Goal: Task Accomplishment & Management: Complete application form

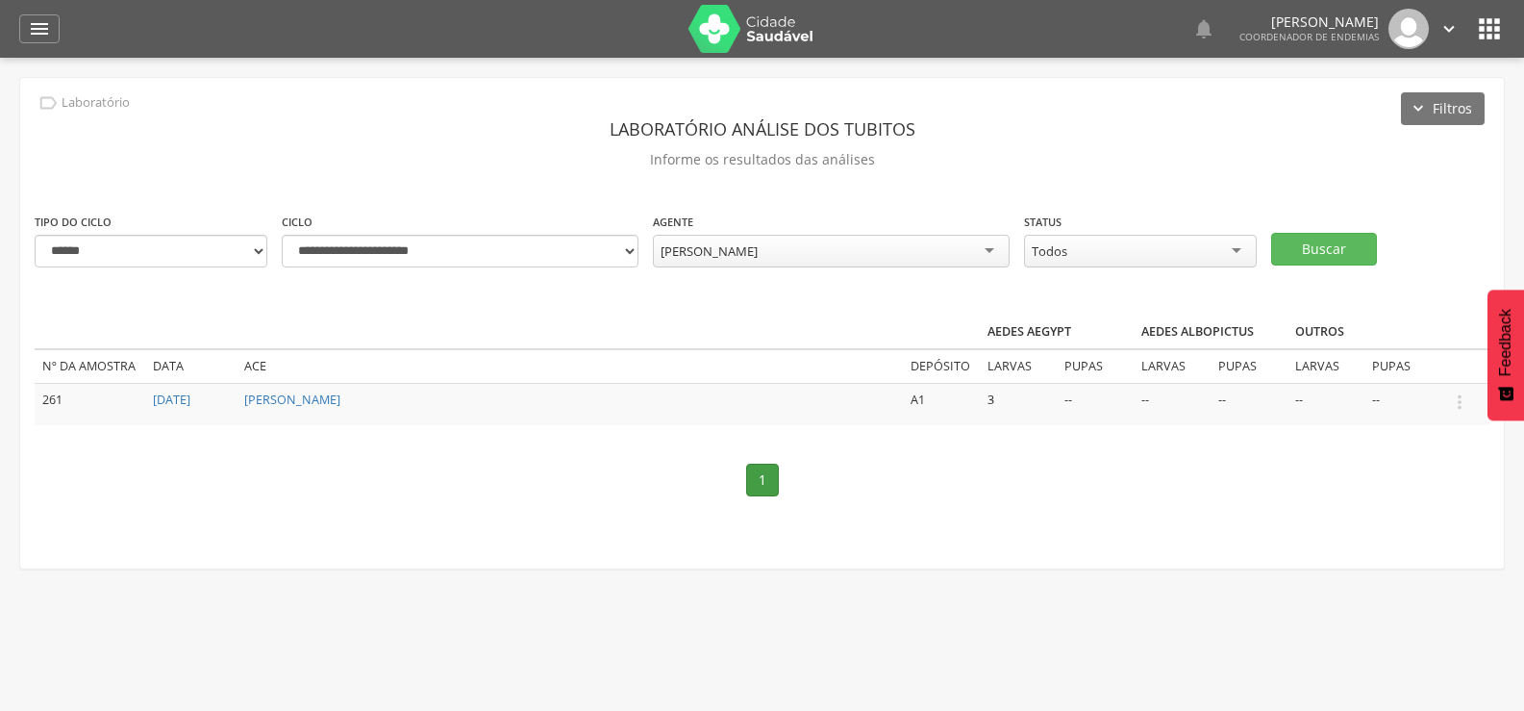
select select "*"
select select "**********"
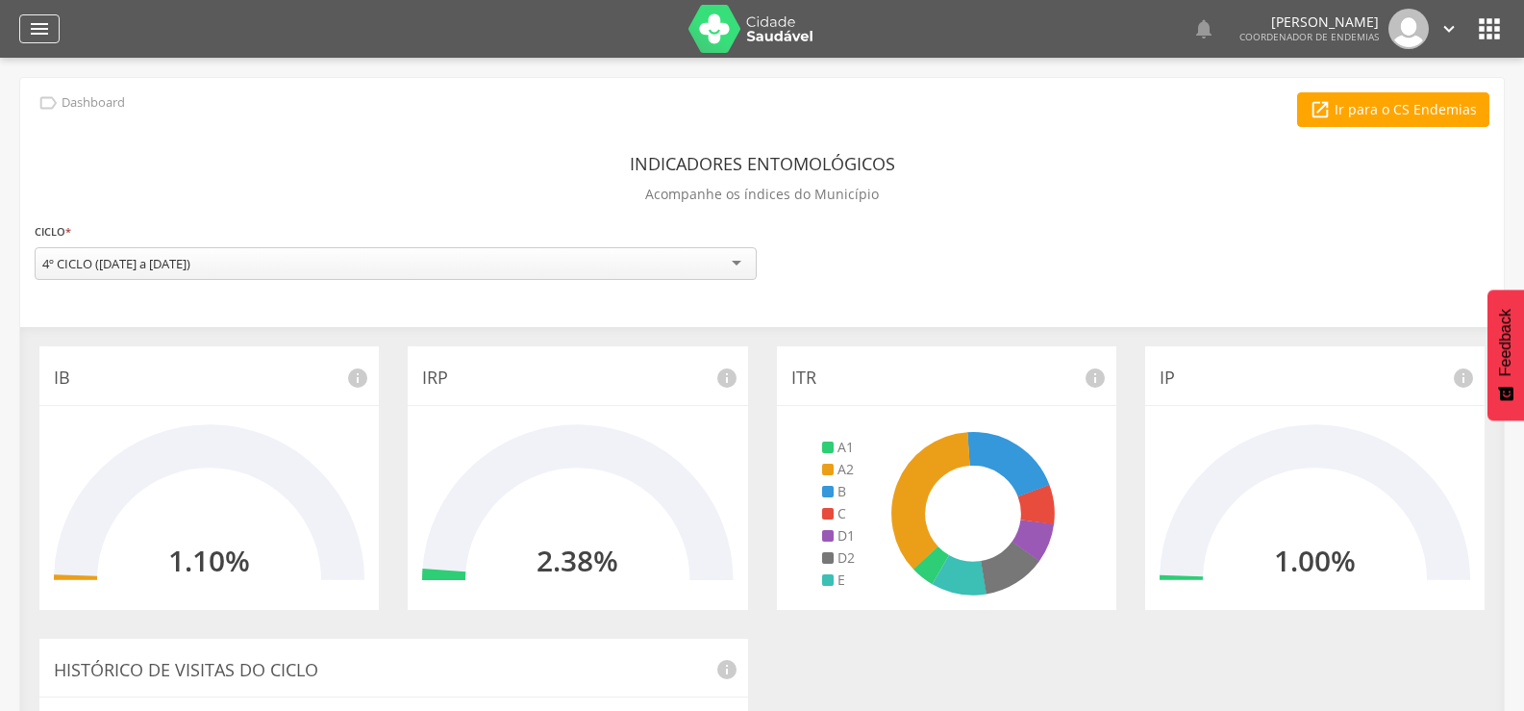
click at [36, 20] on icon "" at bounding box center [39, 28] width 23 height 23
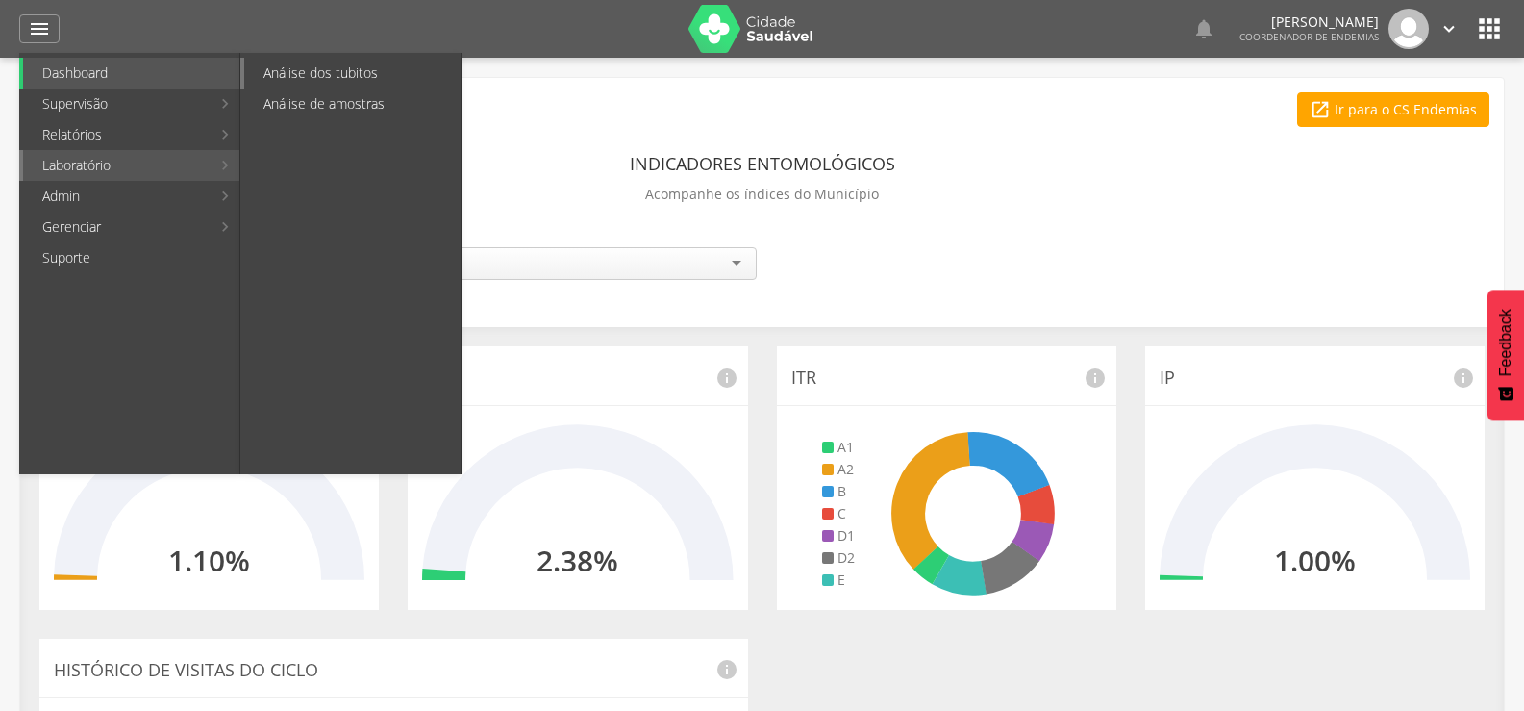
click at [324, 77] on link "Análise dos tubitos" at bounding box center [352, 73] width 216 height 31
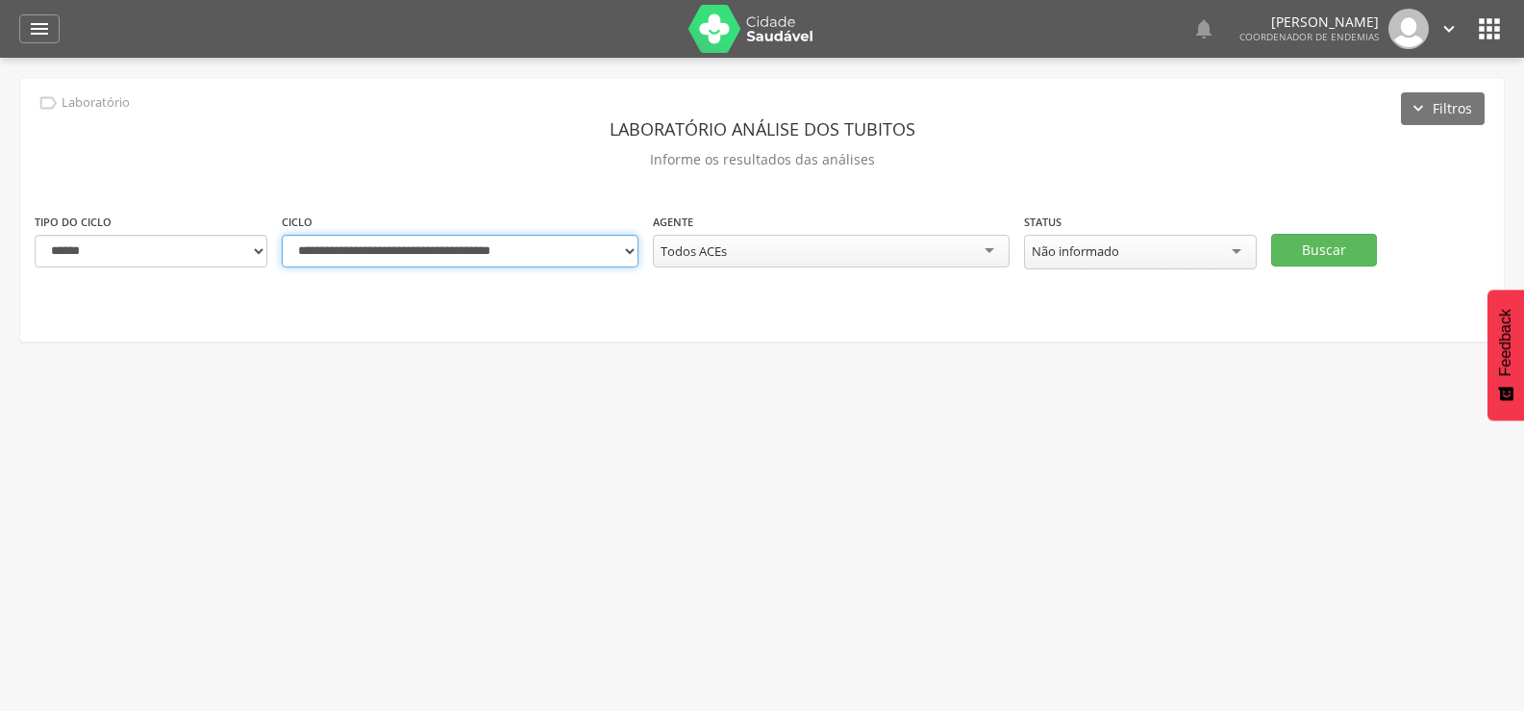
click at [632, 251] on select "**********" at bounding box center [460, 251] width 357 height 33
select select "**********"
click at [282, 235] on select "**********" at bounding box center [460, 251] width 357 height 33
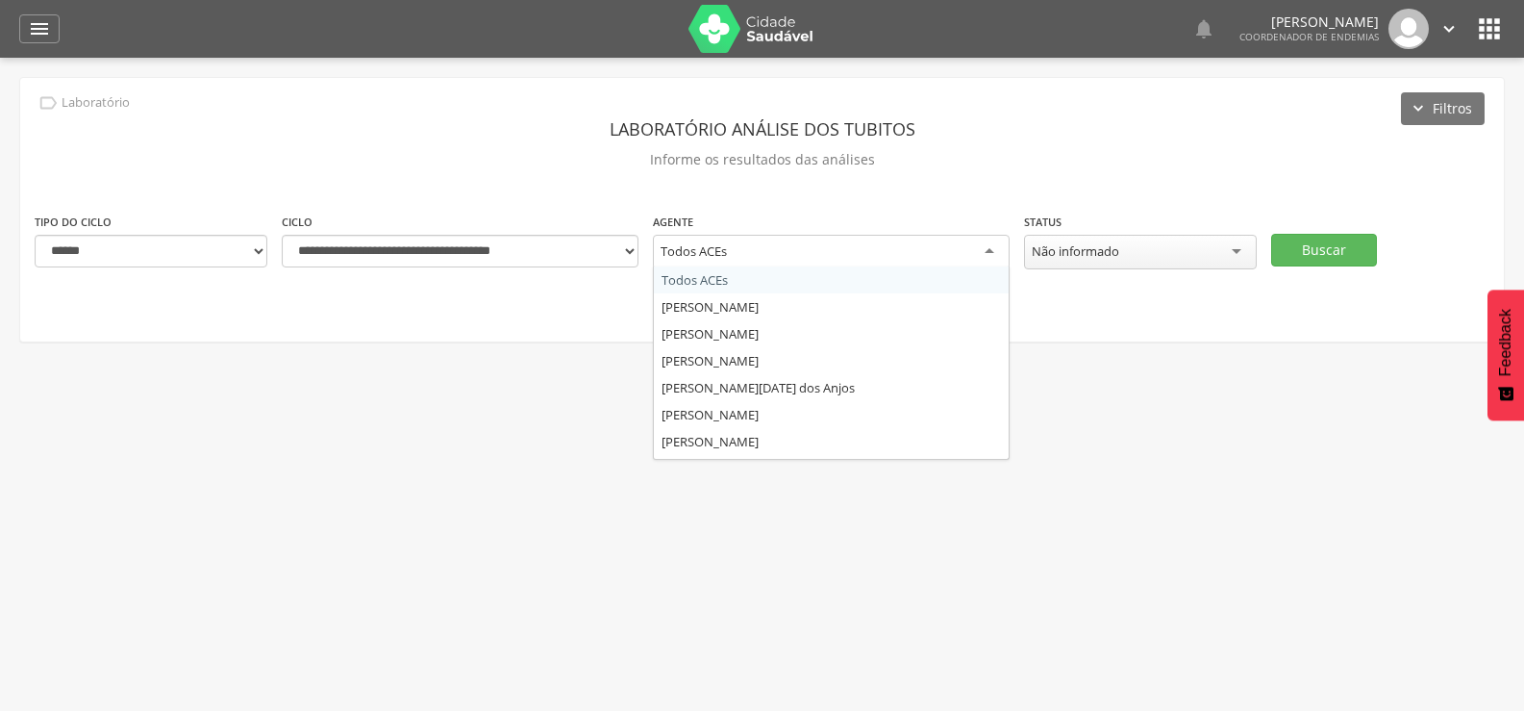
click at [911, 250] on div "Todos ACEs" at bounding box center [831, 252] width 357 height 35
type input "***"
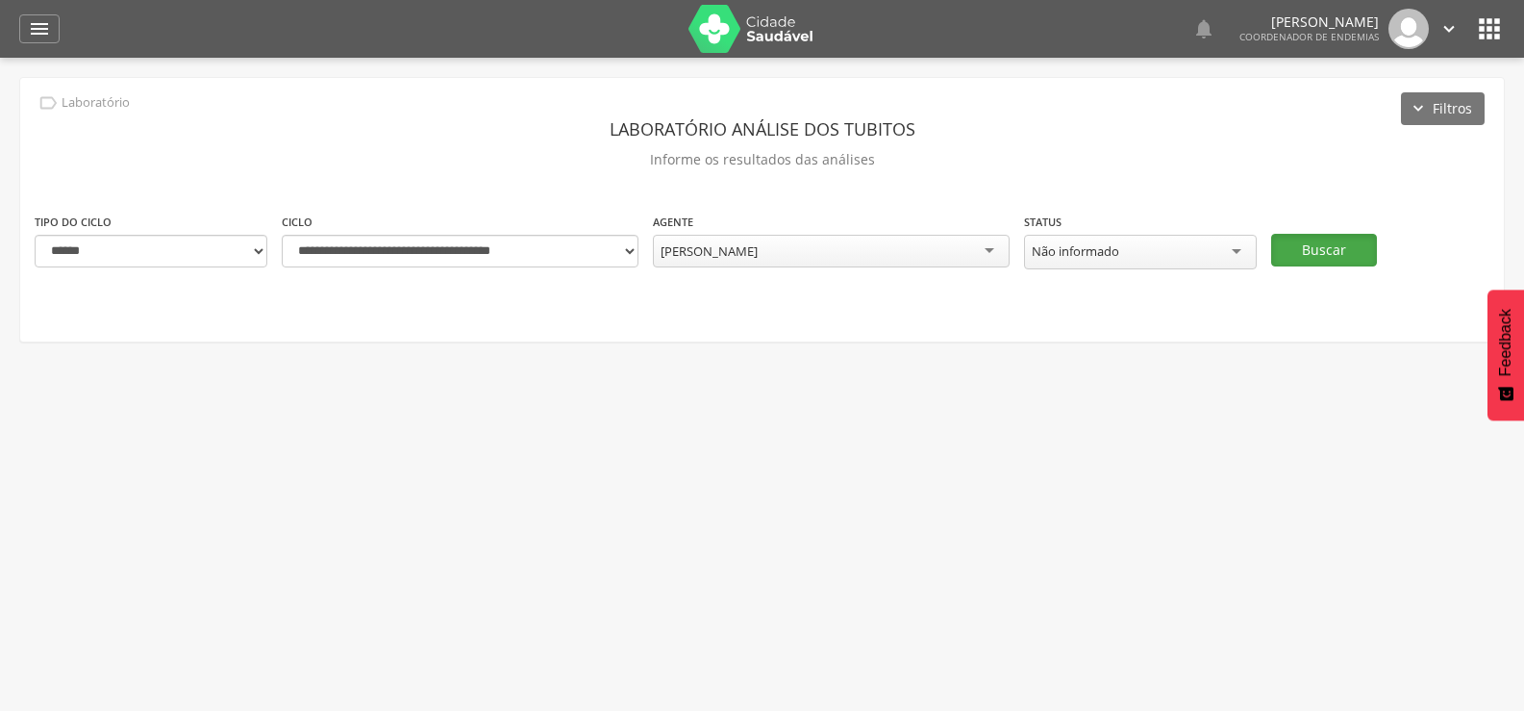
click at [1310, 241] on button "Buscar" at bounding box center [1324, 250] width 106 height 33
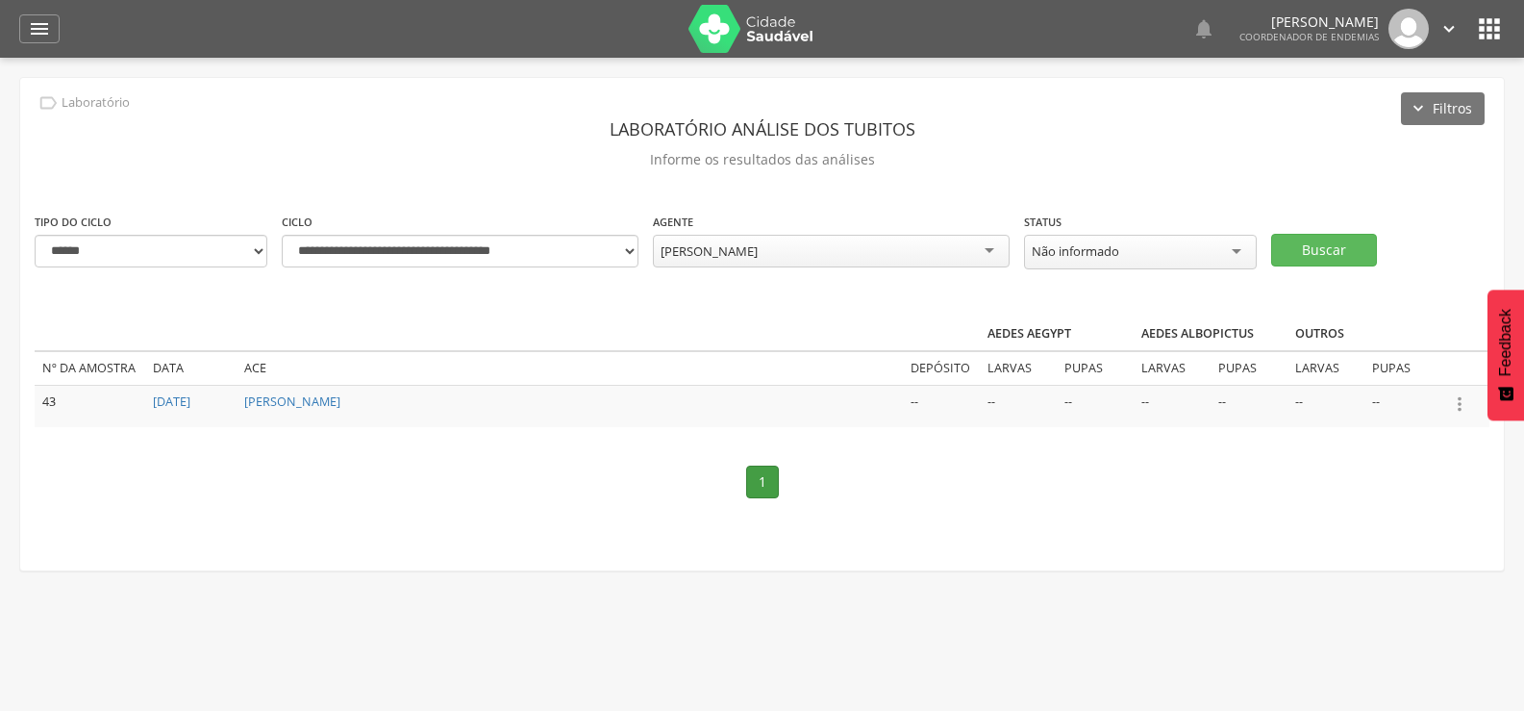
click at [1458, 396] on icon "" at bounding box center [1459, 403] width 21 height 21
click at [1421, 362] on link "Informar resultado" at bounding box center [1393, 372] width 152 height 24
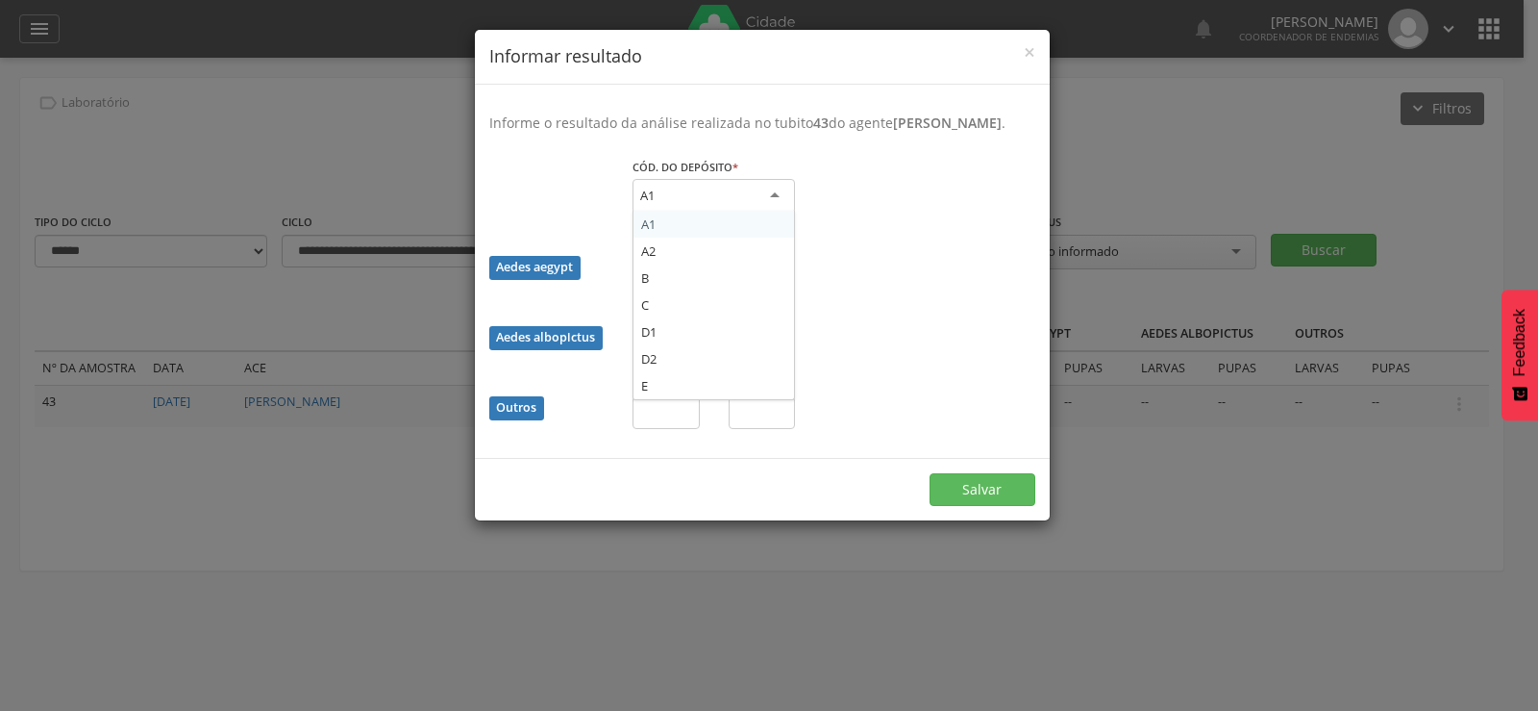
click at [700, 193] on div "A1" at bounding box center [714, 196] width 162 height 35
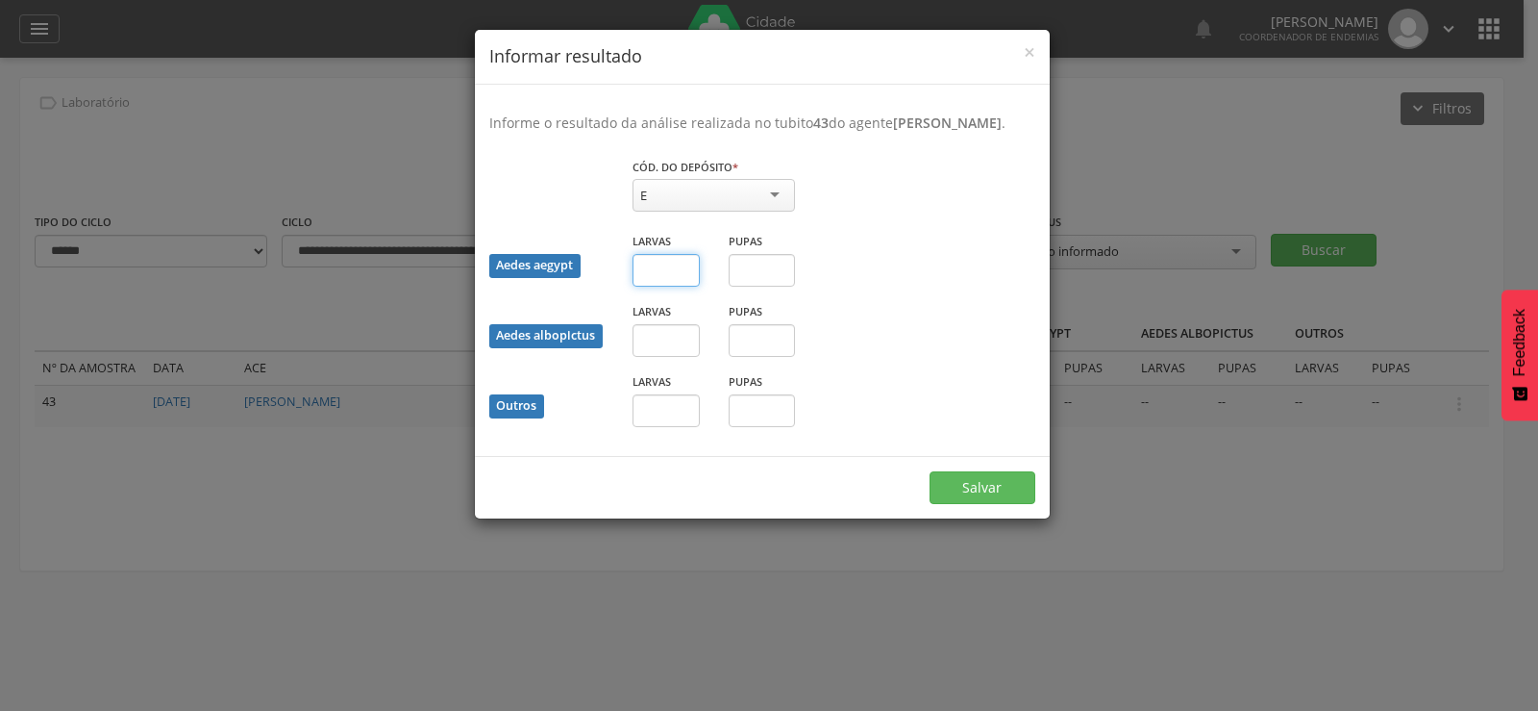
click at [667, 271] on input "text" at bounding box center [666, 270] width 67 height 33
type input "*"
click at [930, 471] on button "Salvar" at bounding box center [983, 487] width 106 height 33
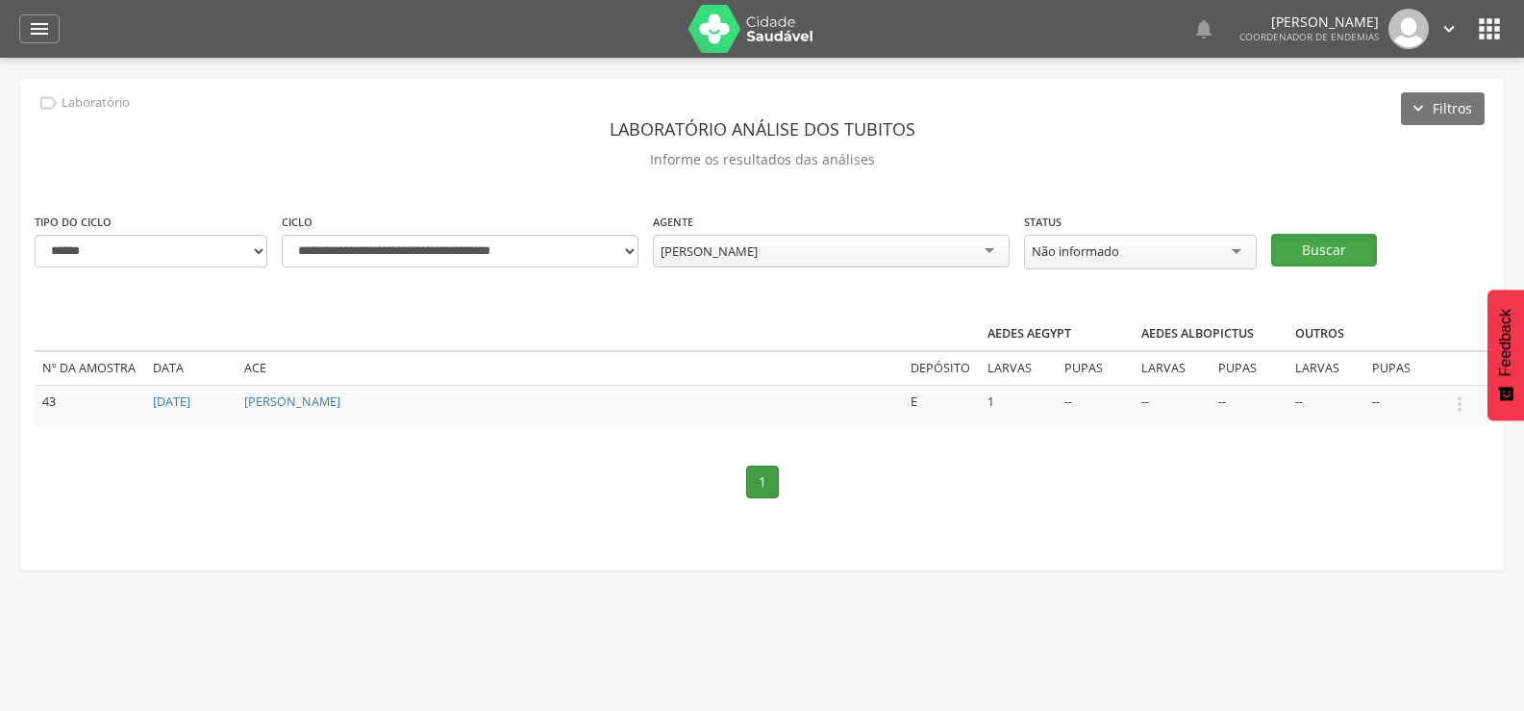
click at [1356, 245] on button "Buscar" at bounding box center [1324, 250] width 106 height 33
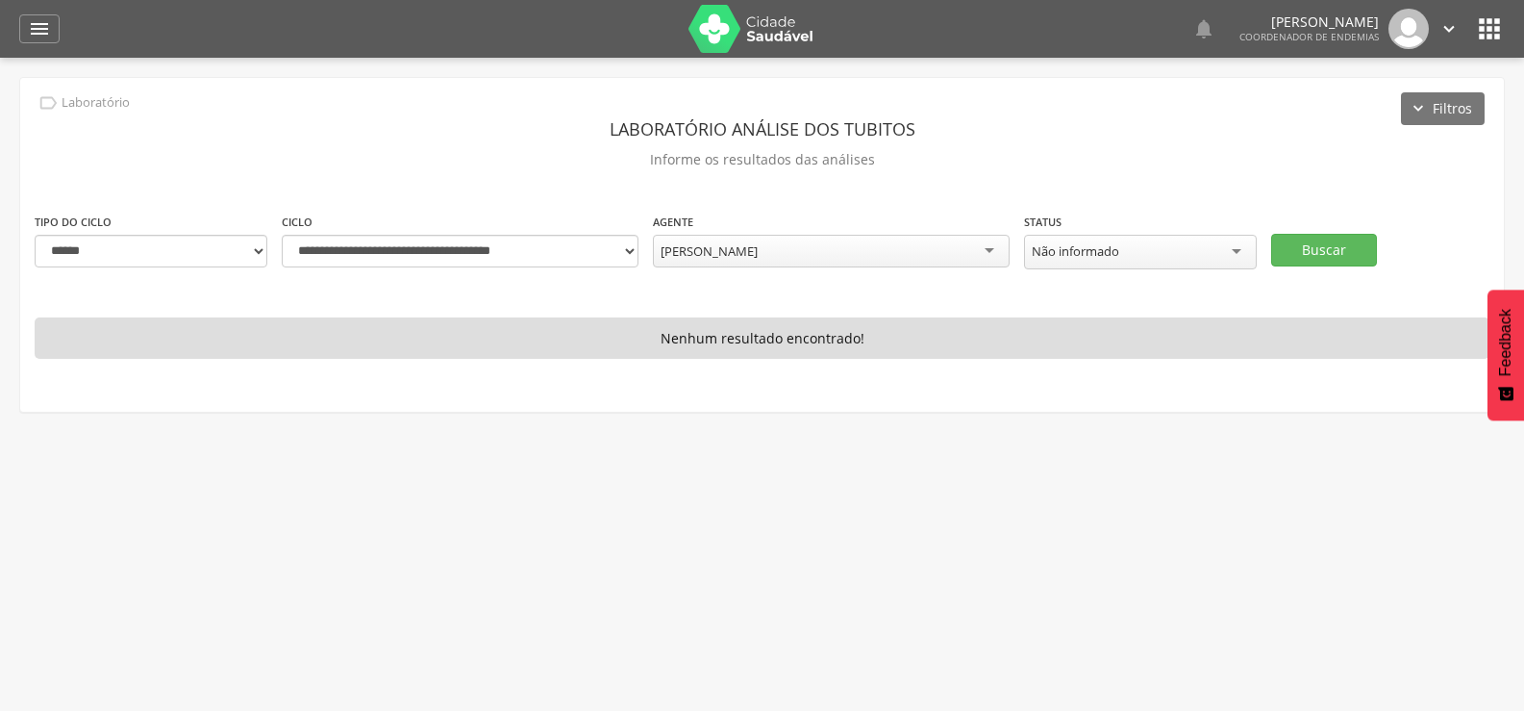
scroll to position [1558, 0]
click at [804, 247] on div "[PERSON_NAME]" at bounding box center [831, 251] width 357 height 33
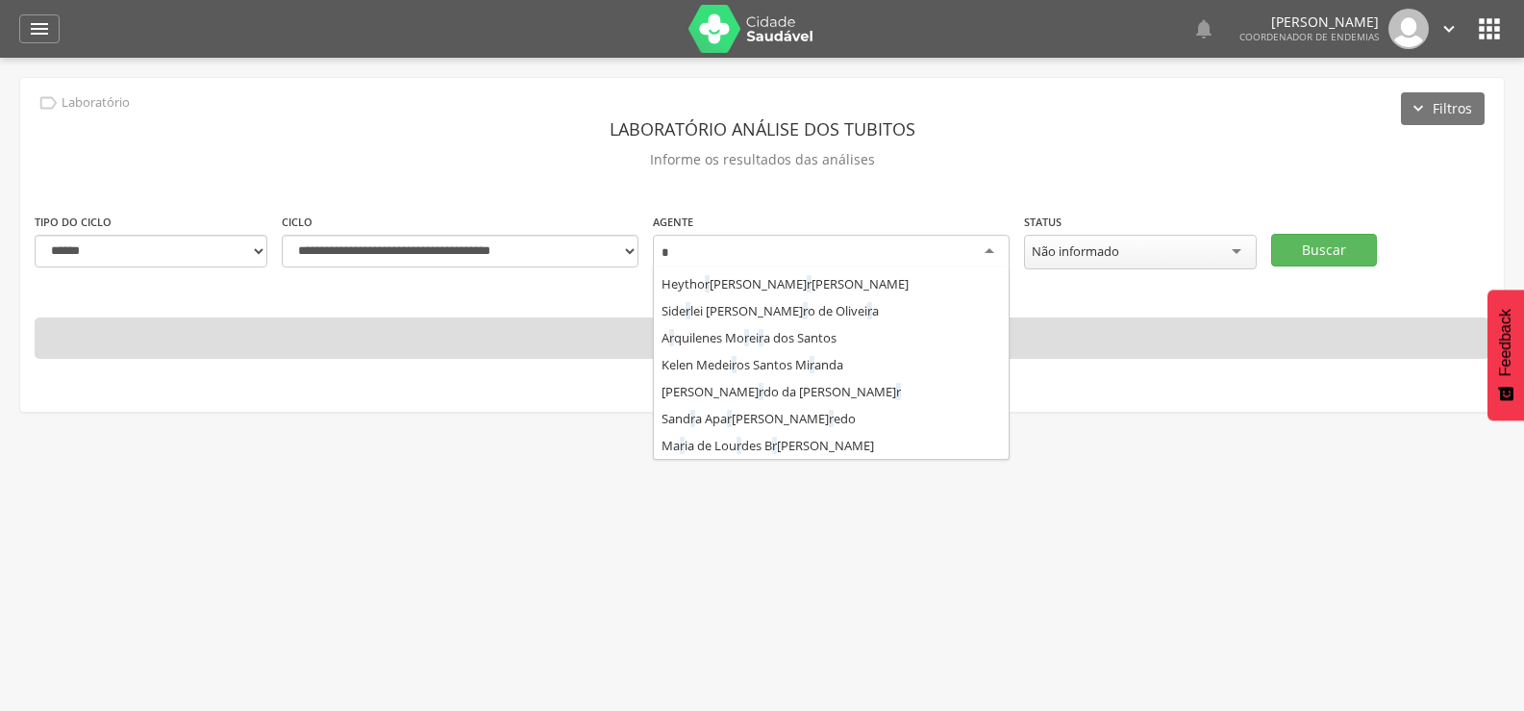
scroll to position [0, 0]
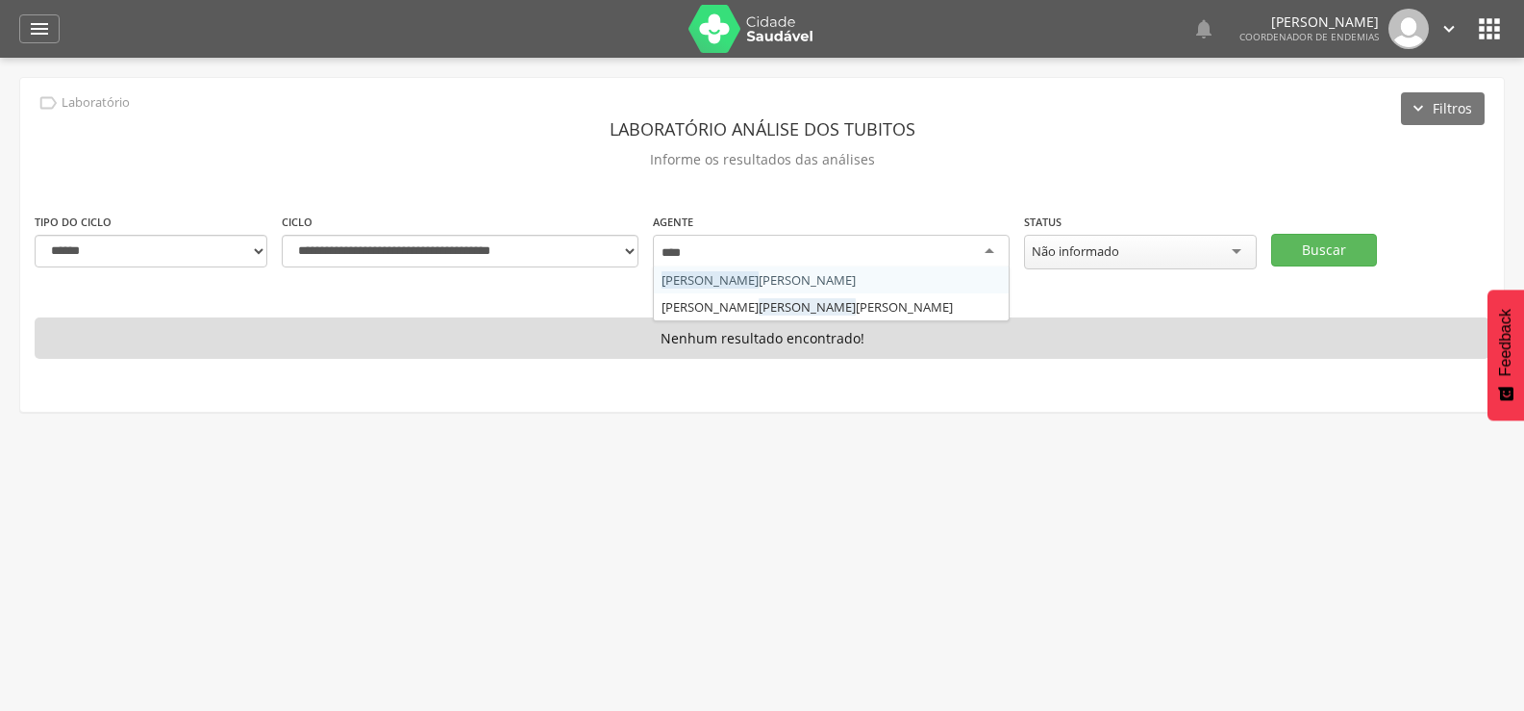
type input "*****"
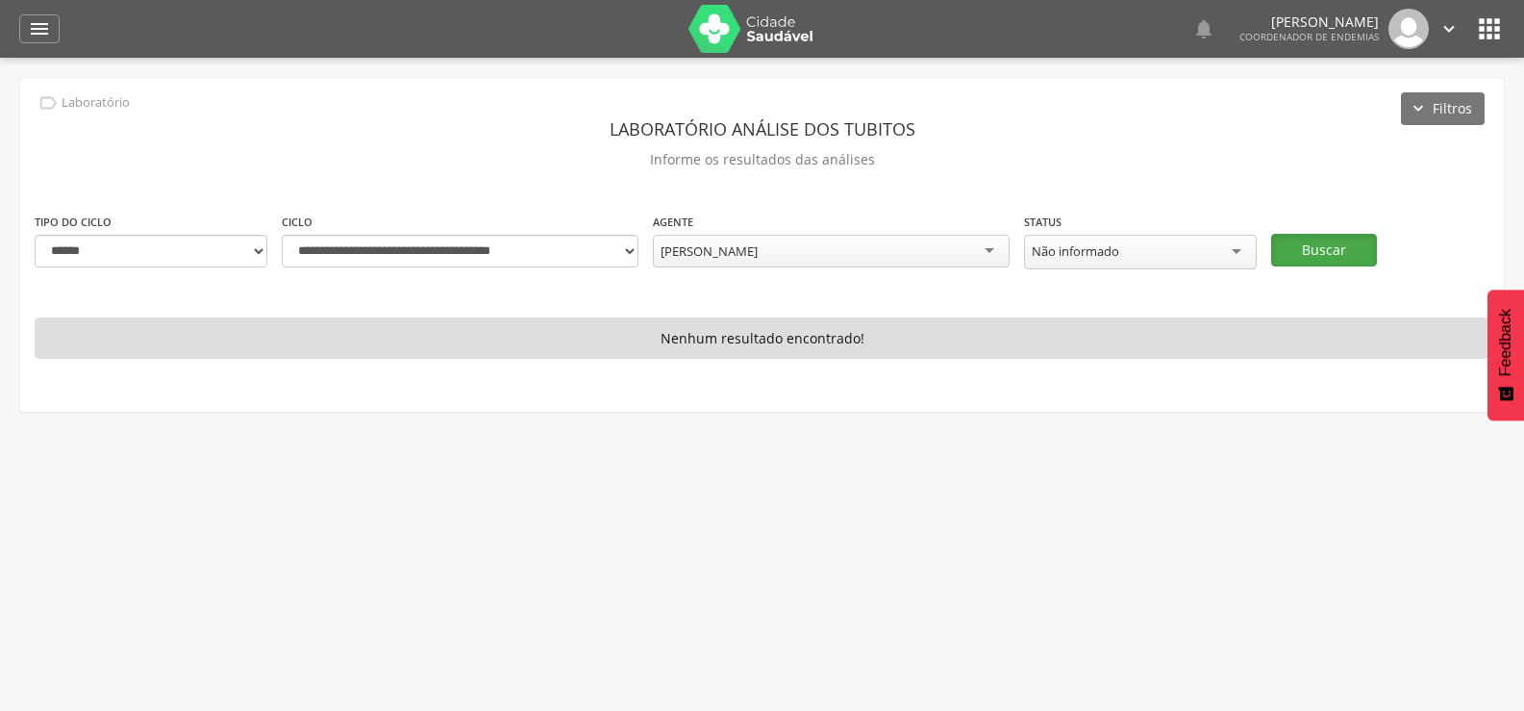
click at [1314, 237] on button "Buscar" at bounding box center [1324, 250] width 106 height 33
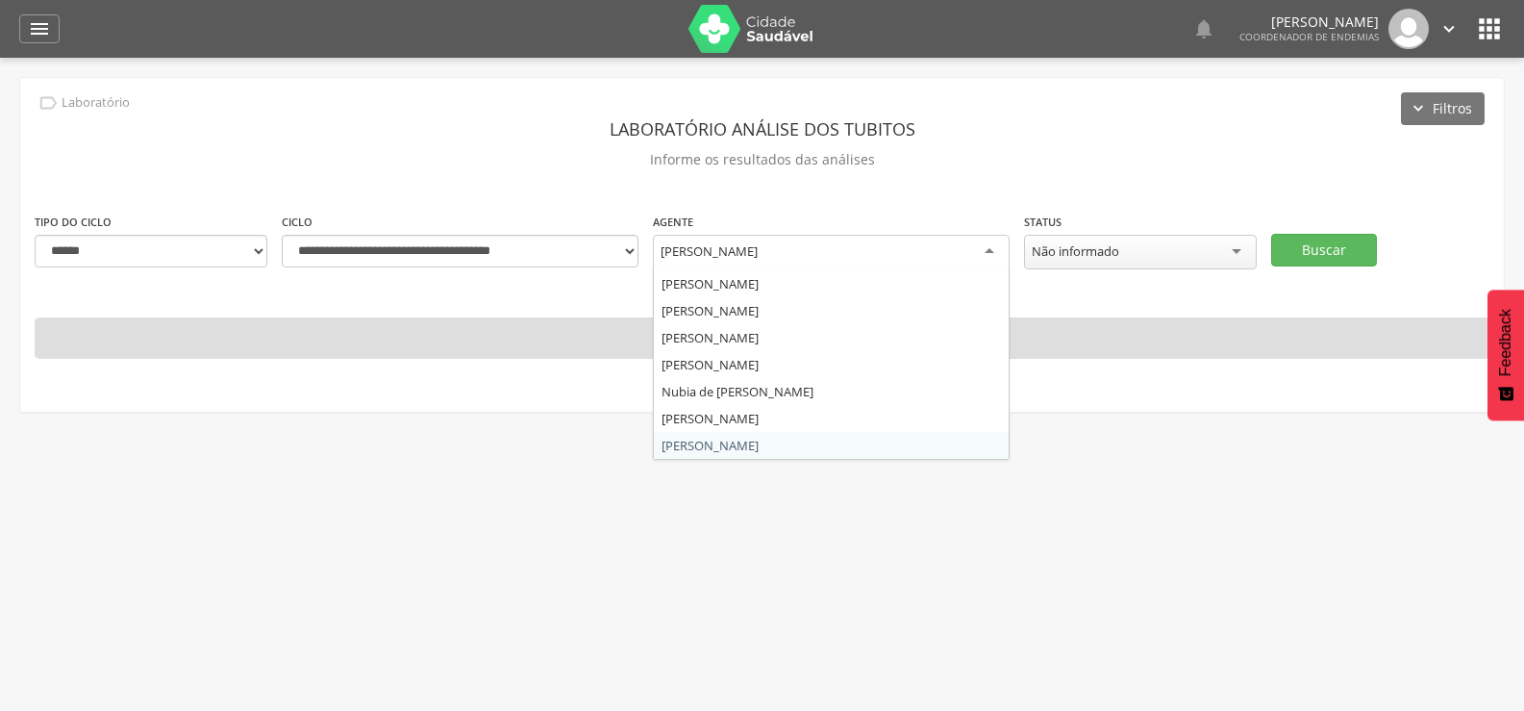
click at [823, 247] on div "[PERSON_NAME]" at bounding box center [831, 252] width 357 height 35
type input "***"
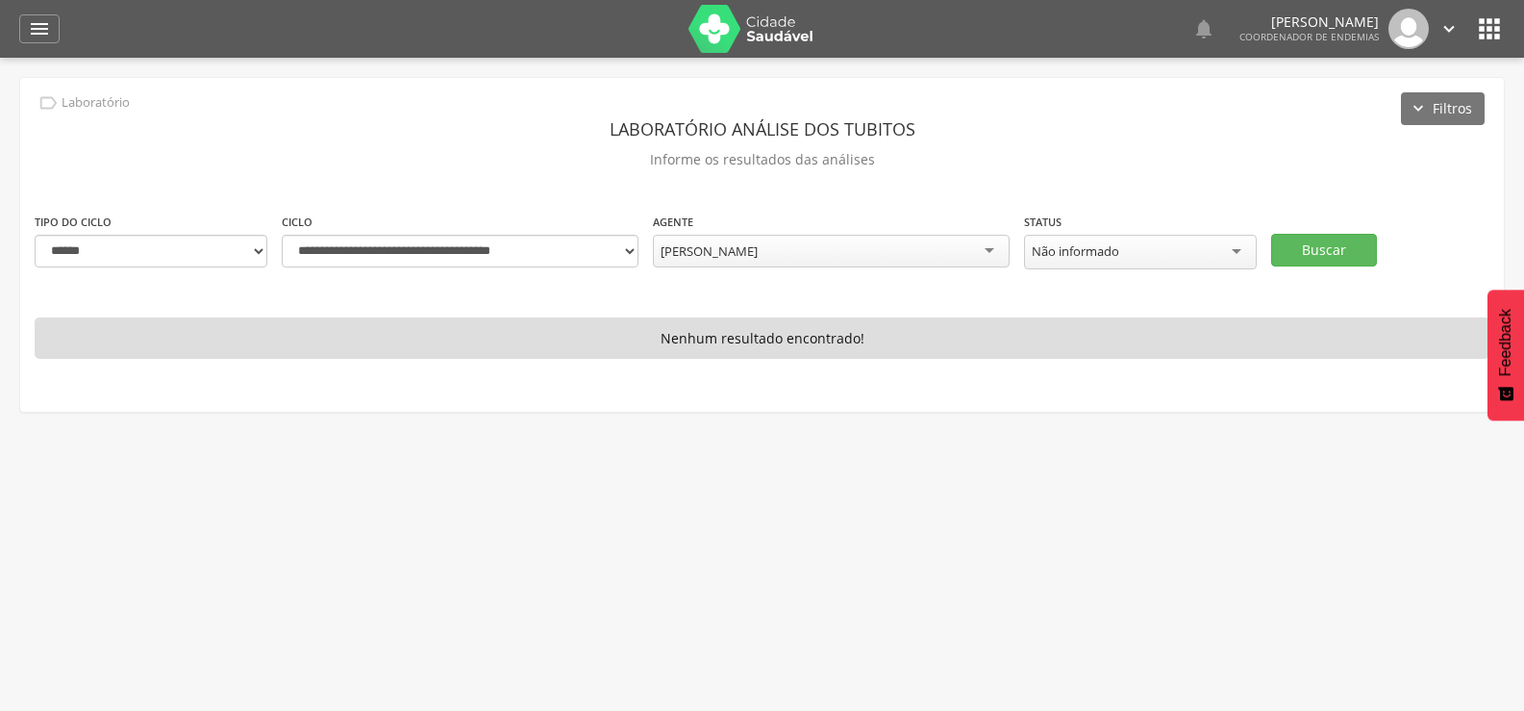
scroll to position [0, 0]
click at [1302, 234] on button "Buscar" at bounding box center [1324, 250] width 106 height 33
click at [824, 240] on div "[PERSON_NAME]" at bounding box center [831, 251] width 357 height 33
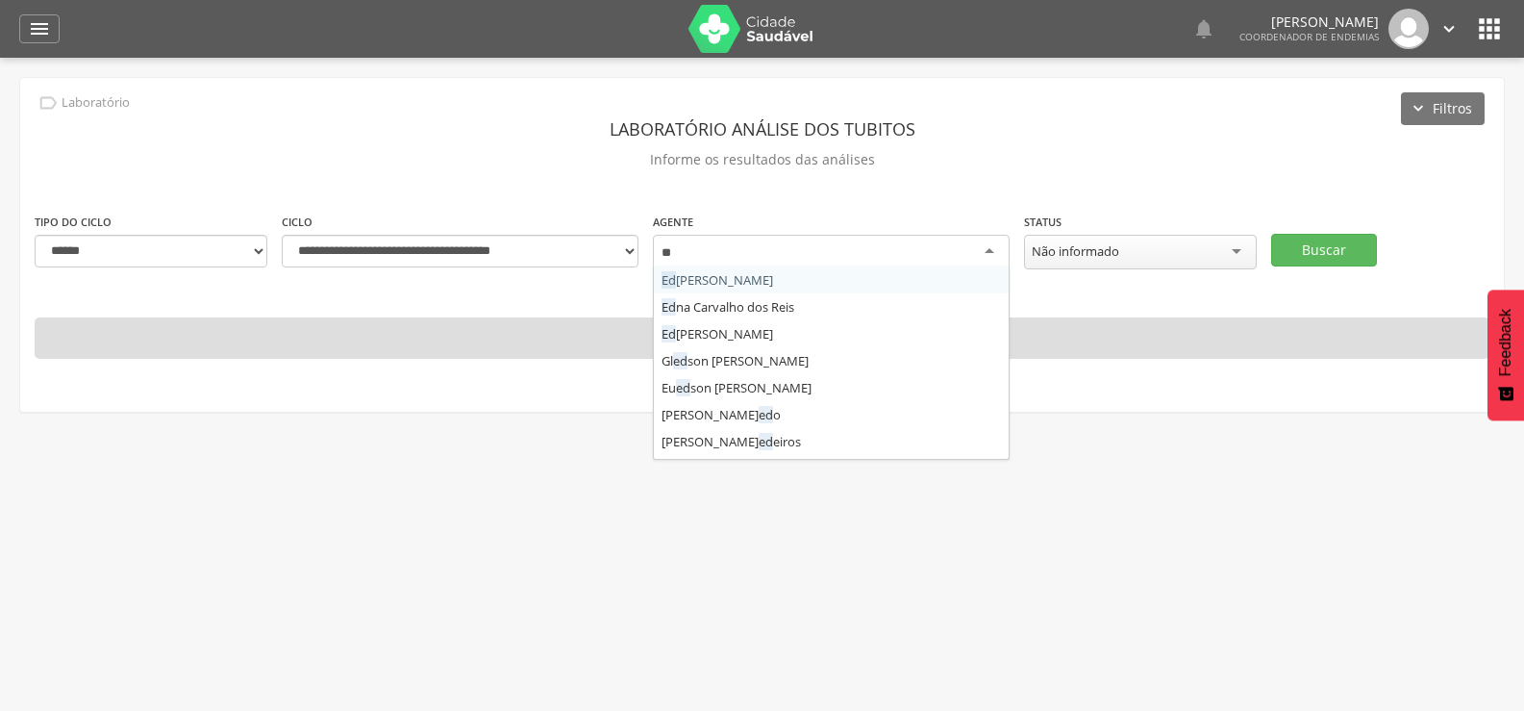
type input "***"
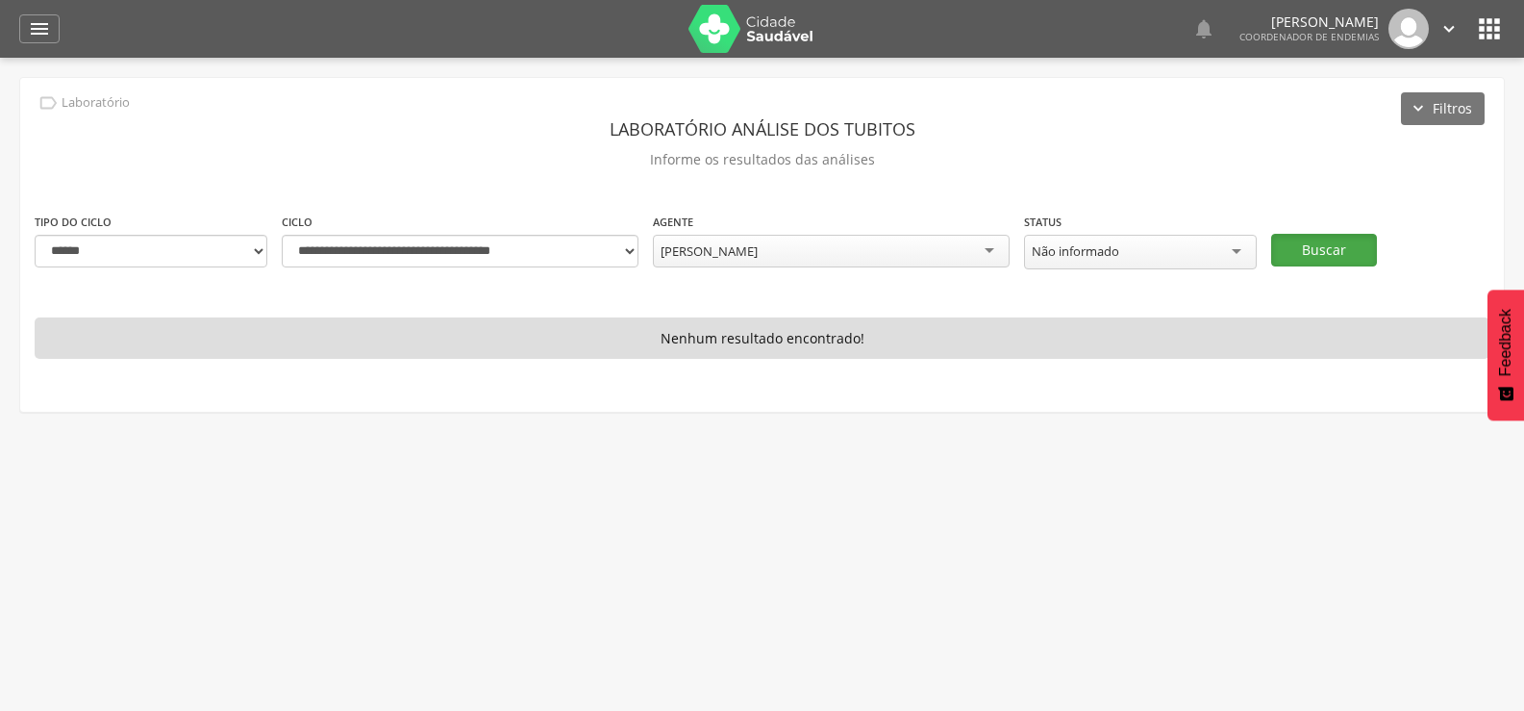
click at [1319, 236] on button "Buscar" at bounding box center [1324, 250] width 106 height 33
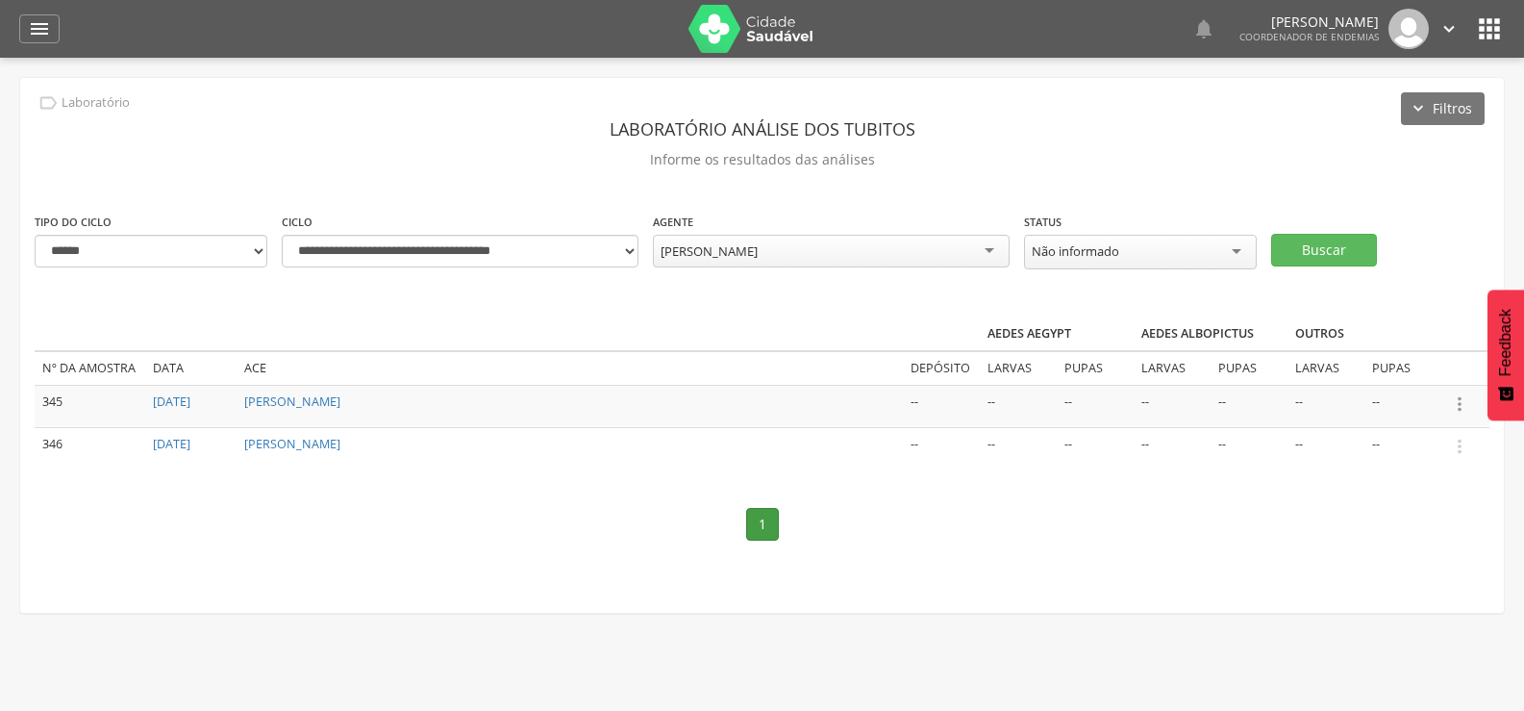
click at [1461, 397] on icon "" at bounding box center [1459, 403] width 21 height 21
click at [1367, 356] on ul "Informar resultado" at bounding box center [1393, 372] width 154 height 36
click at [1461, 397] on icon "" at bounding box center [1459, 403] width 21 height 21
click at [1386, 362] on link "Informar resultado" at bounding box center [1393, 372] width 152 height 24
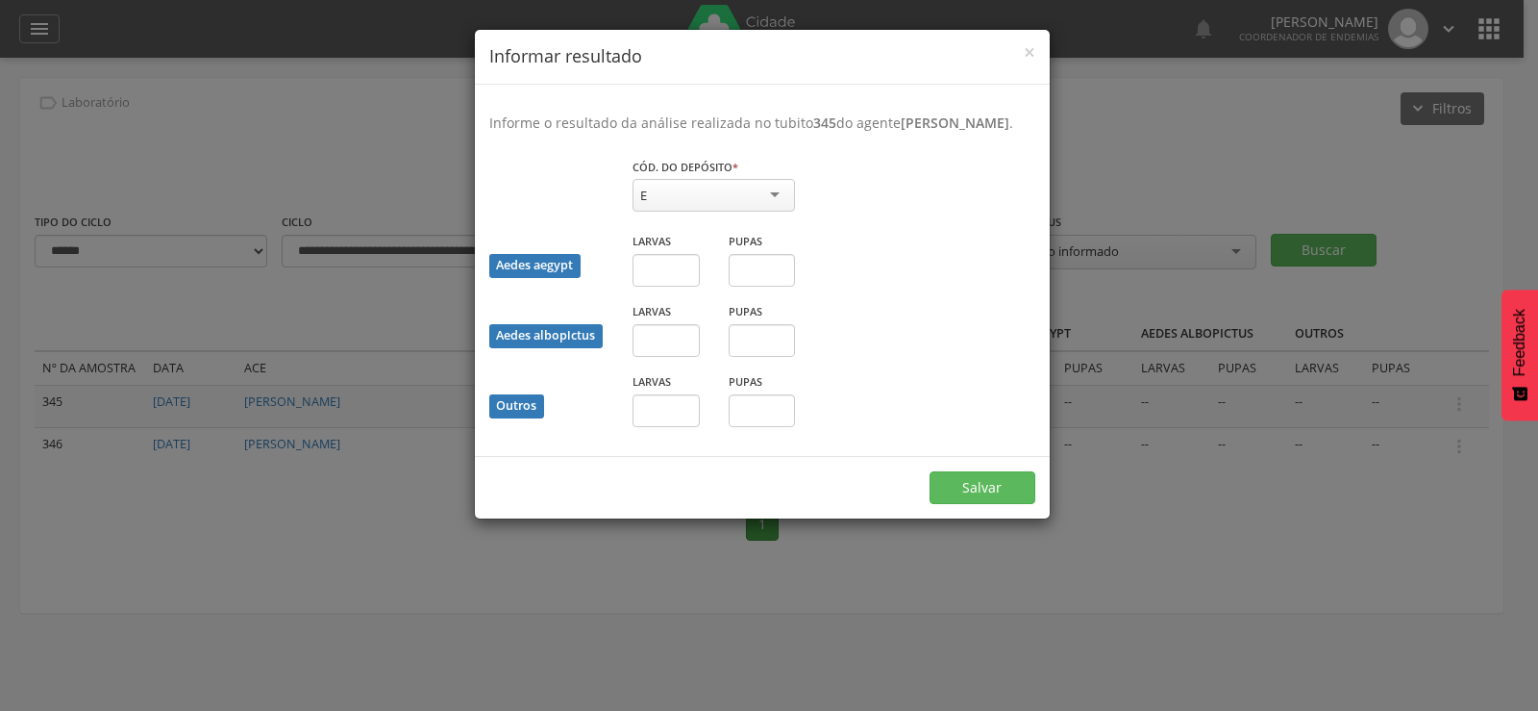
click at [747, 205] on div "E" at bounding box center [714, 195] width 162 height 33
click at [664, 287] on input "text" at bounding box center [666, 270] width 67 height 33
type input "*"
click at [930, 471] on button "Salvar" at bounding box center [983, 487] width 106 height 33
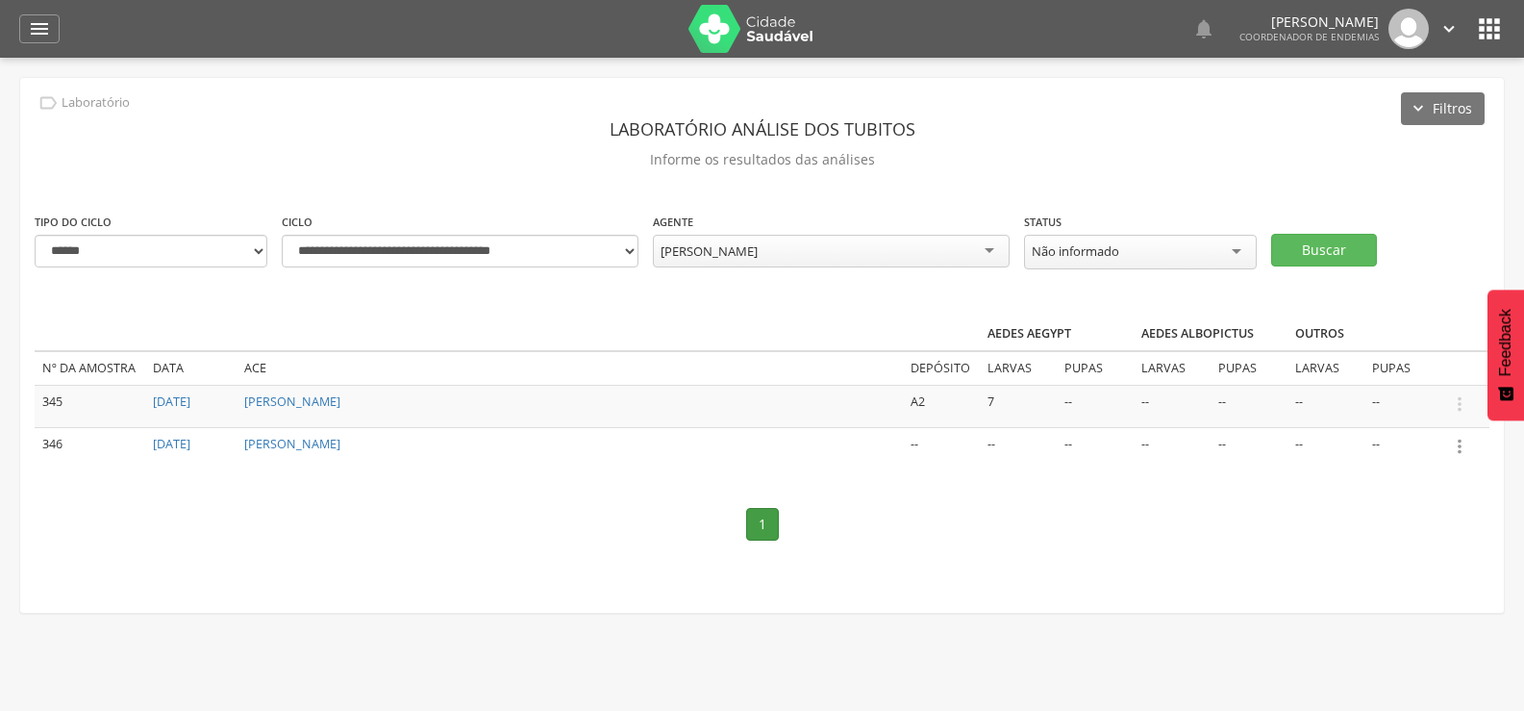
click at [1462, 442] on icon "" at bounding box center [1459, 446] width 21 height 21
click at [1428, 406] on link "Informar resultado" at bounding box center [1393, 414] width 152 height 24
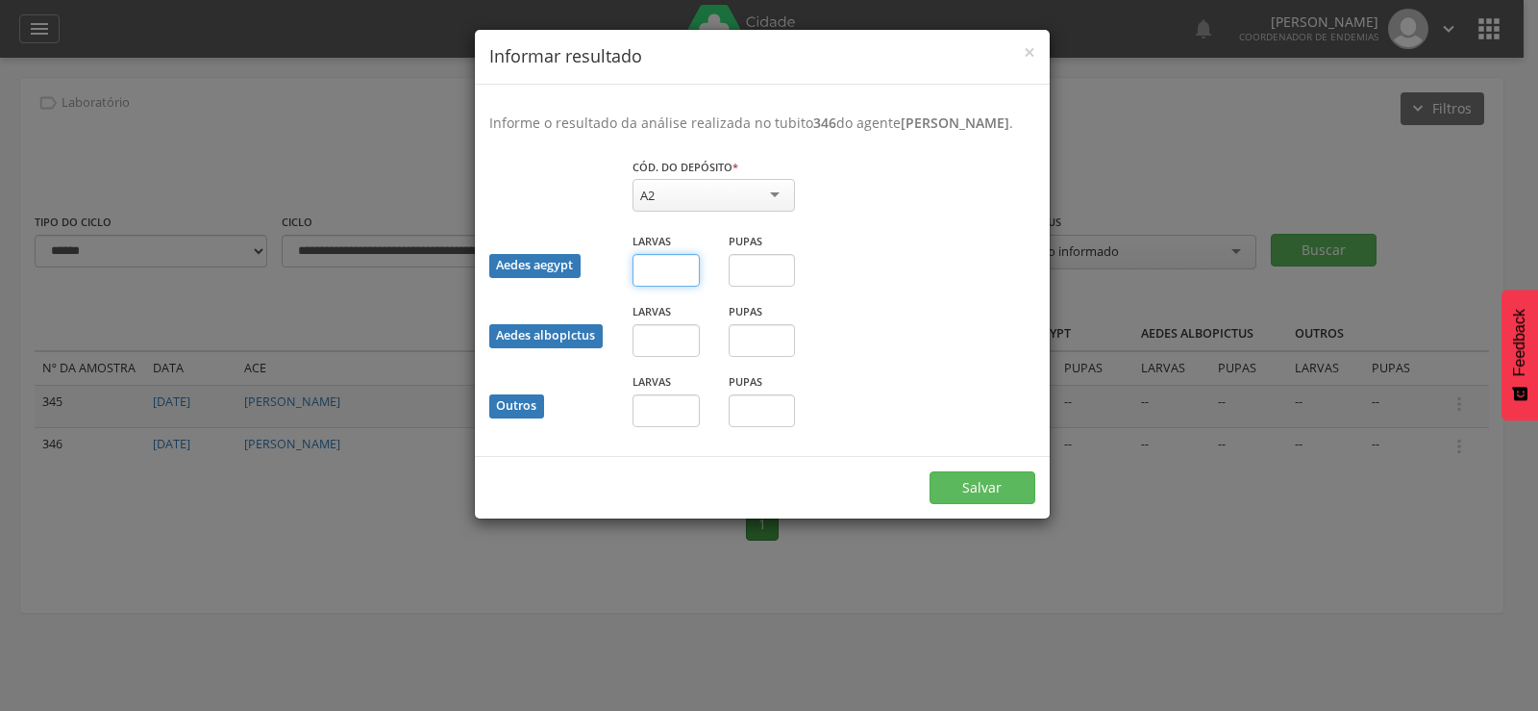
click at [662, 287] on input "text" at bounding box center [666, 270] width 67 height 33
type input "*"
click at [994, 504] on button "Salvar" at bounding box center [983, 487] width 106 height 33
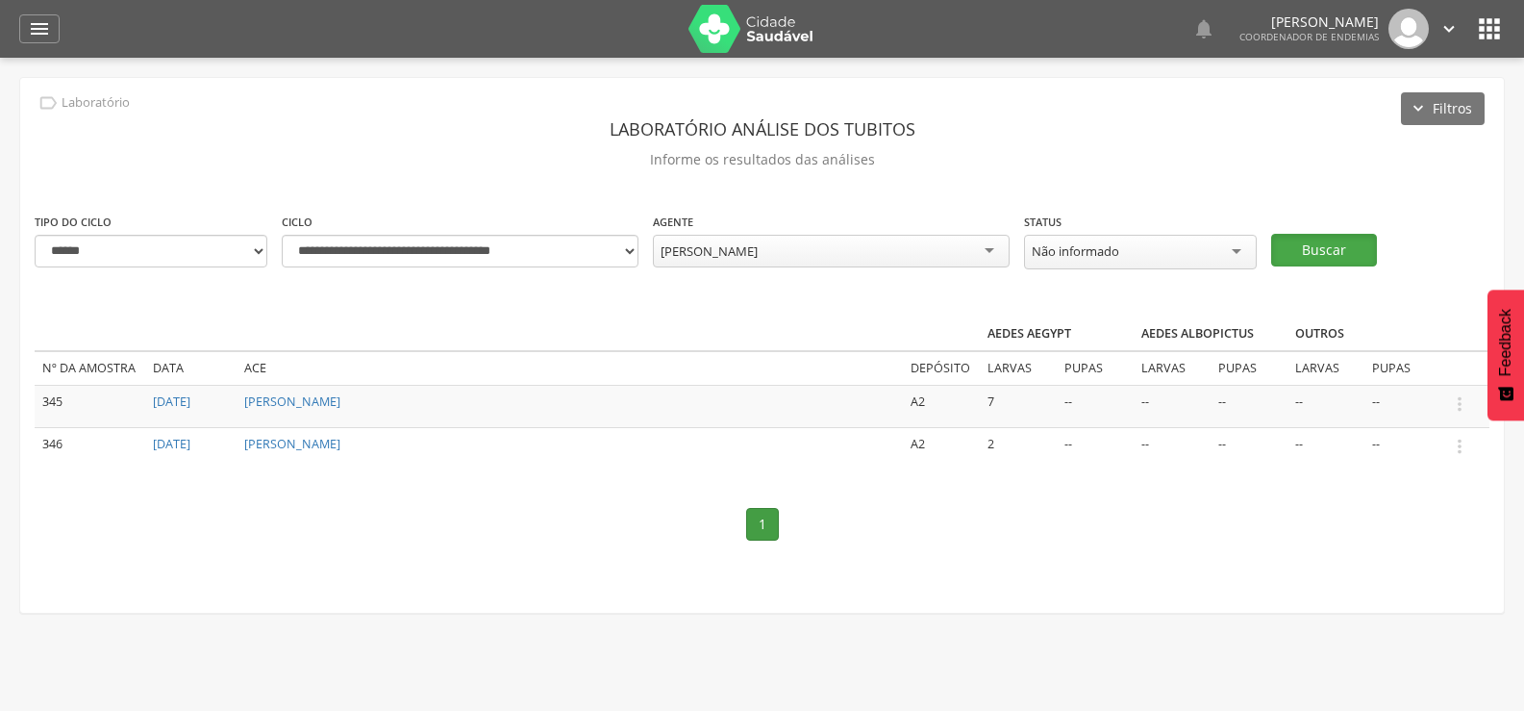
click at [1329, 239] on button "Buscar" at bounding box center [1324, 250] width 106 height 33
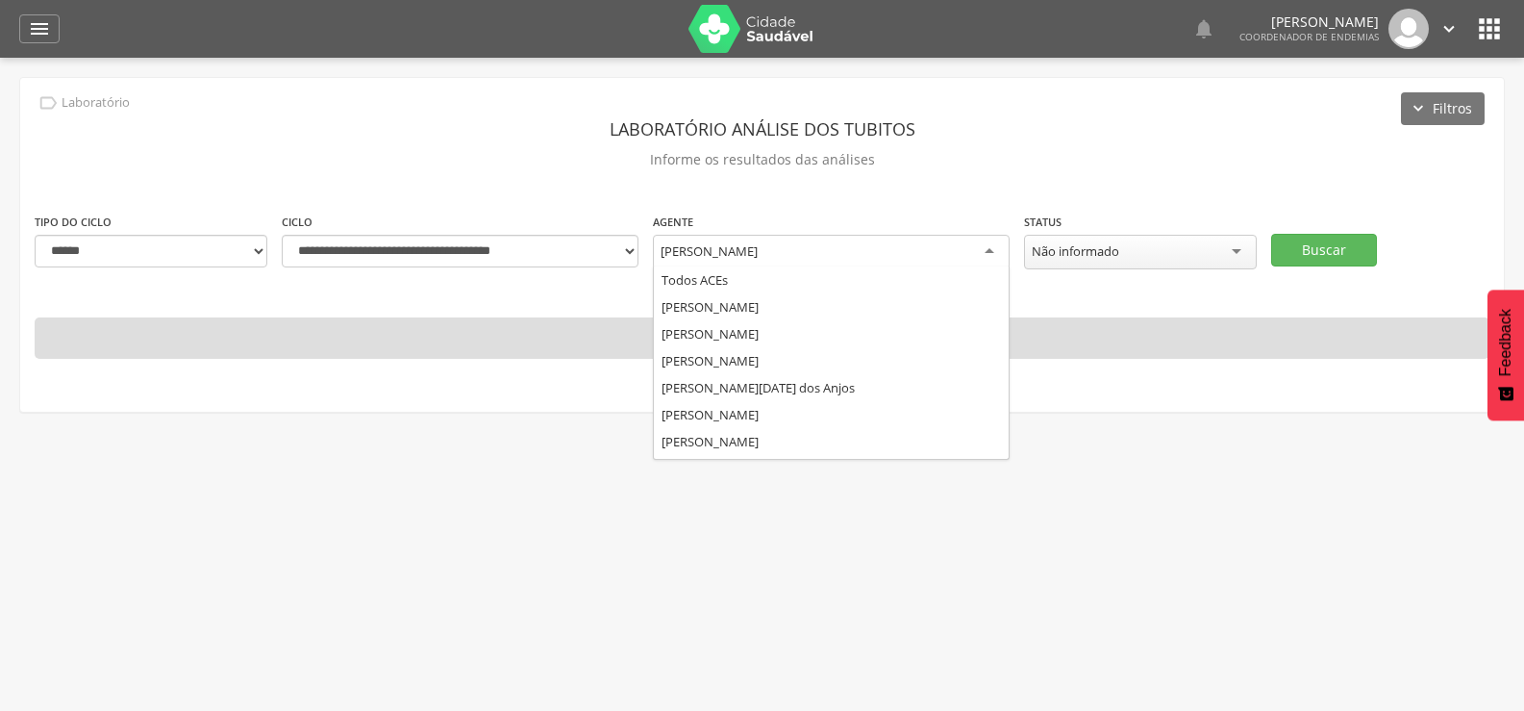
click at [806, 248] on div "[PERSON_NAME]" at bounding box center [831, 252] width 357 height 35
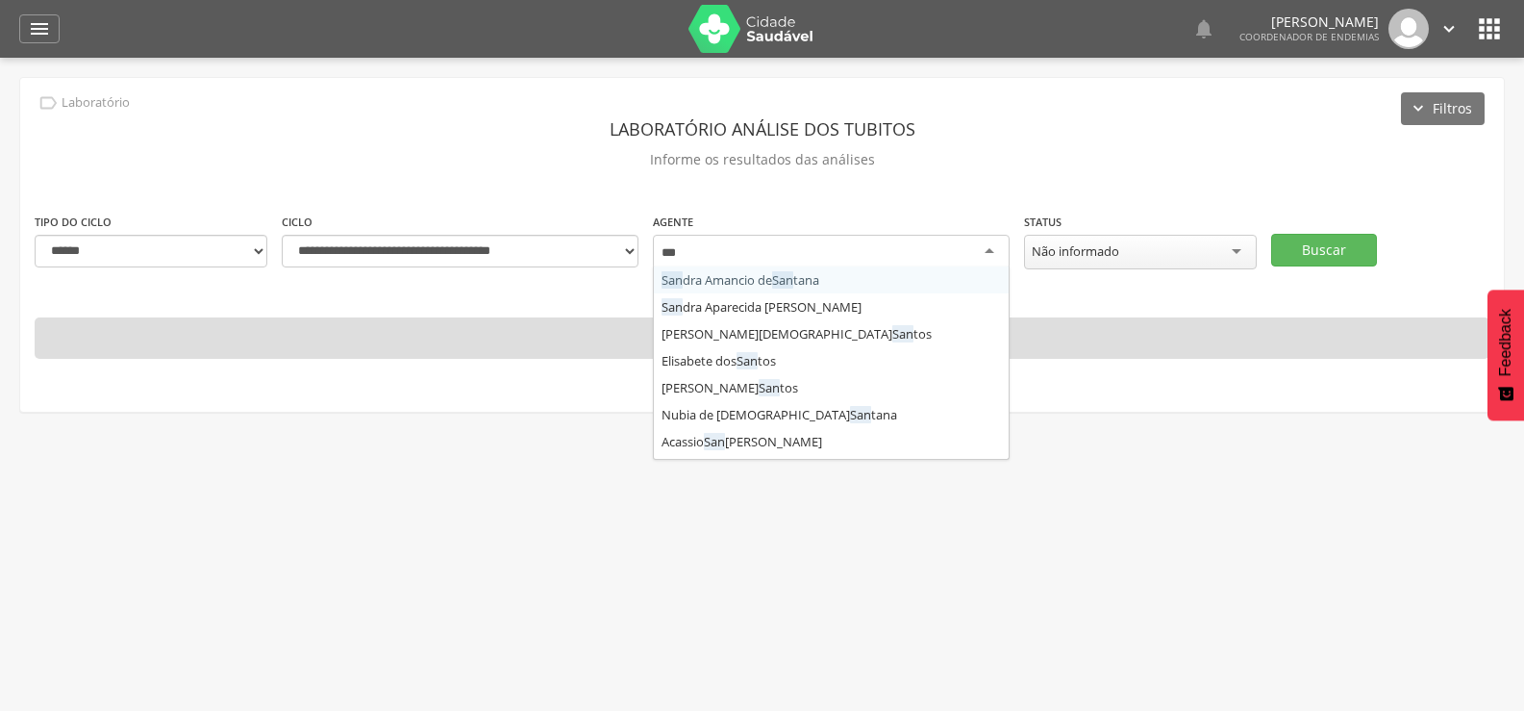
type input "****"
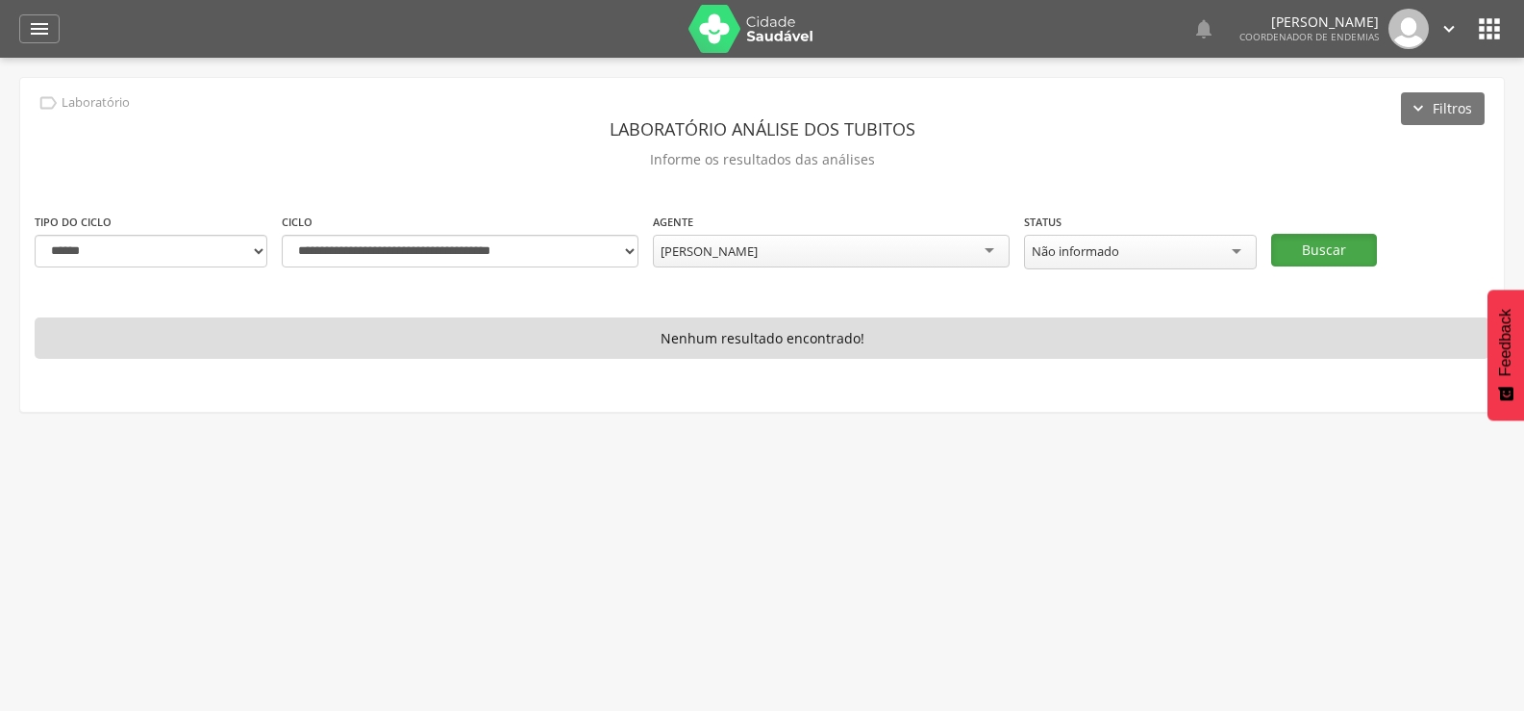
click at [1335, 255] on button "Buscar" at bounding box center [1324, 250] width 106 height 33
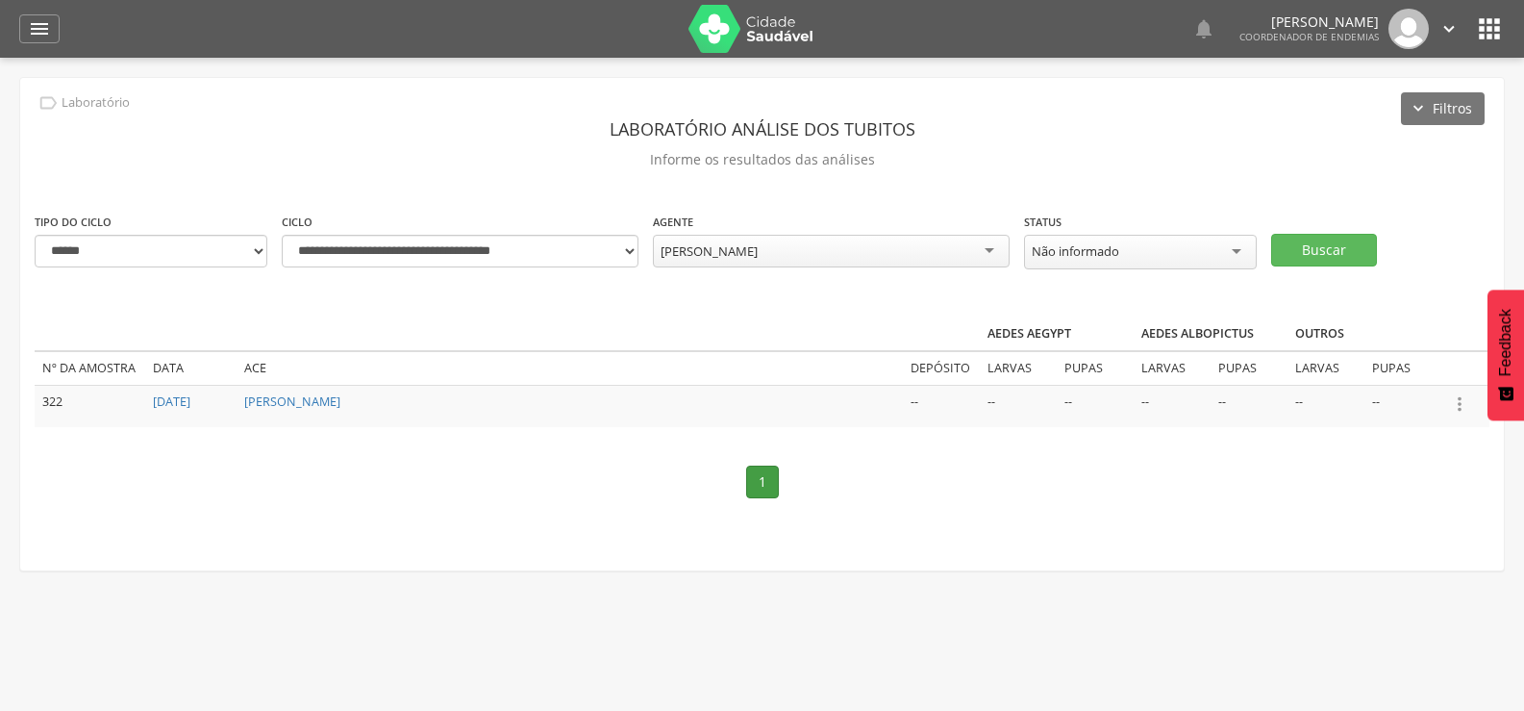
click at [1460, 395] on icon "" at bounding box center [1459, 403] width 21 height 21
click at [1405, 362] on link "Informar resultado" at bounding box center [1393, 372] width 152 height 24
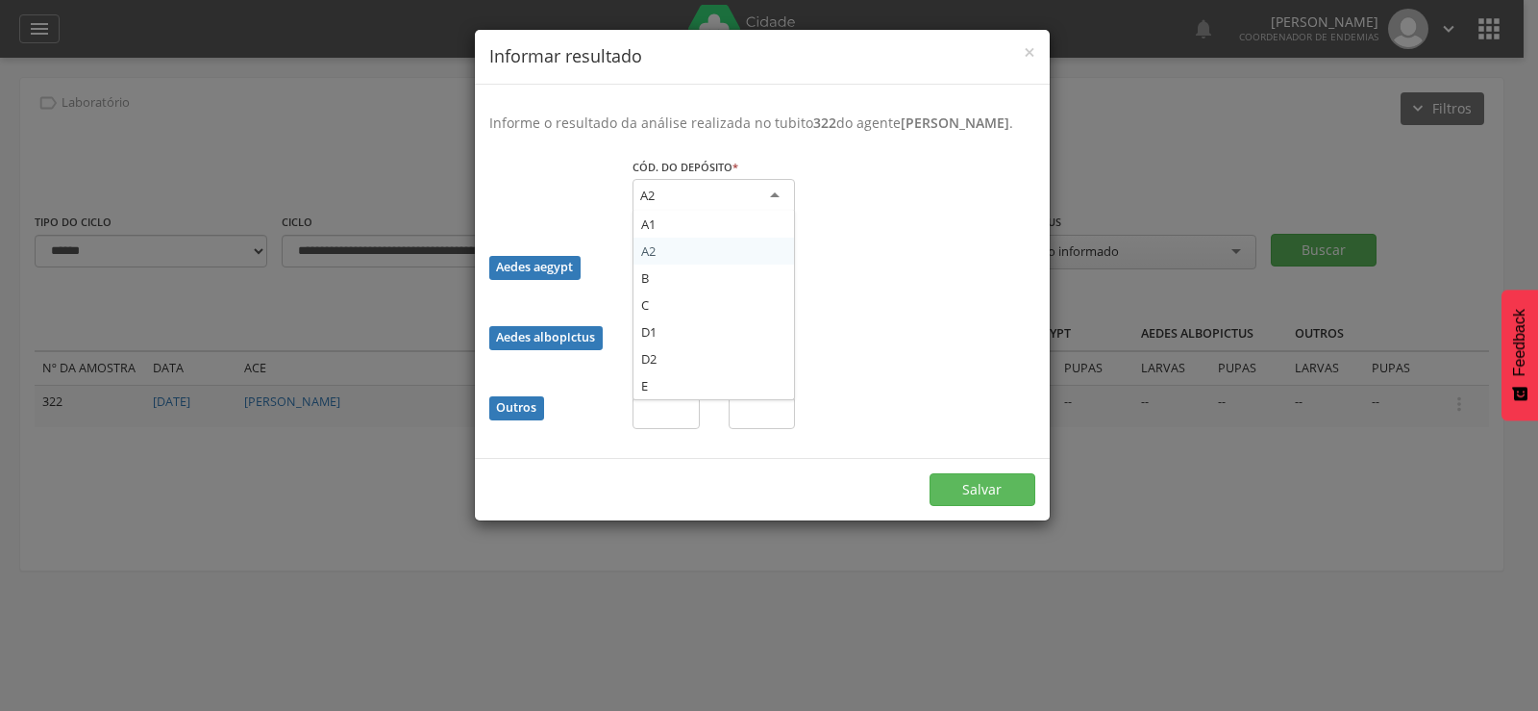
click at [712, 213] on div "A2" at bounding box center [714, 196] width 162 height 35
click at [740, 204] on div "B" at bounding box center [714, 196] width 162 height 35
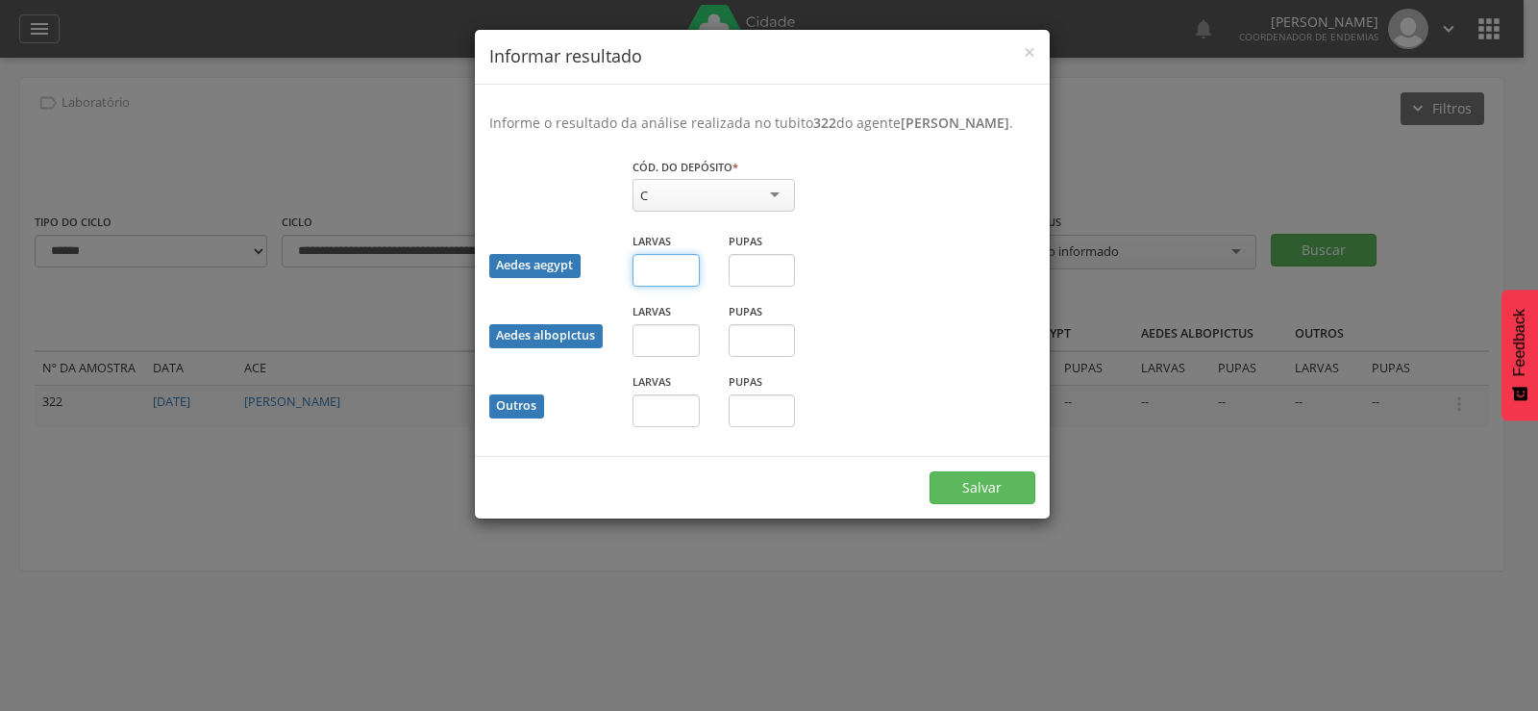
click at [659, 287] on input "text" at bounding box center [666, 270] width 67 height 33
type input "**"
click at [971, 492] on button "Salvar" at bounding box center [983, 487] width 106 height 33
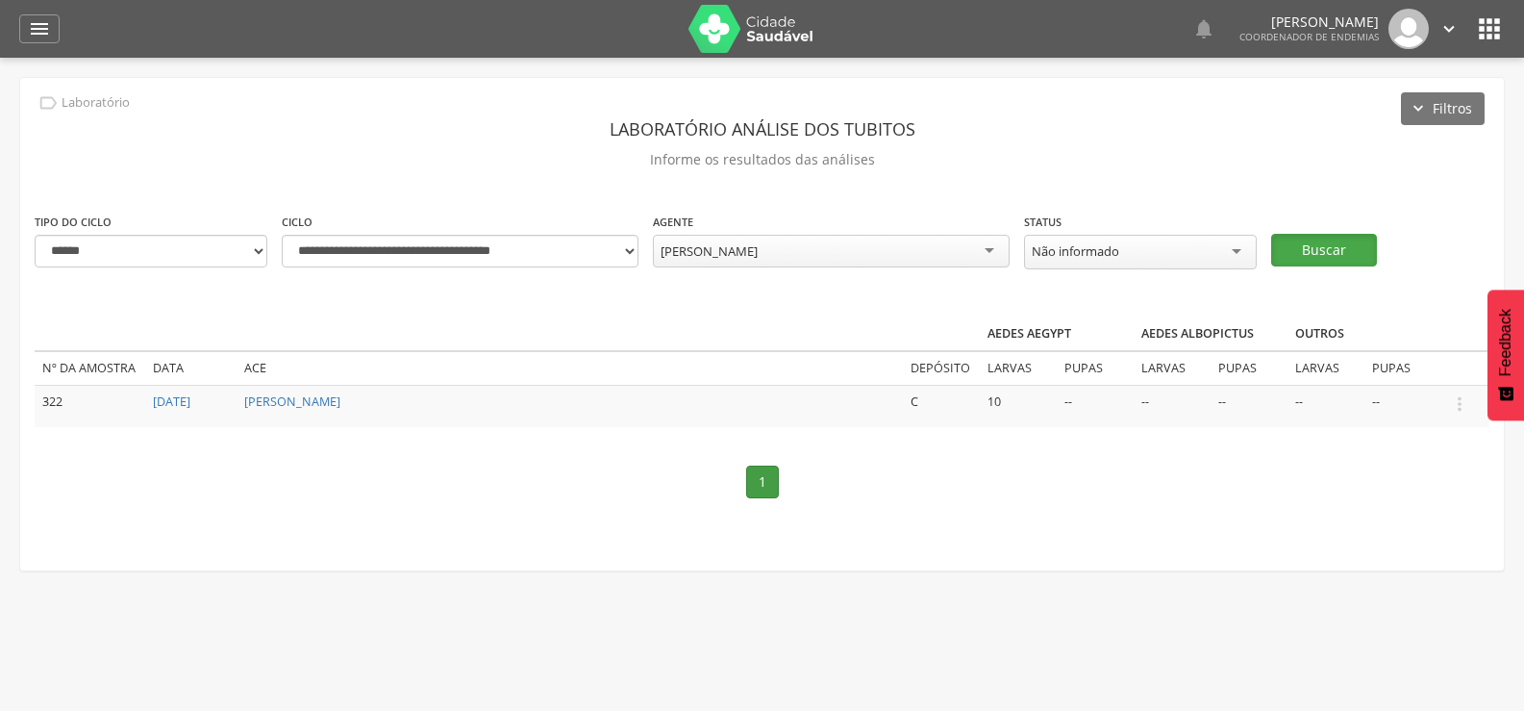
click at [1309, 242] on button "Buscar" at bounding box center [1324, 250] width 106 height 33
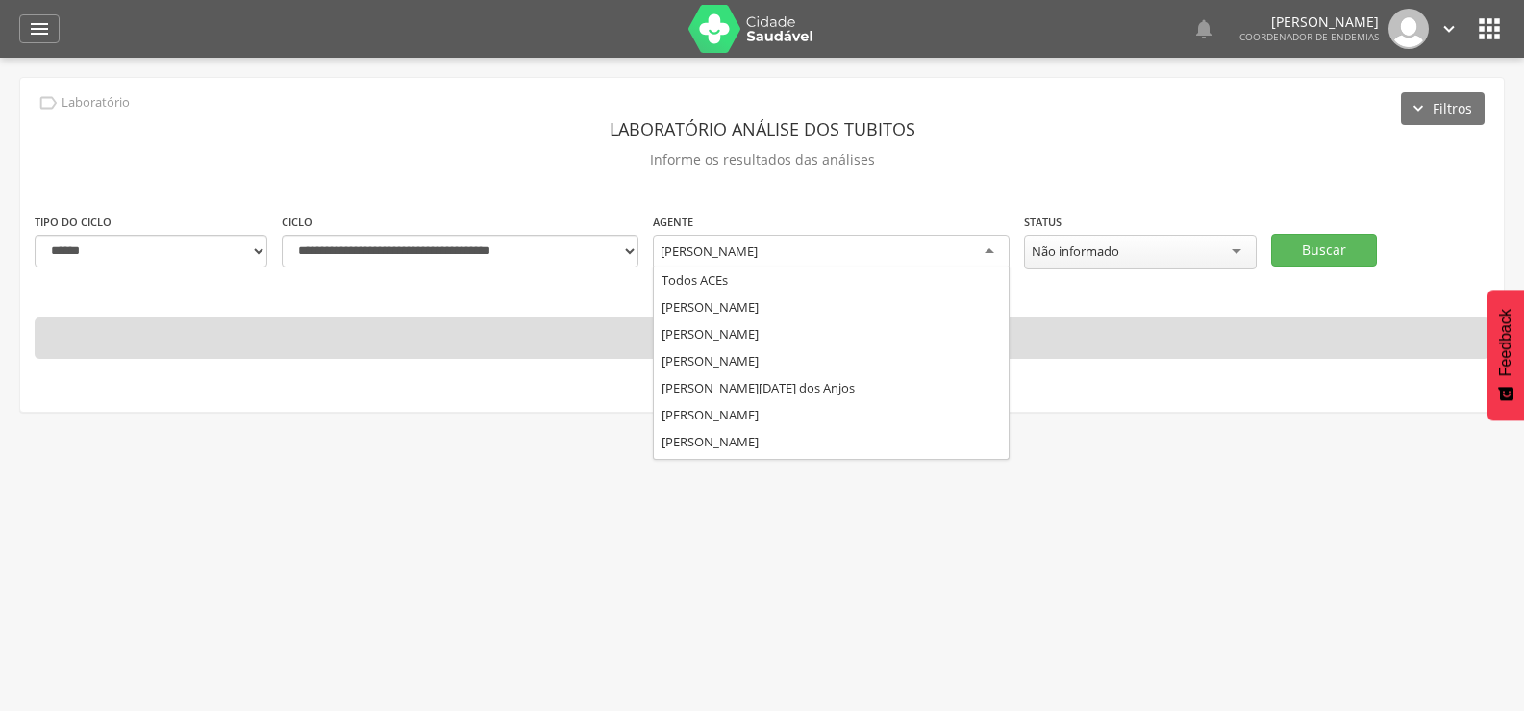
click at [862, 239] on div "[PERSON_NAME]" at bounding box center [831, 252] width 357 height 35
type input "**"
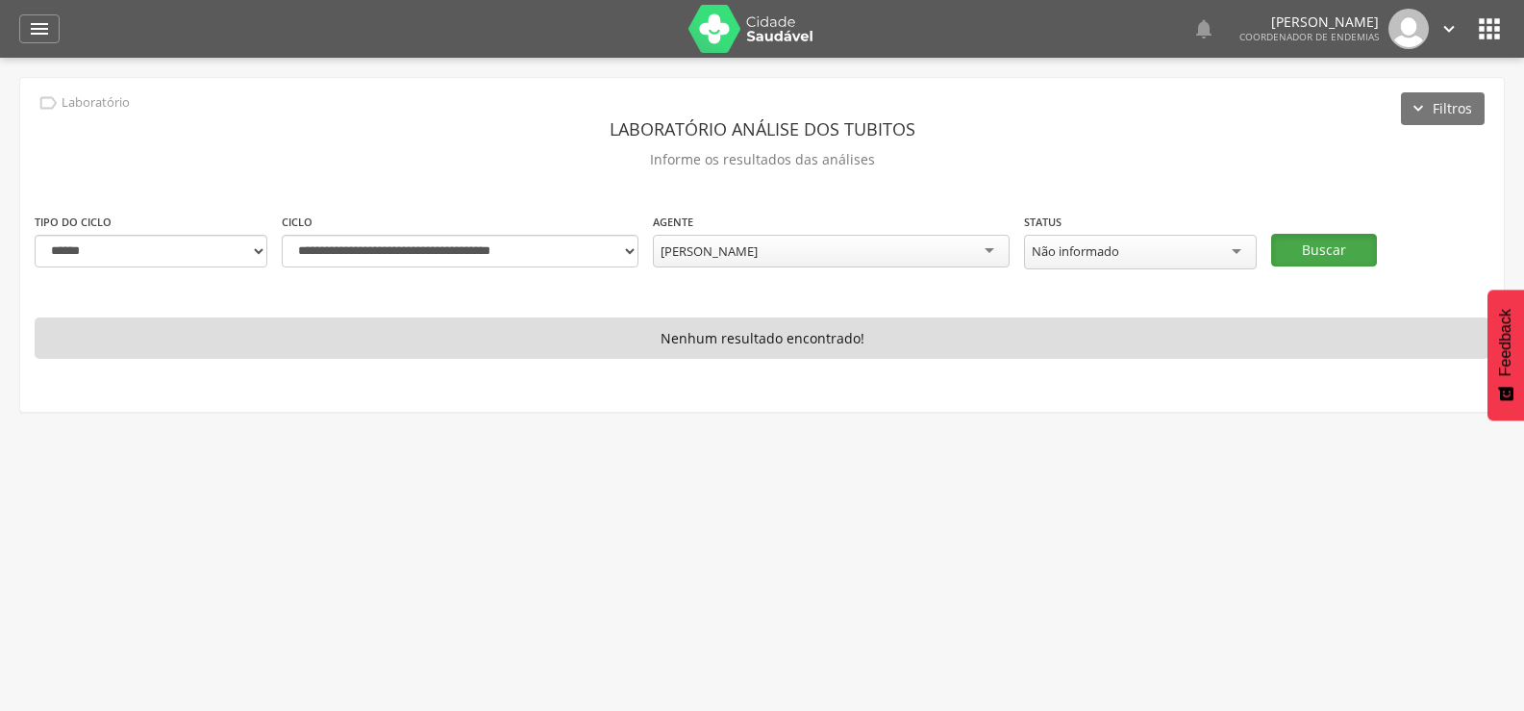
click at [1334, 234] on button "Buscar" at bounding box center [1324, 250] width 106 height 33
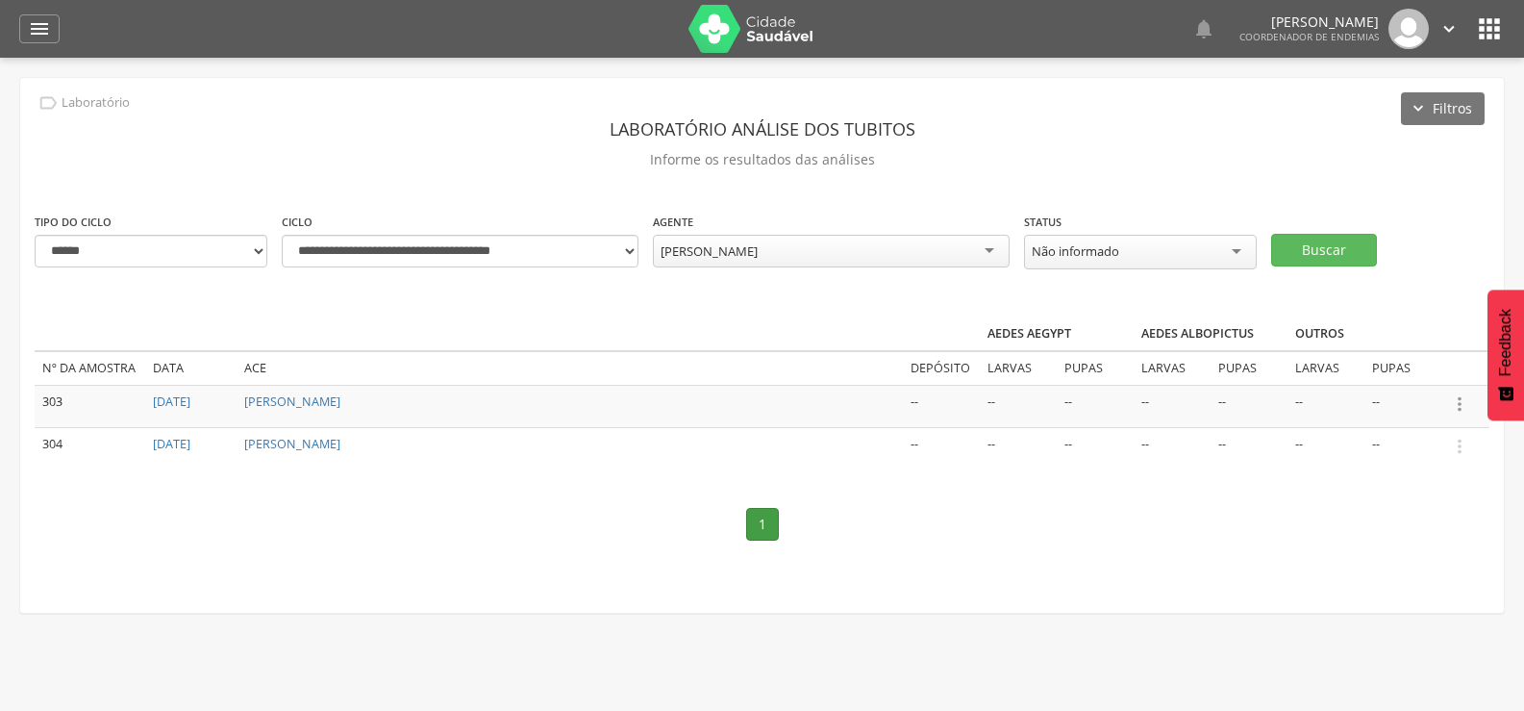
click at [1463, 397] on icon "" at bounding box center [1459, 403] width 21 height 21
click at [1441, 361] on link "Informar resultado" at bounding box center [1393, 372] width 152 height 24
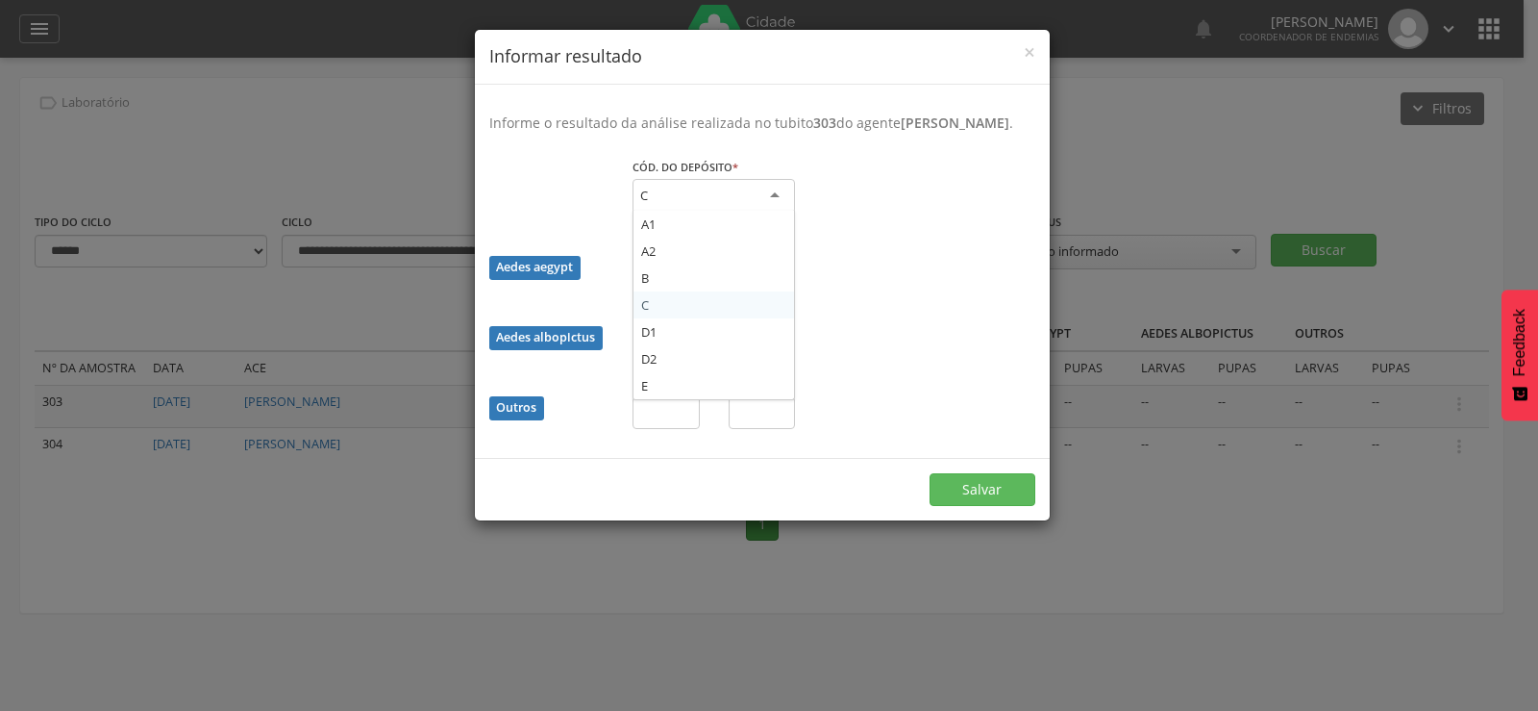
click at [718, 212] on div "C" at bounding box center [714, 196] width 162 height 35
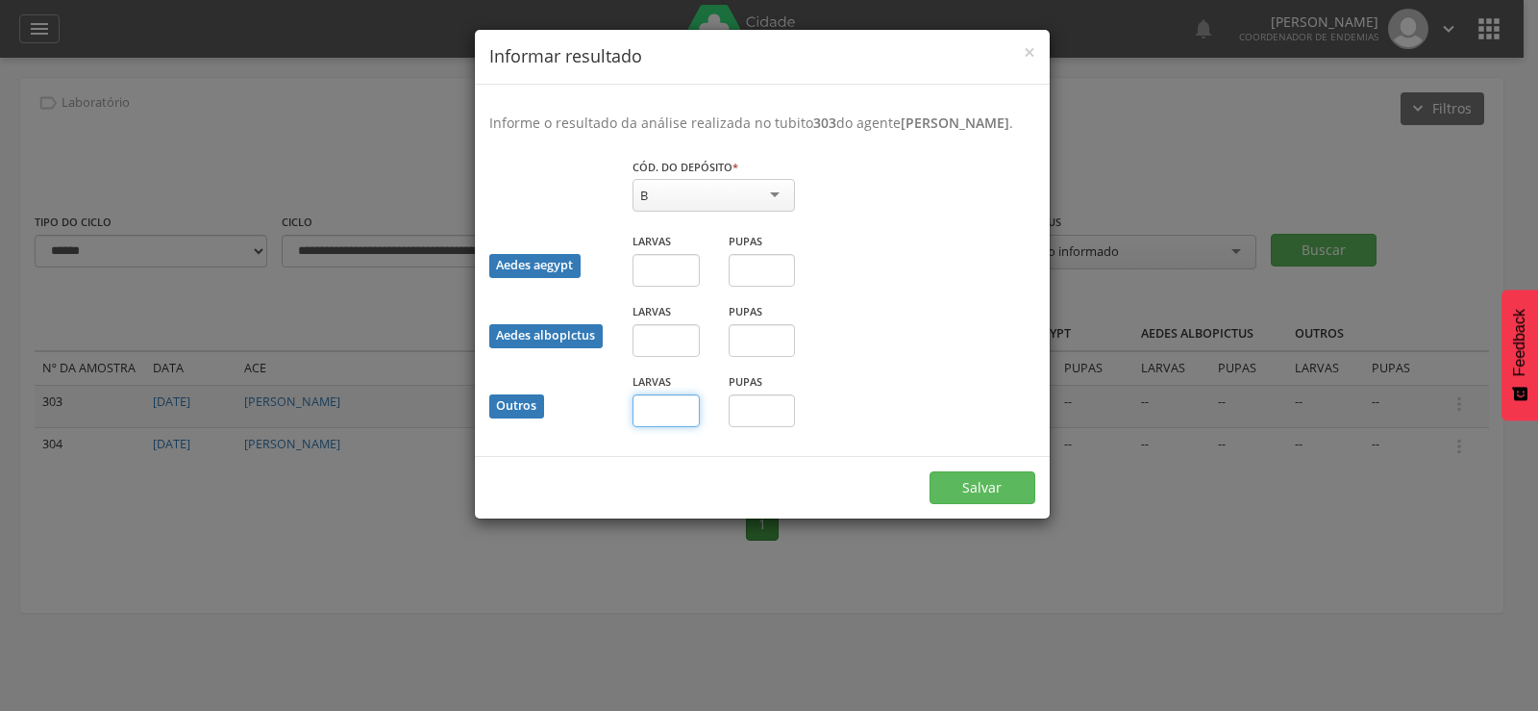
click at [674, 426] on input "text" at bounding box center [666, 410] width 67 height 33
type input "*"
click at [964, 504] on button "Salvar" at bounding box center [983, 487] width 106 height 33
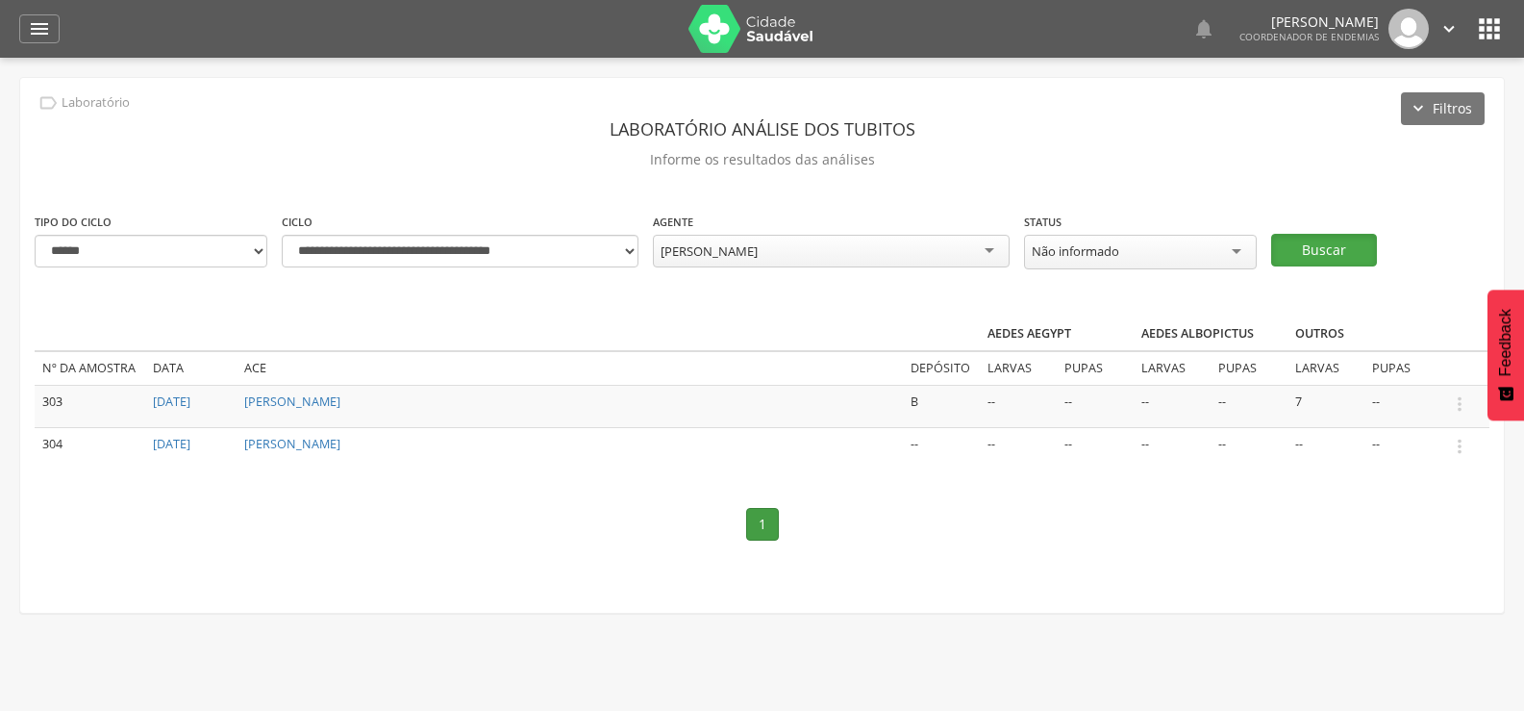
click at [1295, 234] on button "Buscar" at bounding box center [1324, 250] width 106 height 33
click at [1461, 393] on icon "" at bounding box center [1459, 403] width 21 height 21
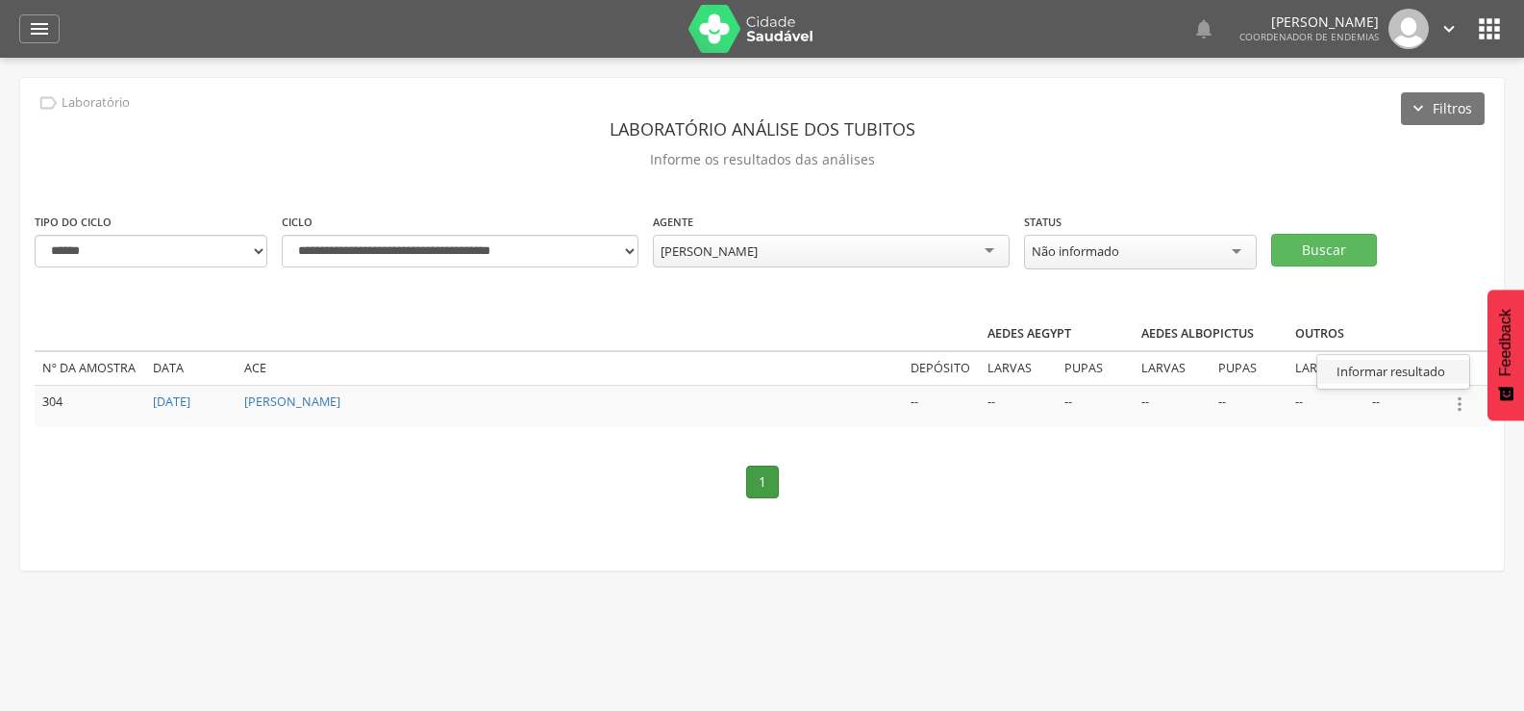
click at [1417, 365] on link "Informar resultado" at bounding box center [1393, 372] width 152 height 24
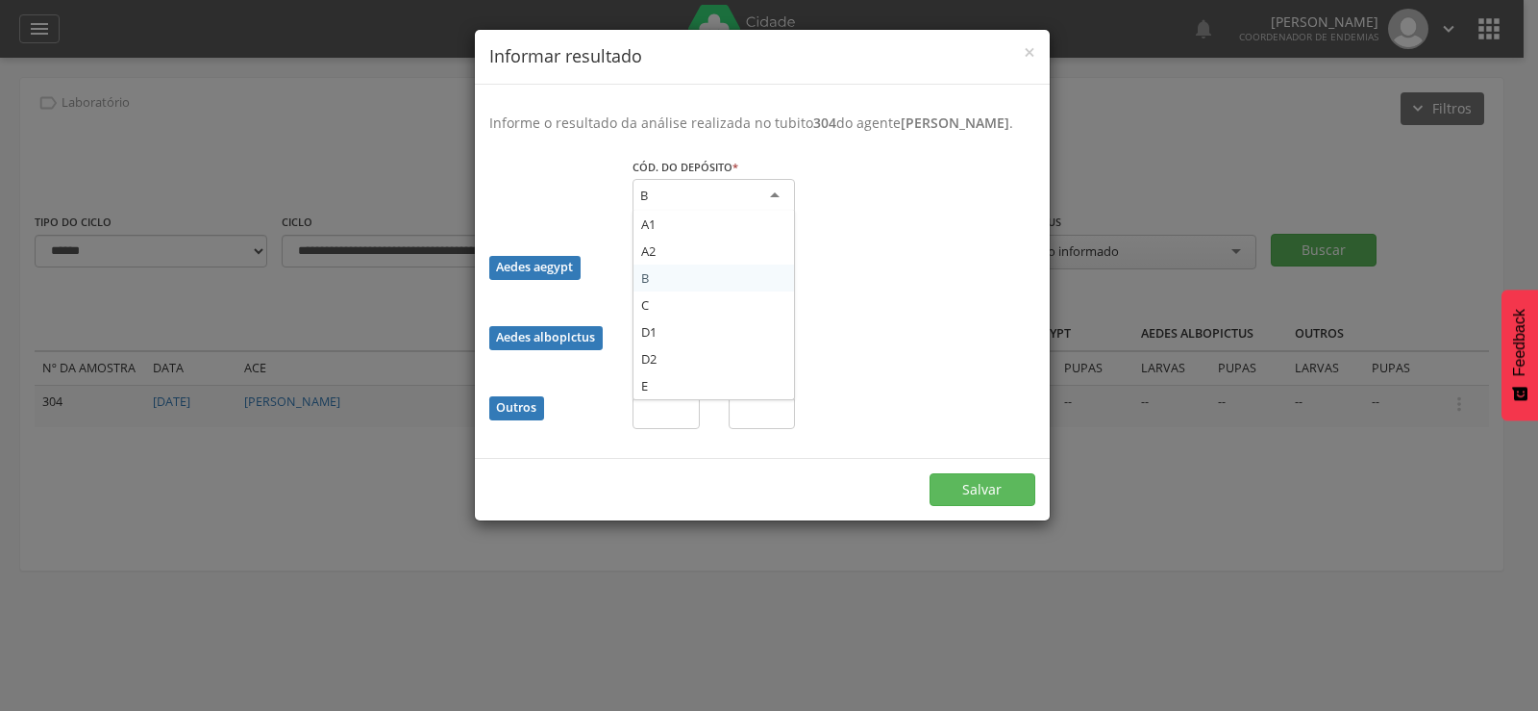
click at [689, 210] on div "B" at bounding box center [714, 196] width 162 height 35
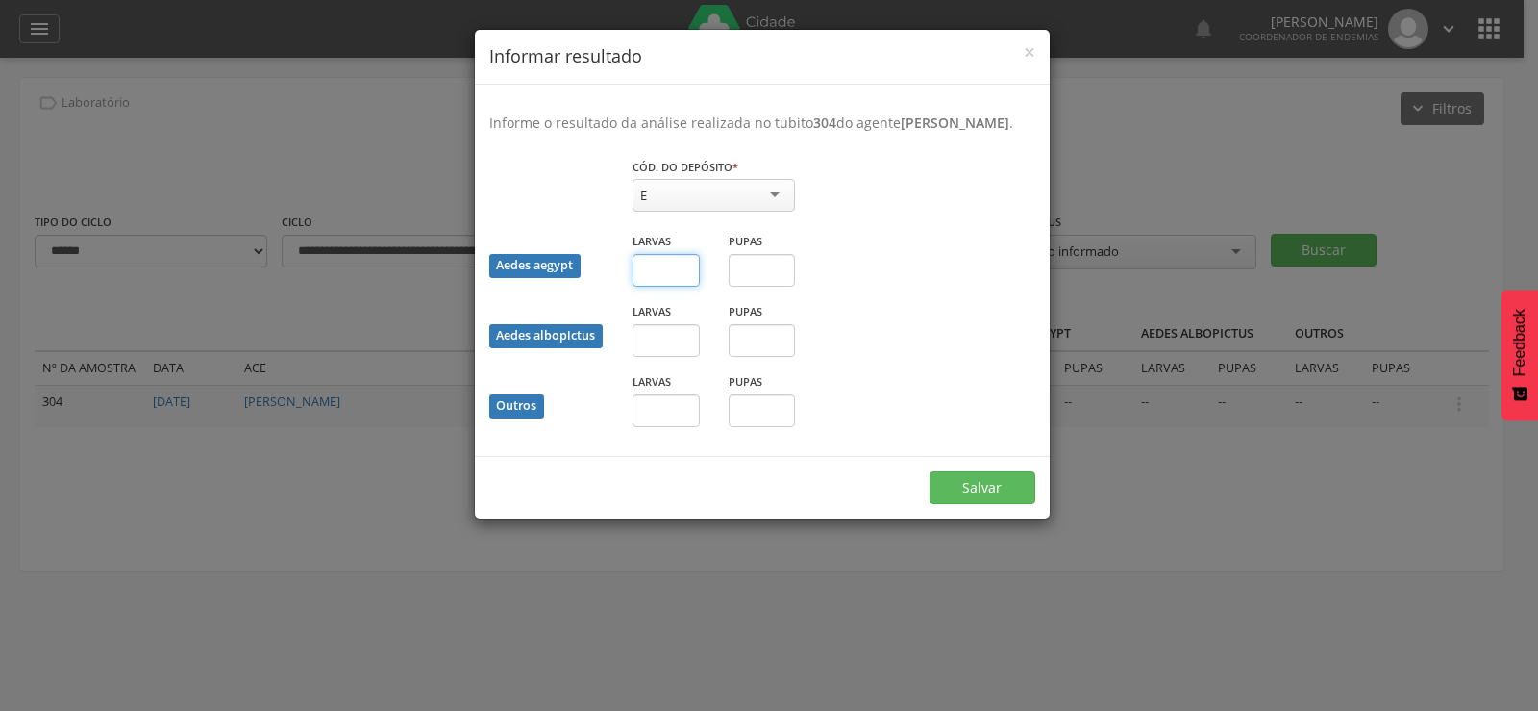
click at [657, 287] on input "text" at bounding box center [666, 270] width 67 height 33
type input "*"
click at [749, 287] on input "text" at bounding box center [762, 270] width 67 height 33
type input "*"
click at [995, 501] on button "Salvar" at bounding box center [983, 487] width 106 height 33
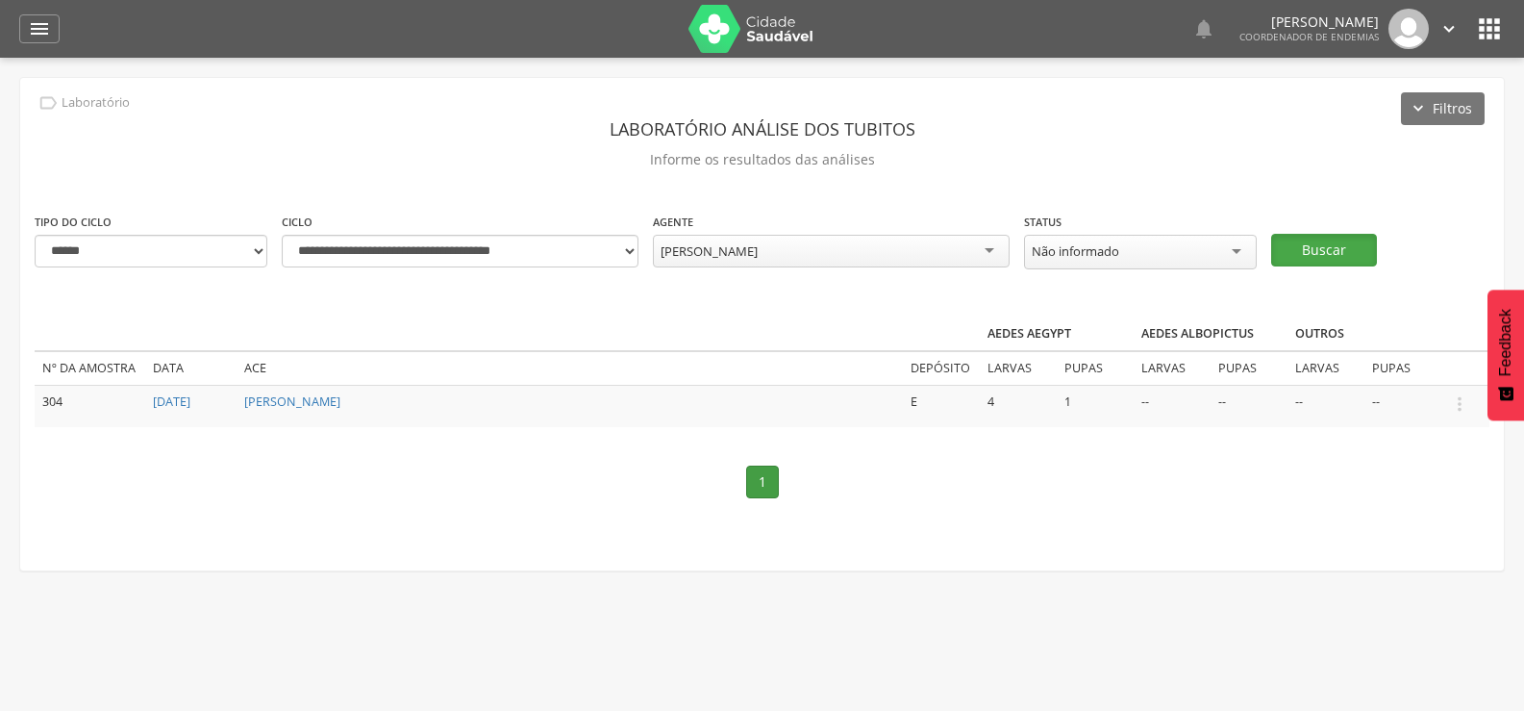
click at [1311, 246] on button "Buscar" at bounding box center [1324, 250] width 106 height 33
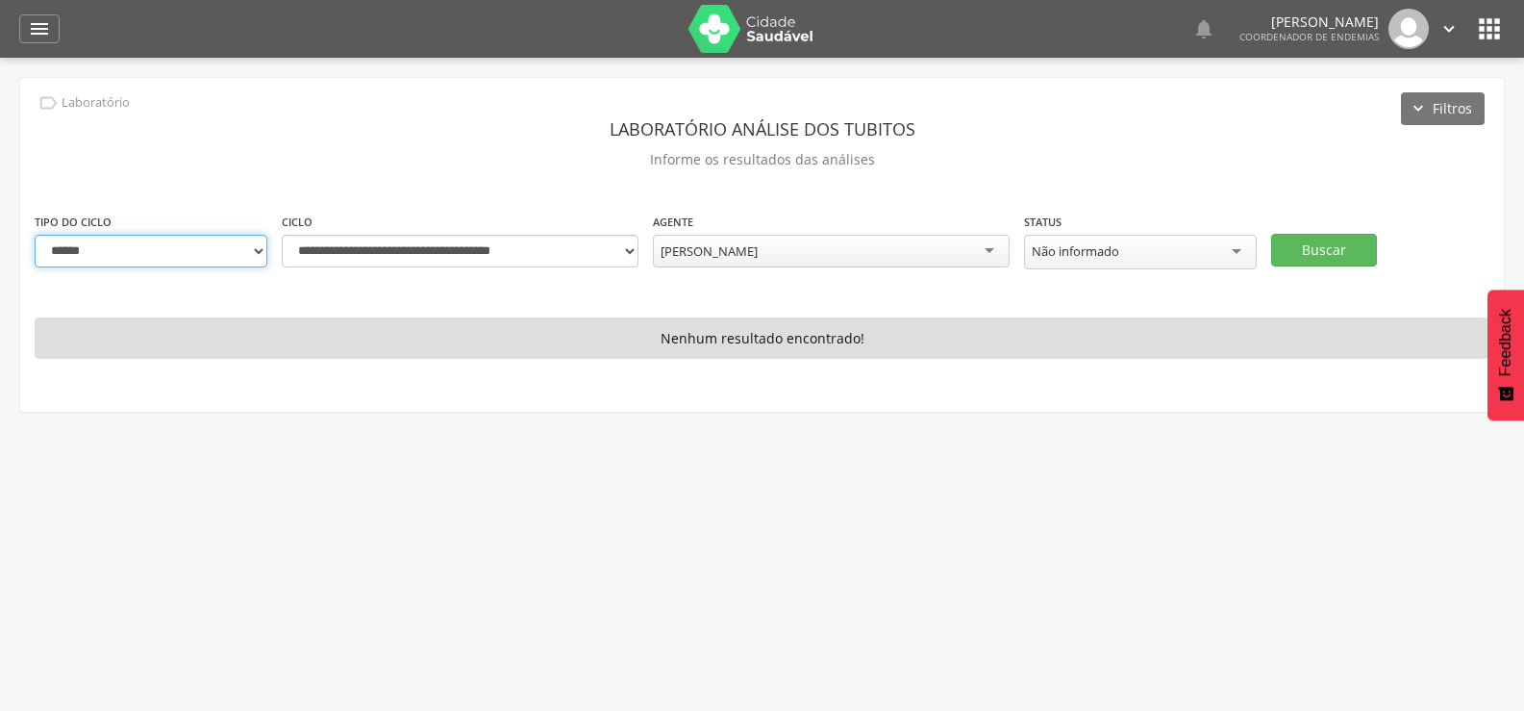
click at [182, 247] on select "**********" at bounding box center [151, 251] width 233 height 33
select select "*"
click at [35, 235] on select "**********" at bounding box center [151, 251] width 233 height 33
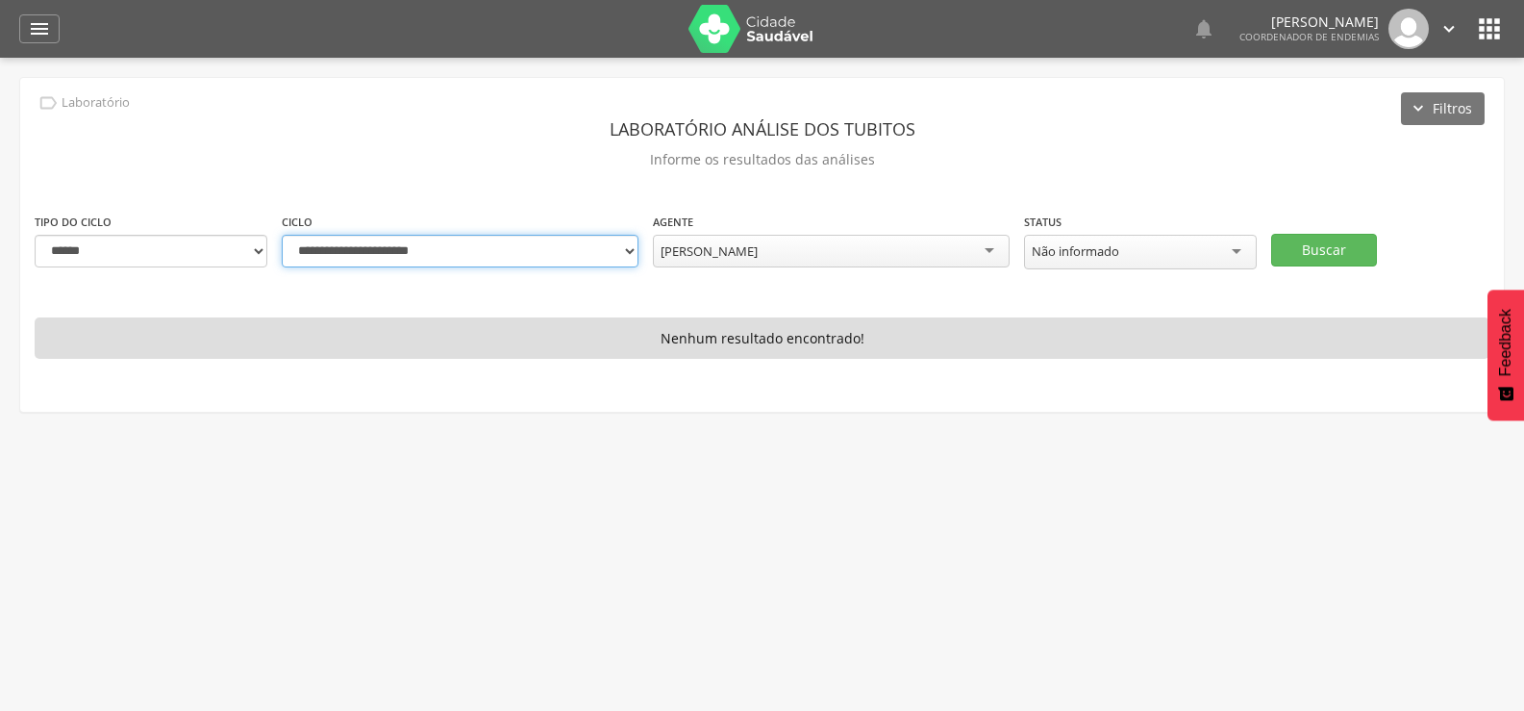
click at [626, 248] on select "**********" at bounding box center [460, 251] width 357 height 33
select select "**********"
click at [282, 235] on select "**********" at bounding box center [460, 251] width 357 height 33
click at [1307, 241] on button "Buscar" at bounding box center [1324, 250] width 106 height 33
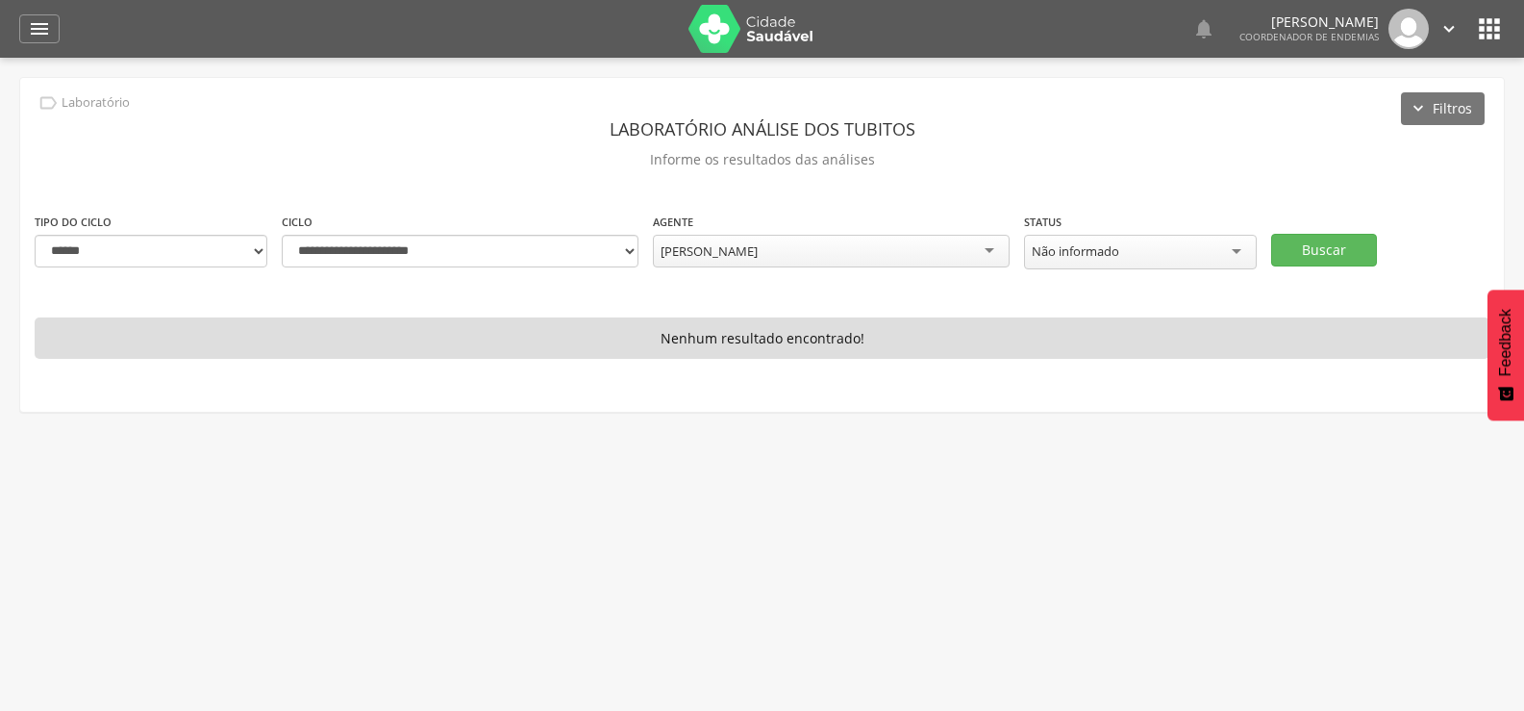
click at [817, 240] on div "[PERSON_NAME]" at bounding box center [831, 251] width 357 height 33
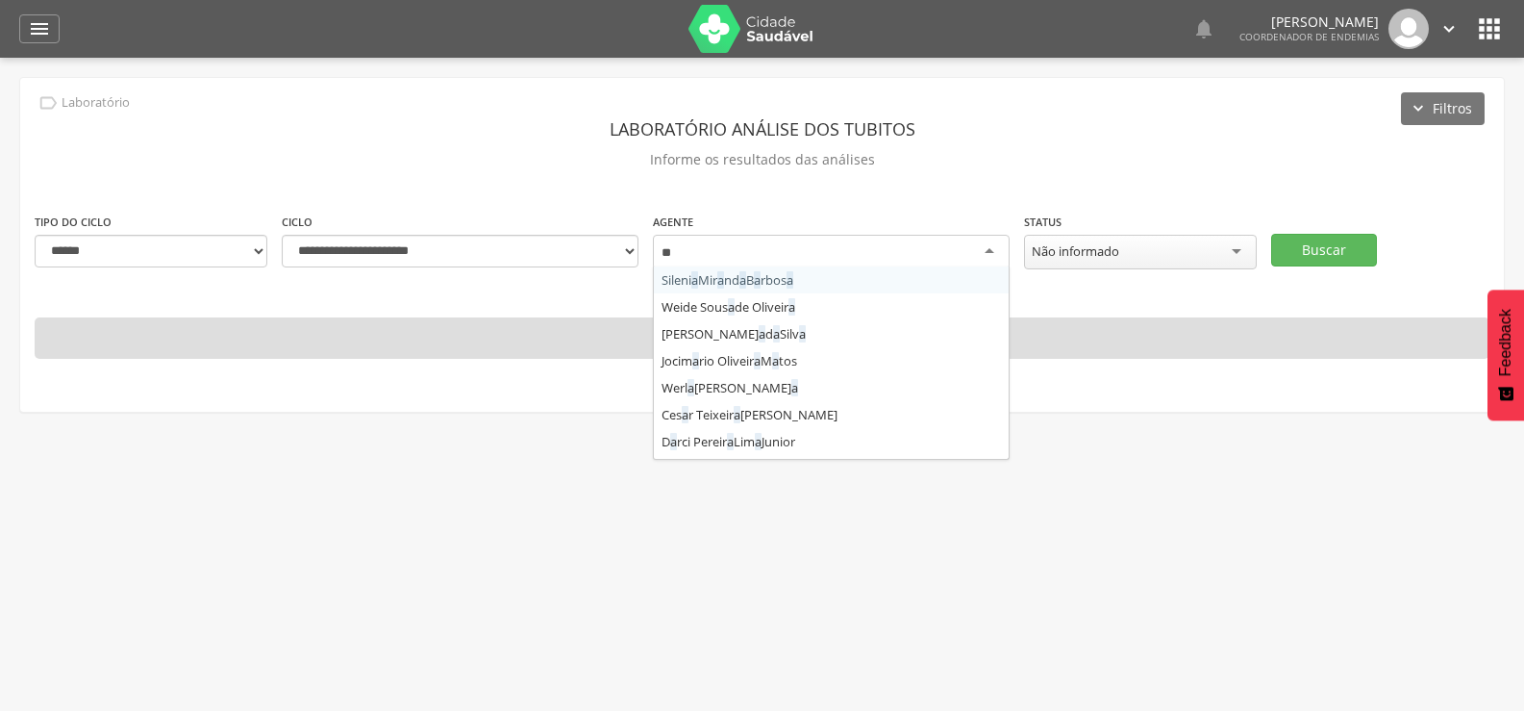
scroll to position [0, 0]
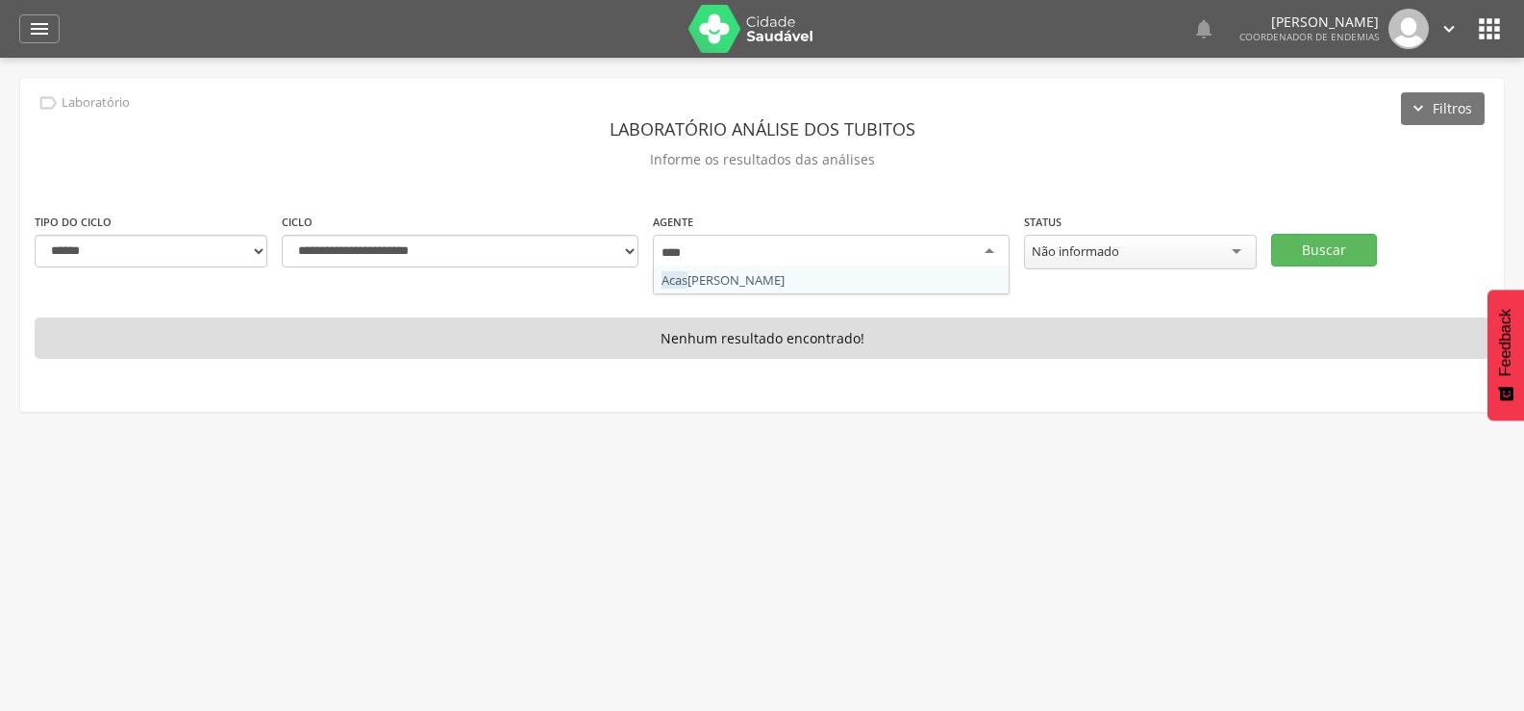
type input "*****"
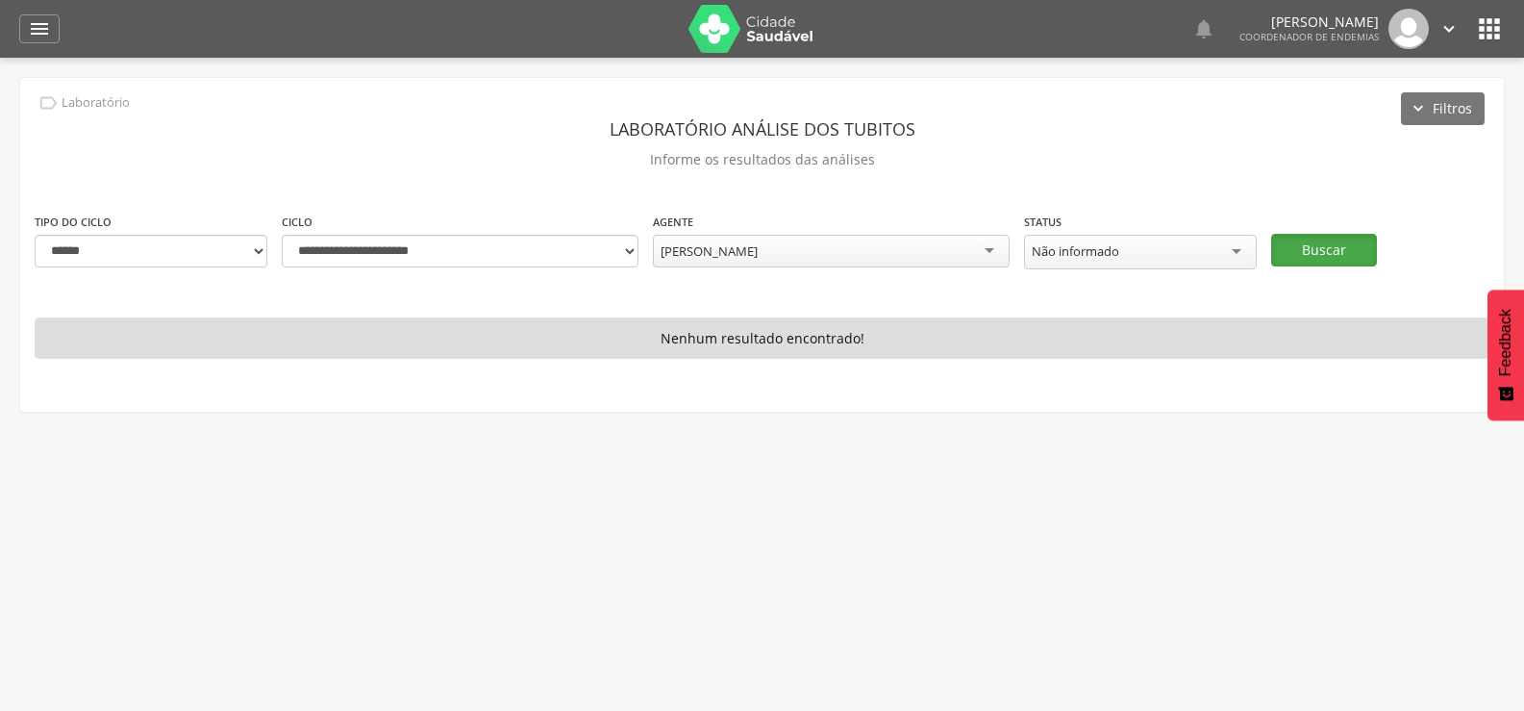
click at [1349, 242] on button "Buscar" at bounding box center [1324, 250] width 106 height 33
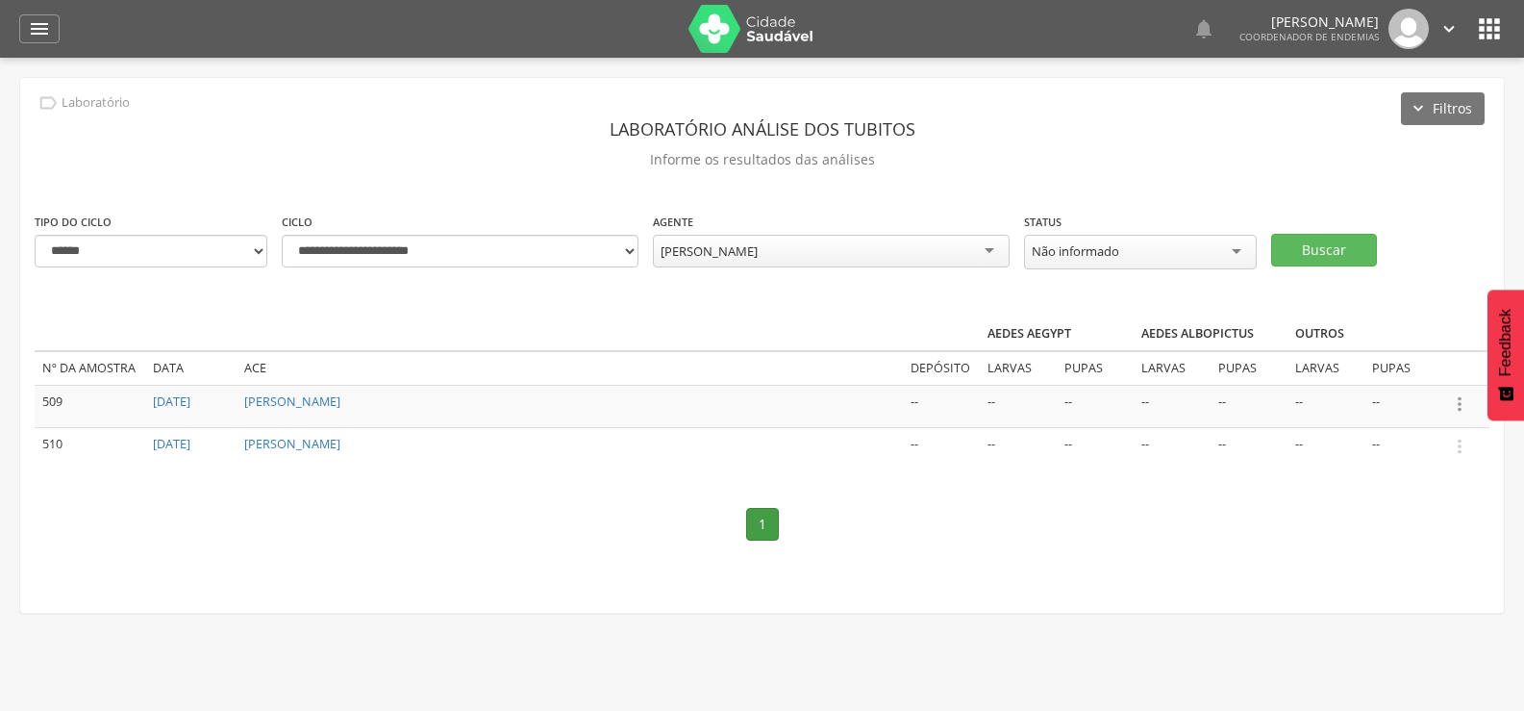
click at [1460, 393] on icon "" at bounding box center [1459, 403] width 21 height 21
click at [1413, 362] on link "Informar resultado" at bounding box center [1393, 372] width 152 height 24
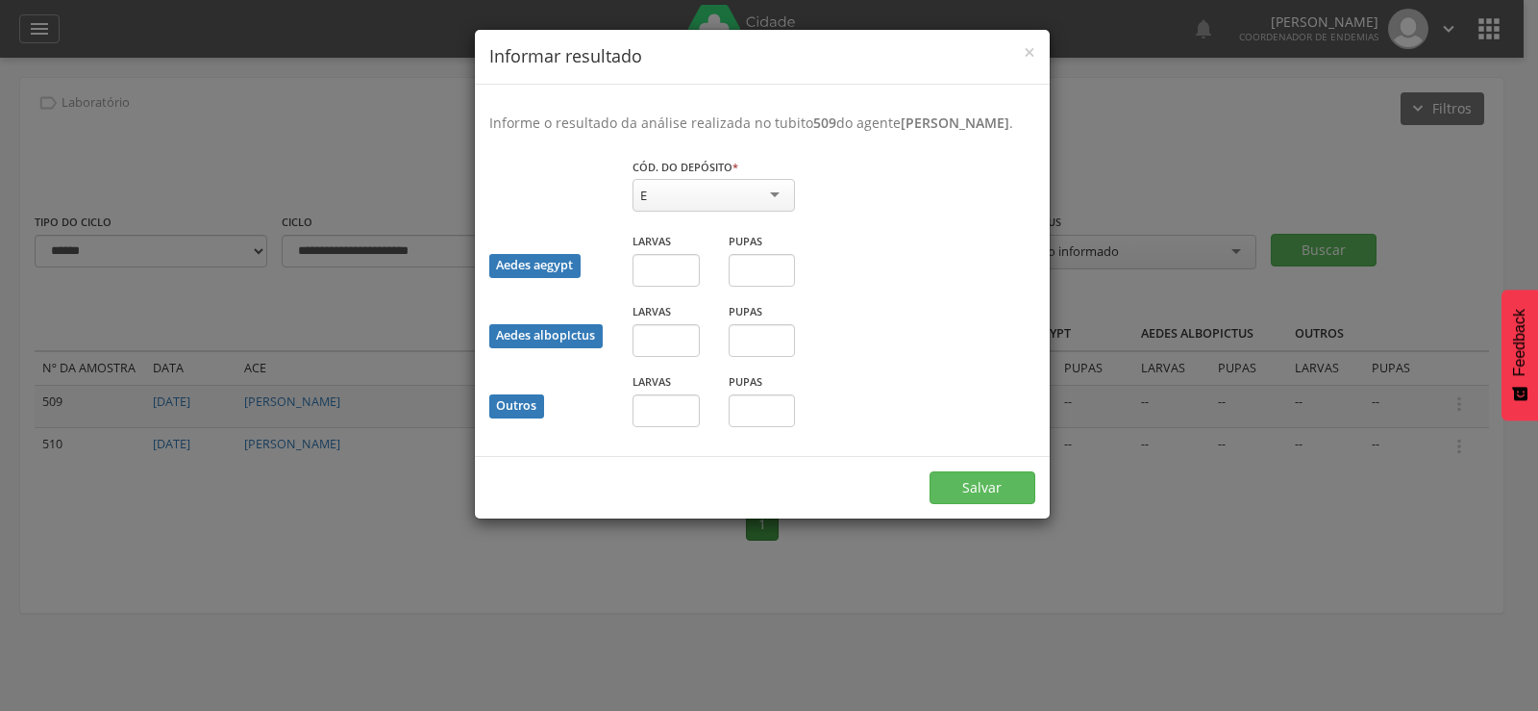
click at [734, 201] on div "E" at bounding box center [714, 195] width 162 height 33
click at [665, 284] on input "text" at bounding box center [666, 270] width 67 height 33
type input "*"
click at [930, 471] on button "Salvar" at bounding box center [983, 487] width 106 height 33
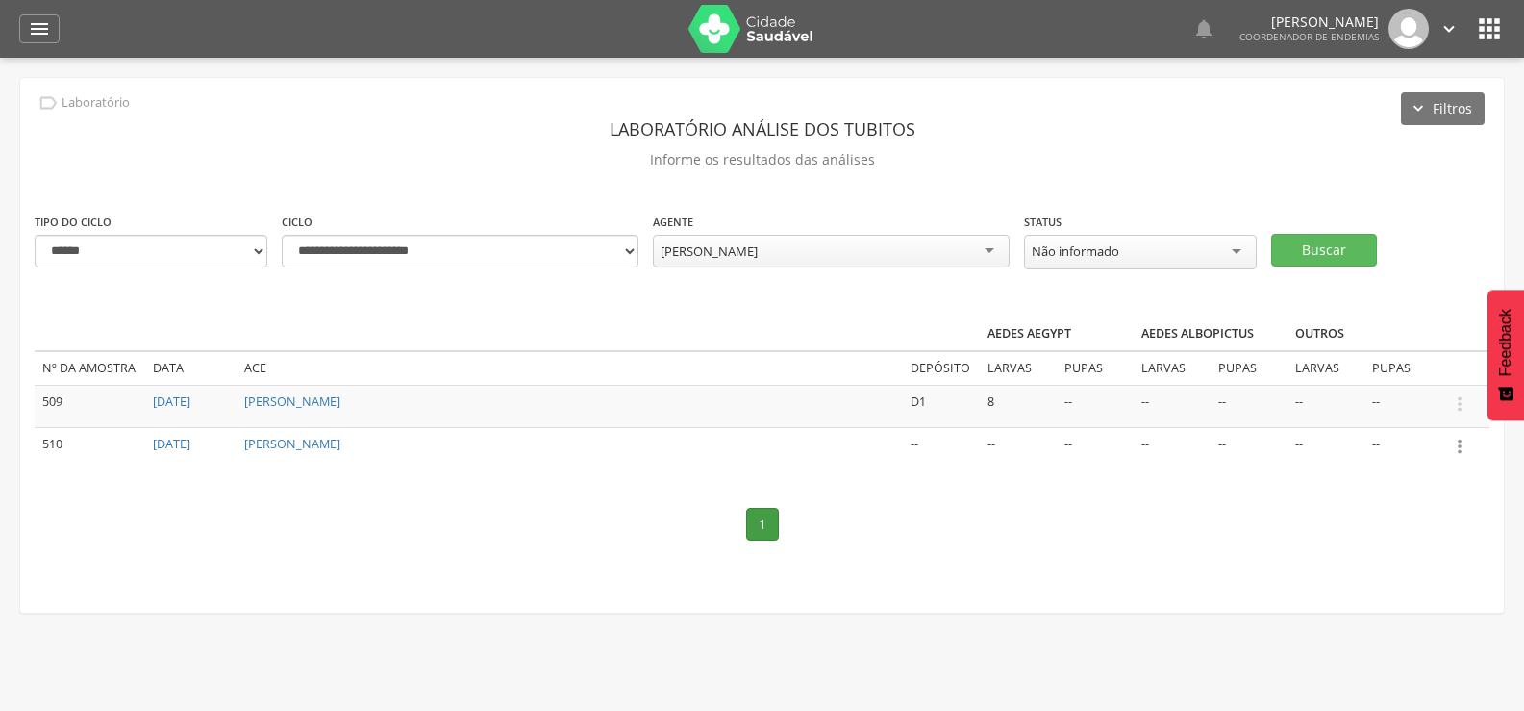
click at [1456, 438] on icon "" at bounding box center [1459, 446] width 21 height 21
click at [1399, 408] on link "Informar resultado" at bounding box center [1393, 414] width 152 height 24
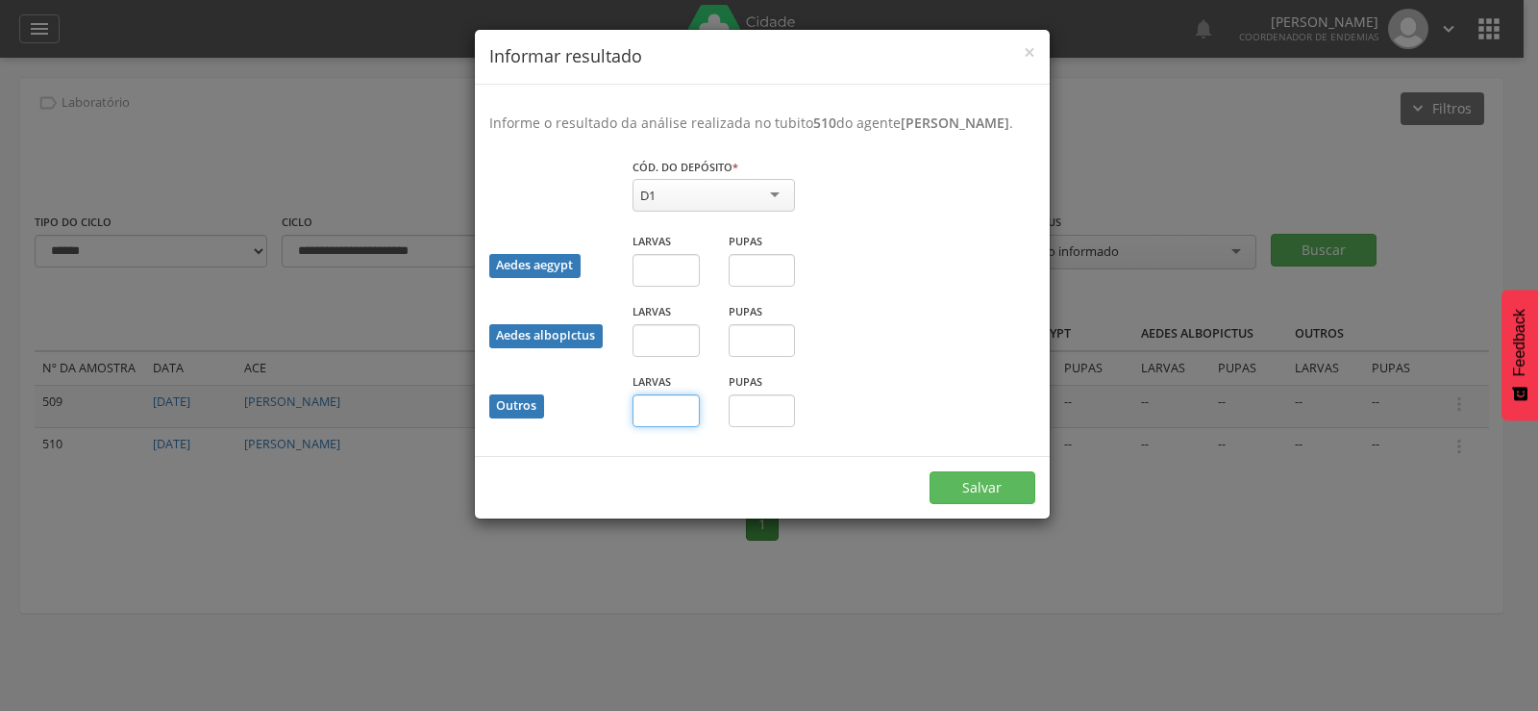
click at [653, 425] on input "text" at bounding box center [666, 410] width 67 height 33
type input "*"
click at [930, 471] on button "Salvar" at bounding box center [983, 487] width 106 height 33
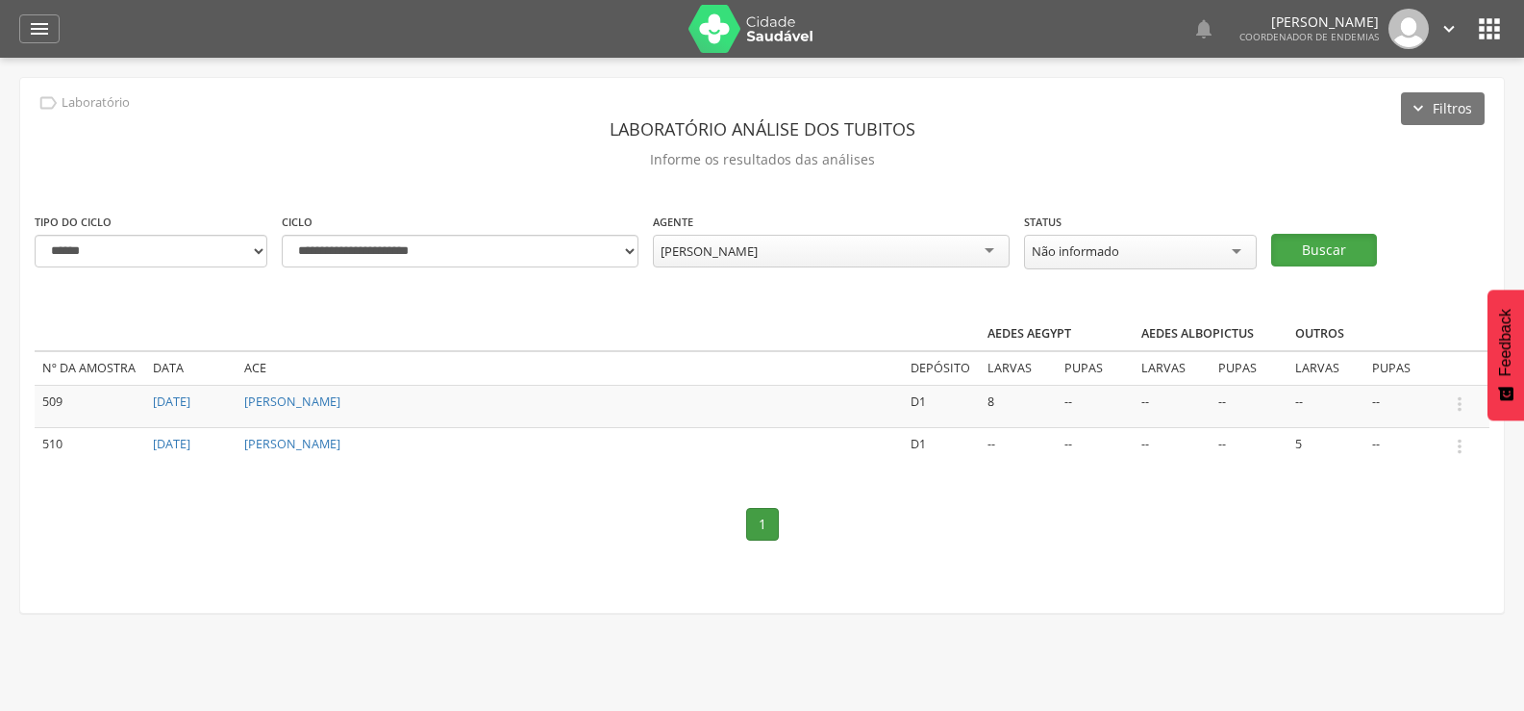
click at [1321, 242] on button "Buscar" at bounding box center [1324, 250] width 106 height 33
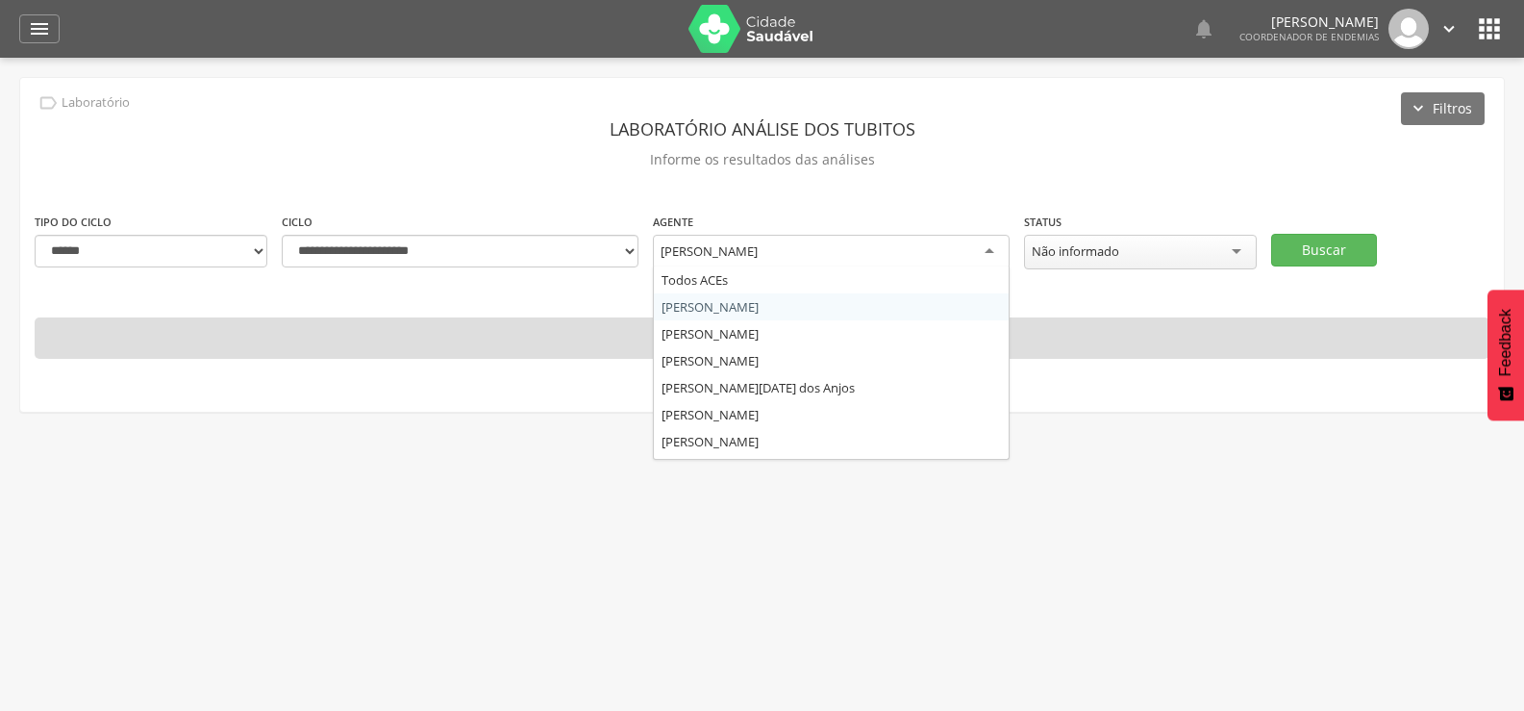
click at [811, 239] on div "[PERSON_NAME]" at bounding box center [831, 252] width 357 height 35
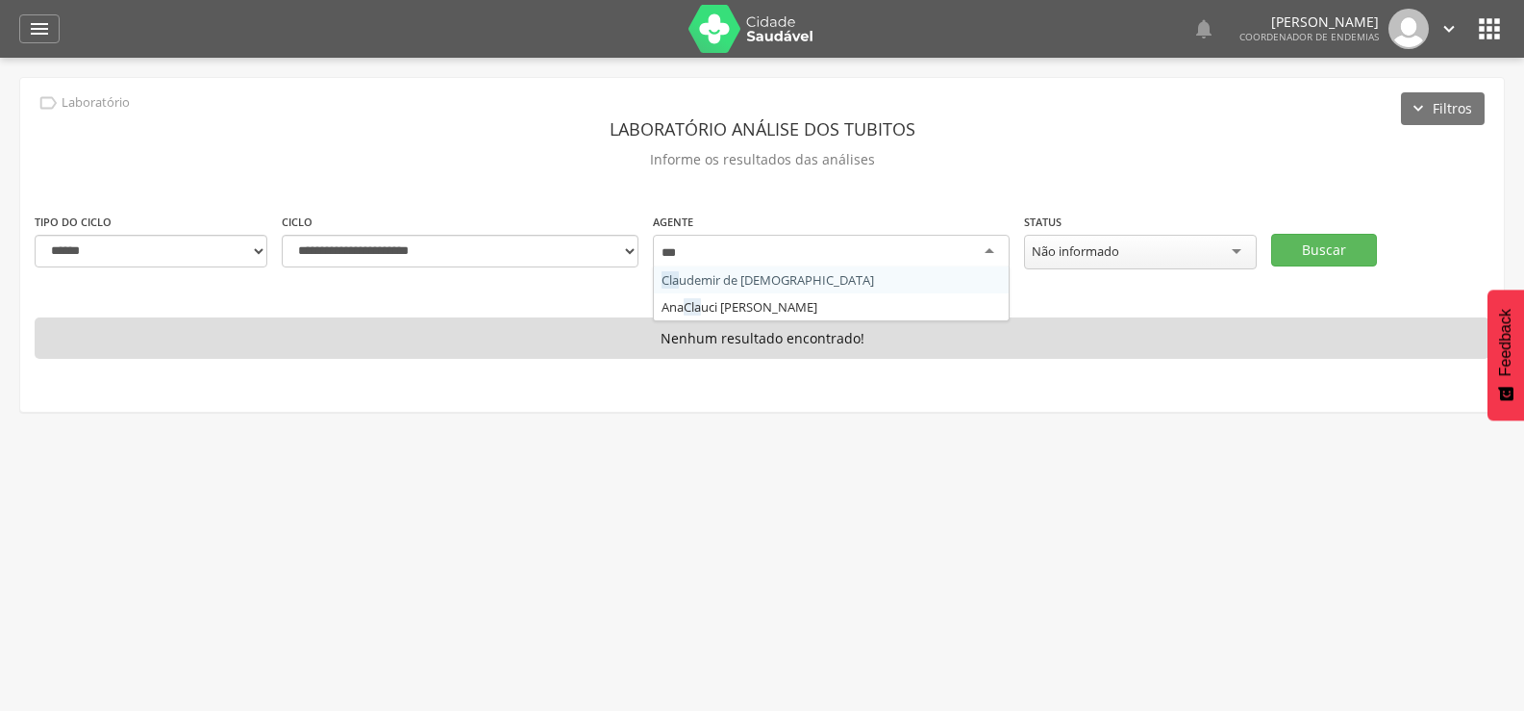
type input "****"
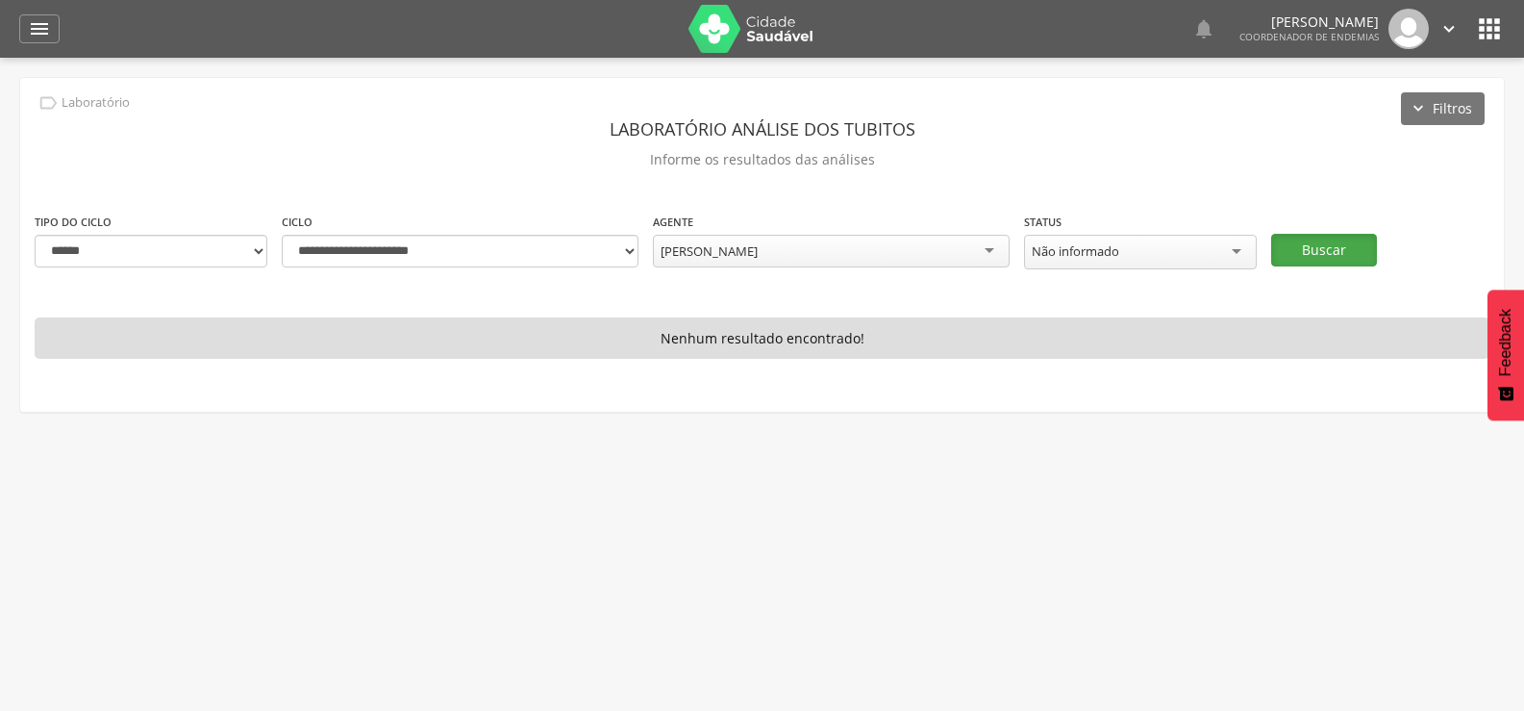
click at [1336, 245] on button "Buscar" at bounding box center [1324, 250] width 106 height 33
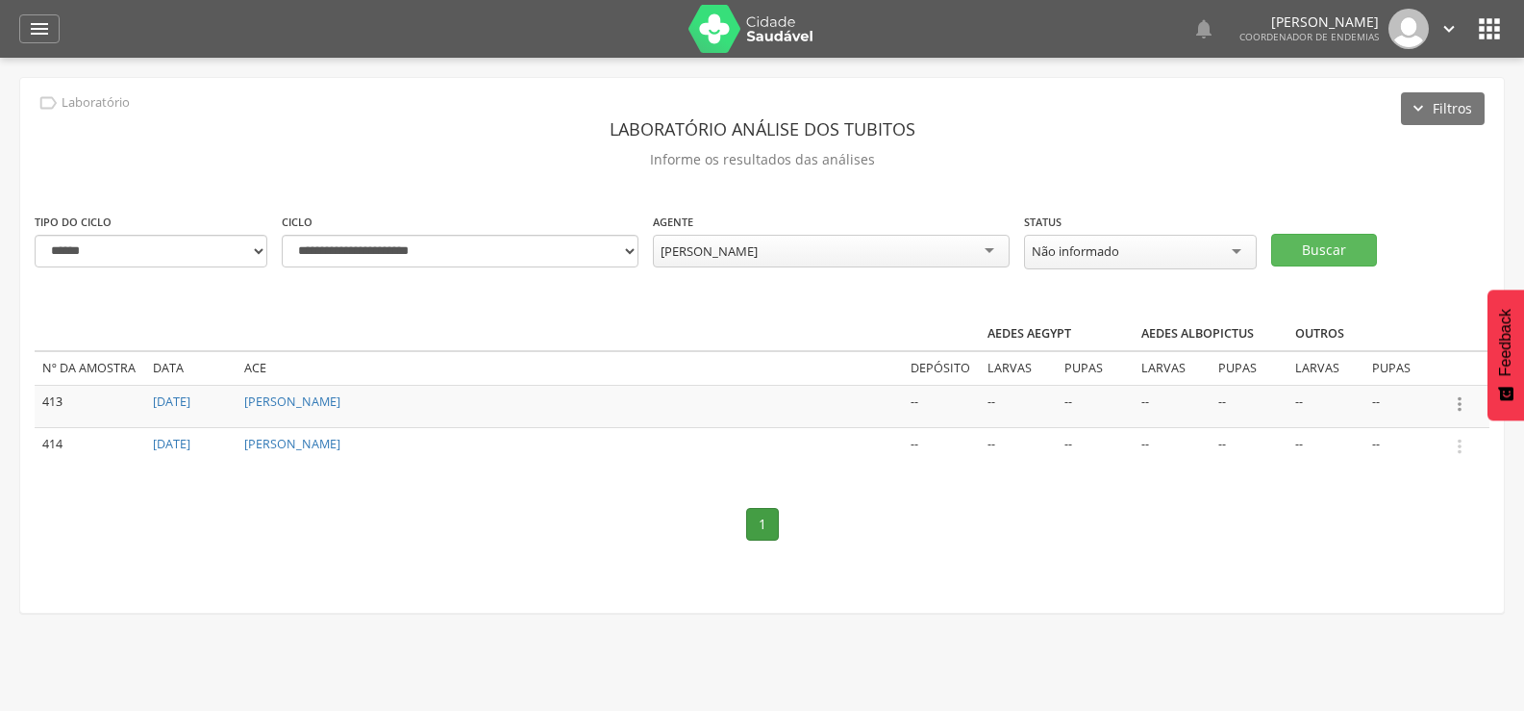
click at [1463, 401] on icon "" at bounding box center [1459, 403] width 21 height 21
click at [1387, 362] on link "Informar resultado" at bounding box center [1393, 372] width 152 height 24
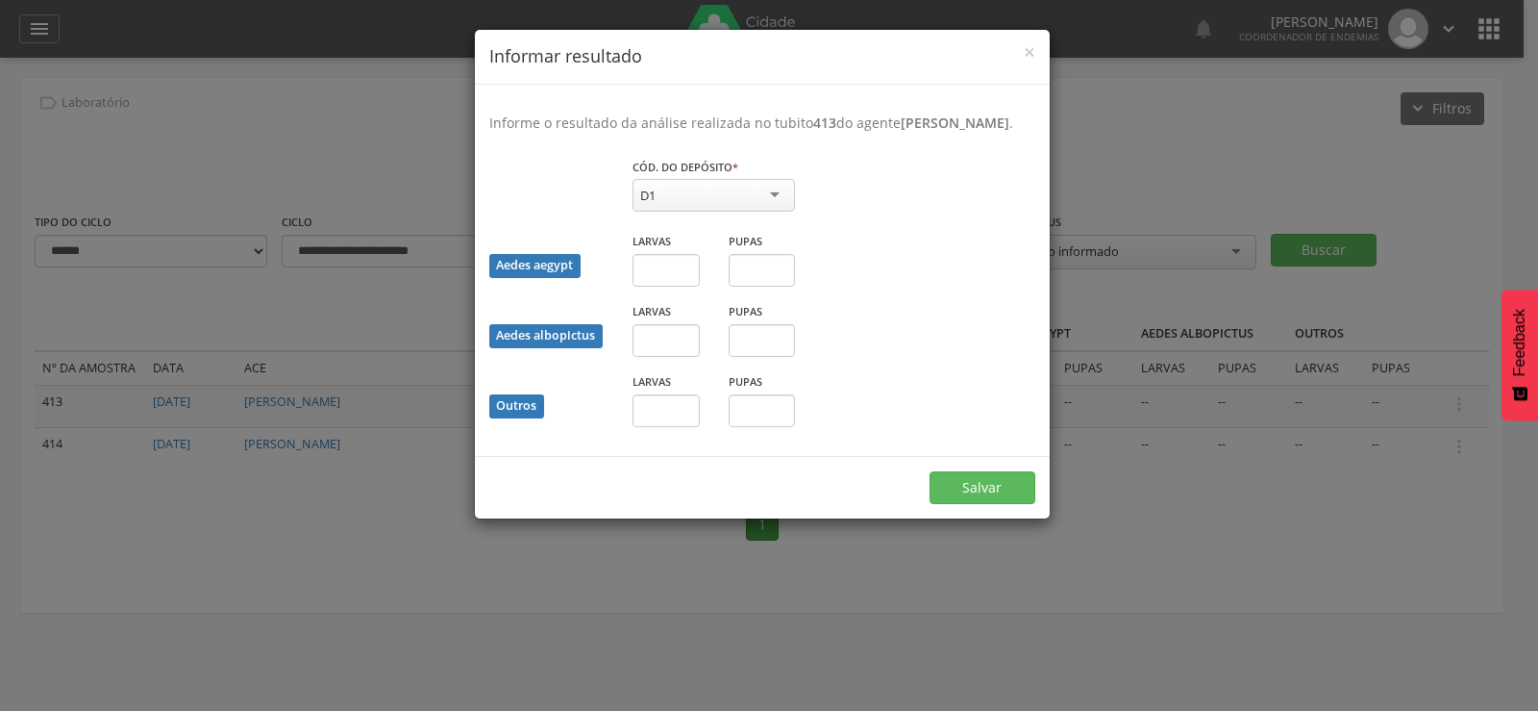
click at [662, 181] on div "D1" at bounding box center [714, 195] width 162 height 33
click at [662, 416] on input "text" at bounding box center [666, 410] width 67 height 33
type input "*"
click at [1007, 475] on button "Salvar" at bounding box center [983, 487] width 106 height 33
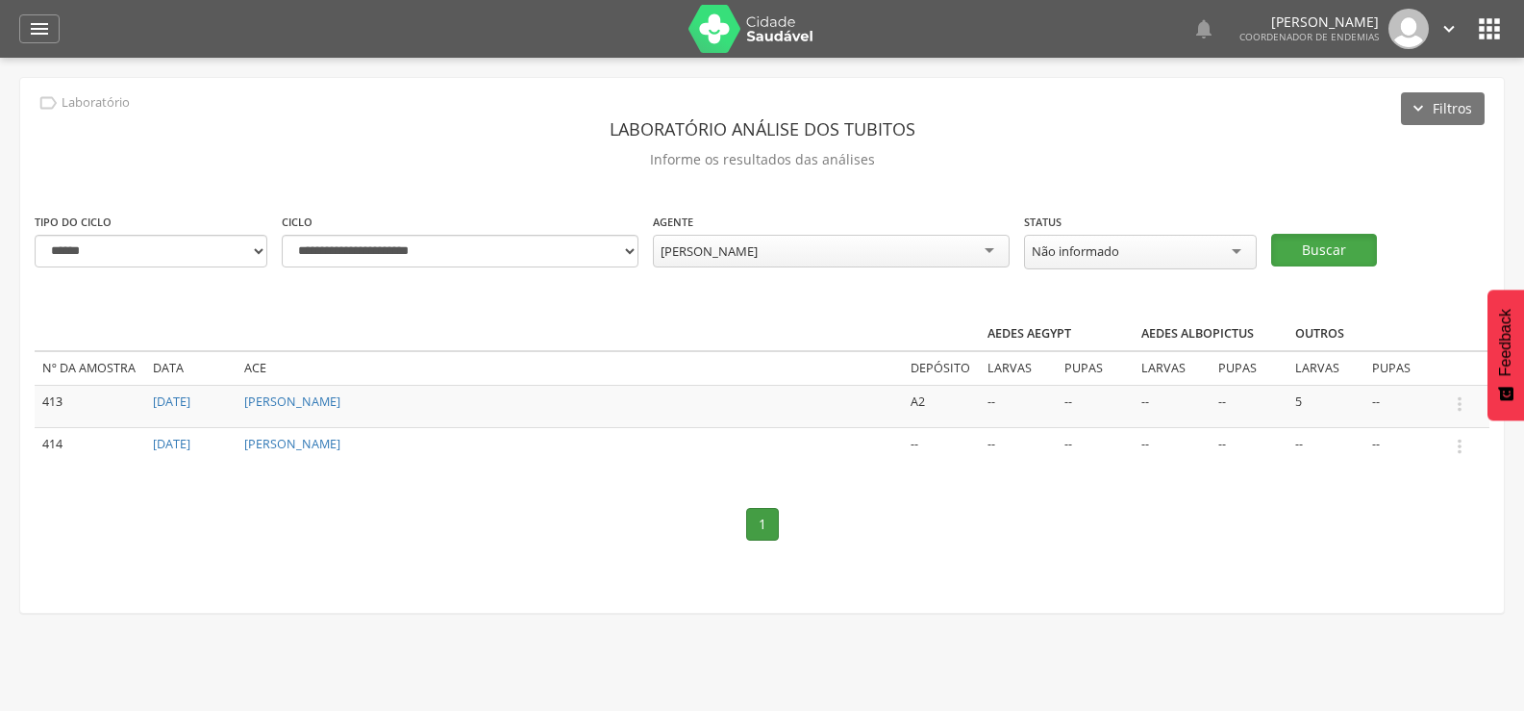
click at [1335, 242] on button "Buscar" at bounding box center [1324, 250] width 106 height 33
click at [1455, 393] on icon "" at bounding box center [1459, 403] width 21 height 21
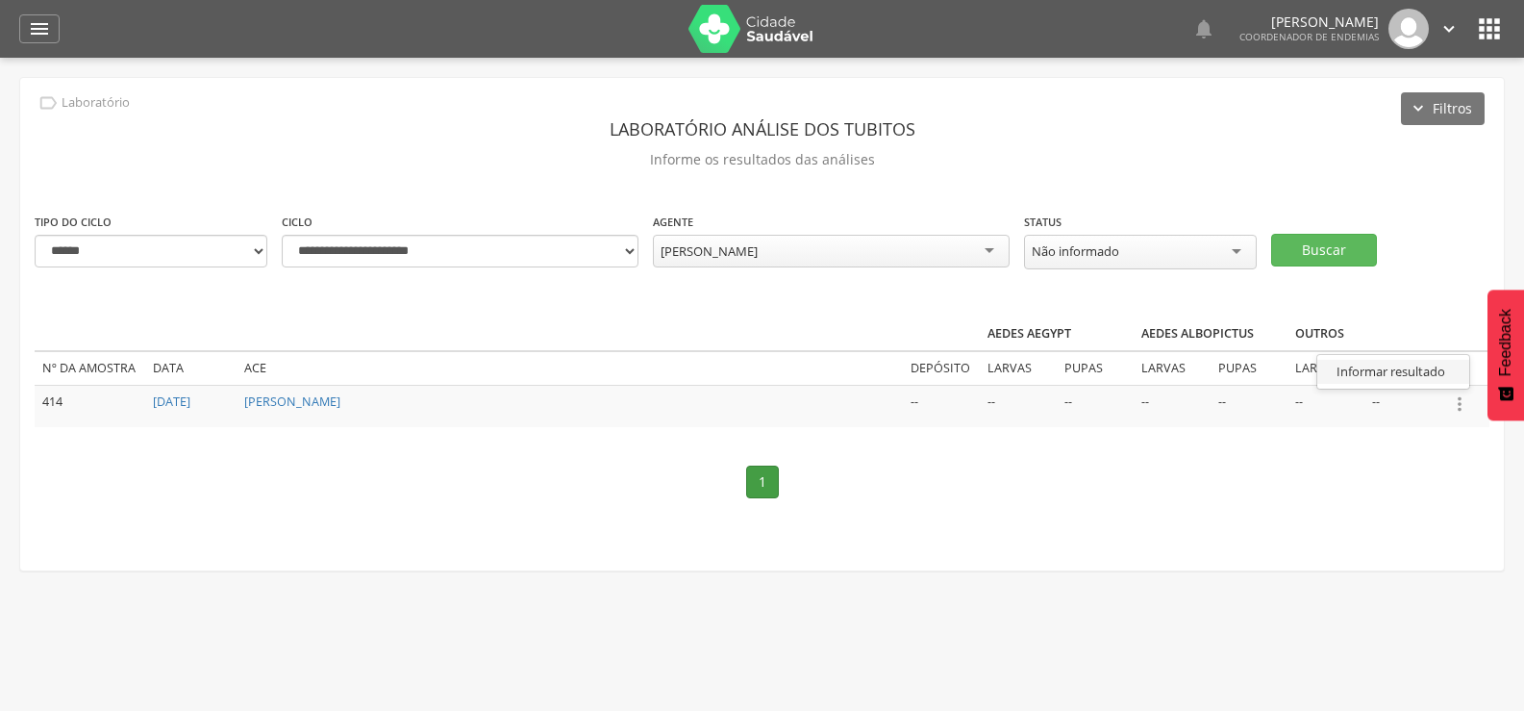
click at [1384, 360] on link "Informar resultado" at bounding box center [1393, 372] width 152 height 24
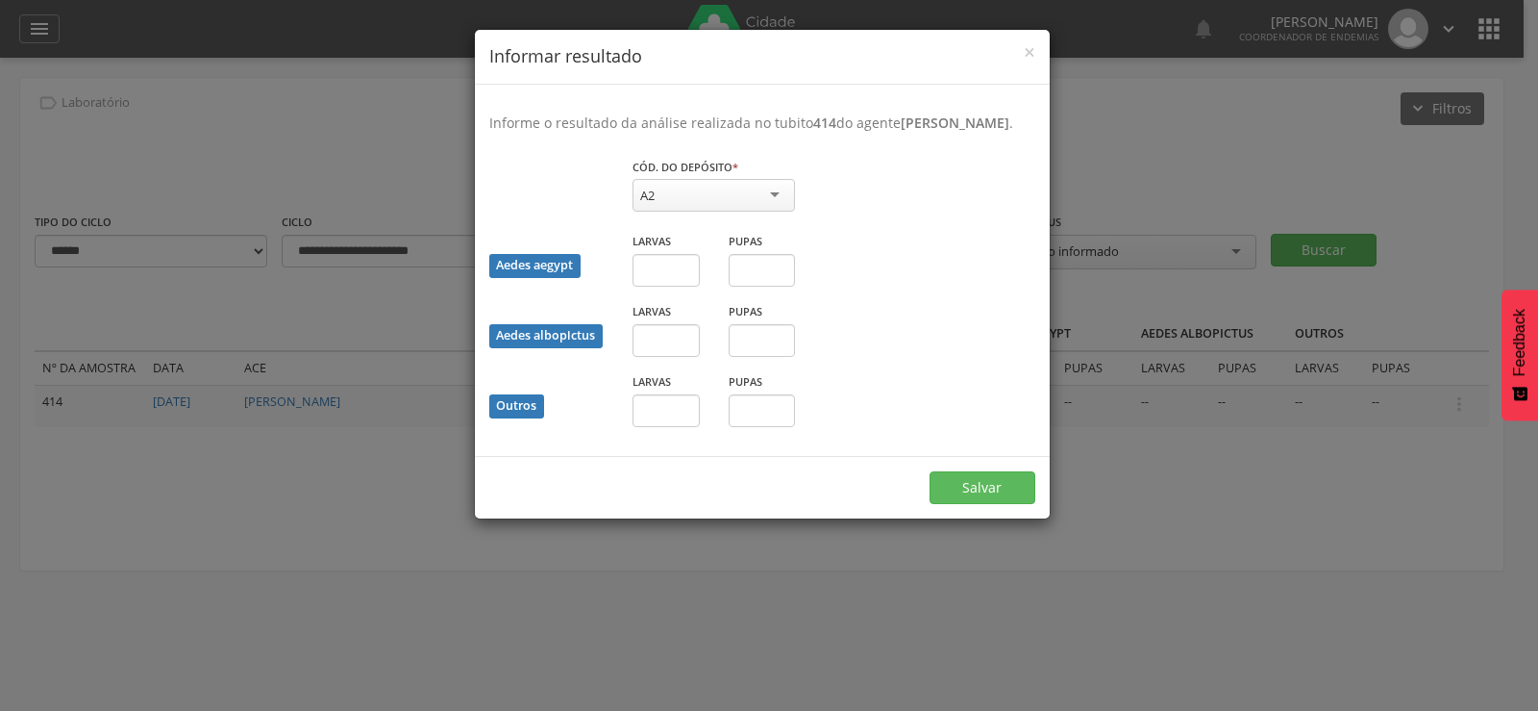
click at [716, 193] on div "A2" at bounding box center [714, 195] width 162 height 33
click at [678, 436] on div "Larvas" at bounding box center [666, 406] width 96 height 70
click at [668, 406] on input "text" at bounding box center [666, 410] width 67 height 33
type input "**"
click at [974, 488] on button "Salvar" at bounding box center [983, 487] width 106 height 33
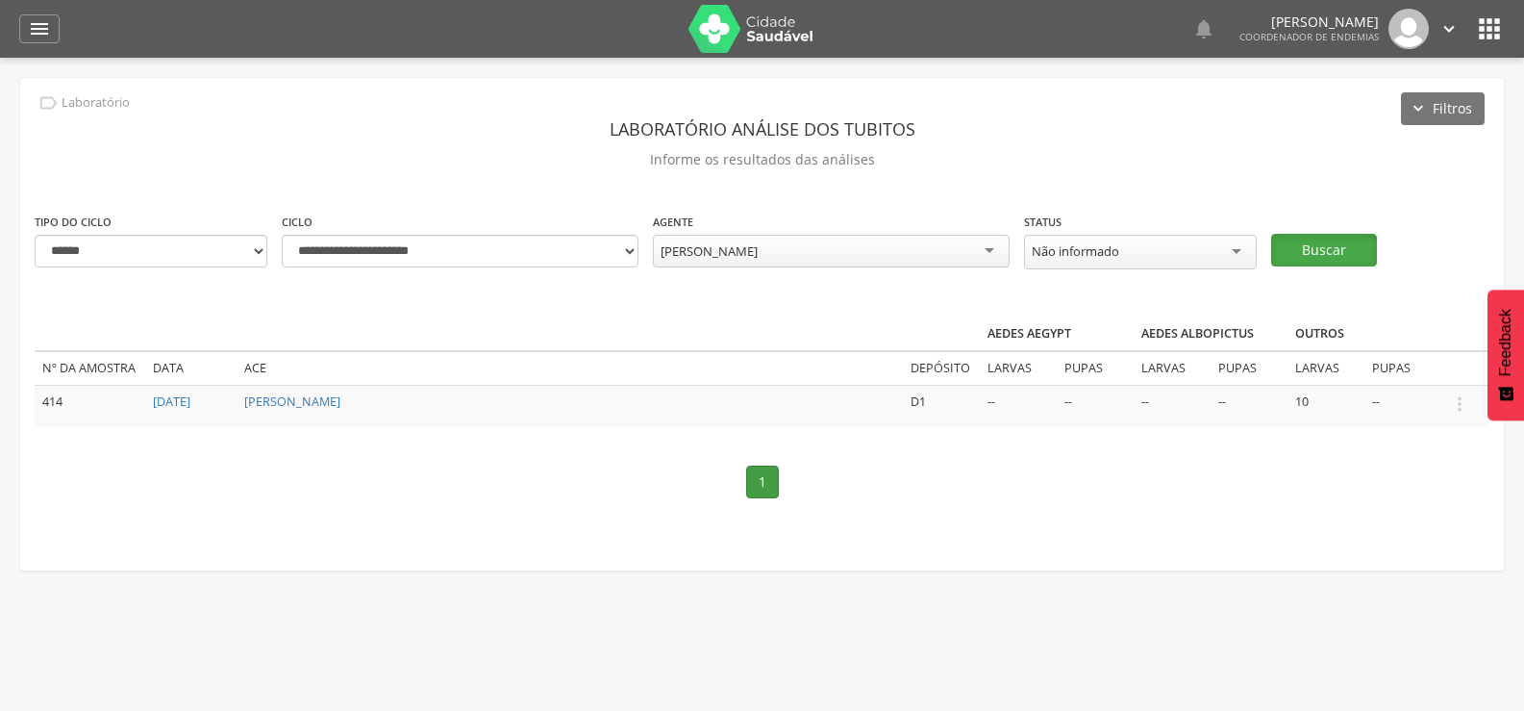
click at [1326, 249] on button "Buscar" at bounding box center [1324, 250] width 106 height 33
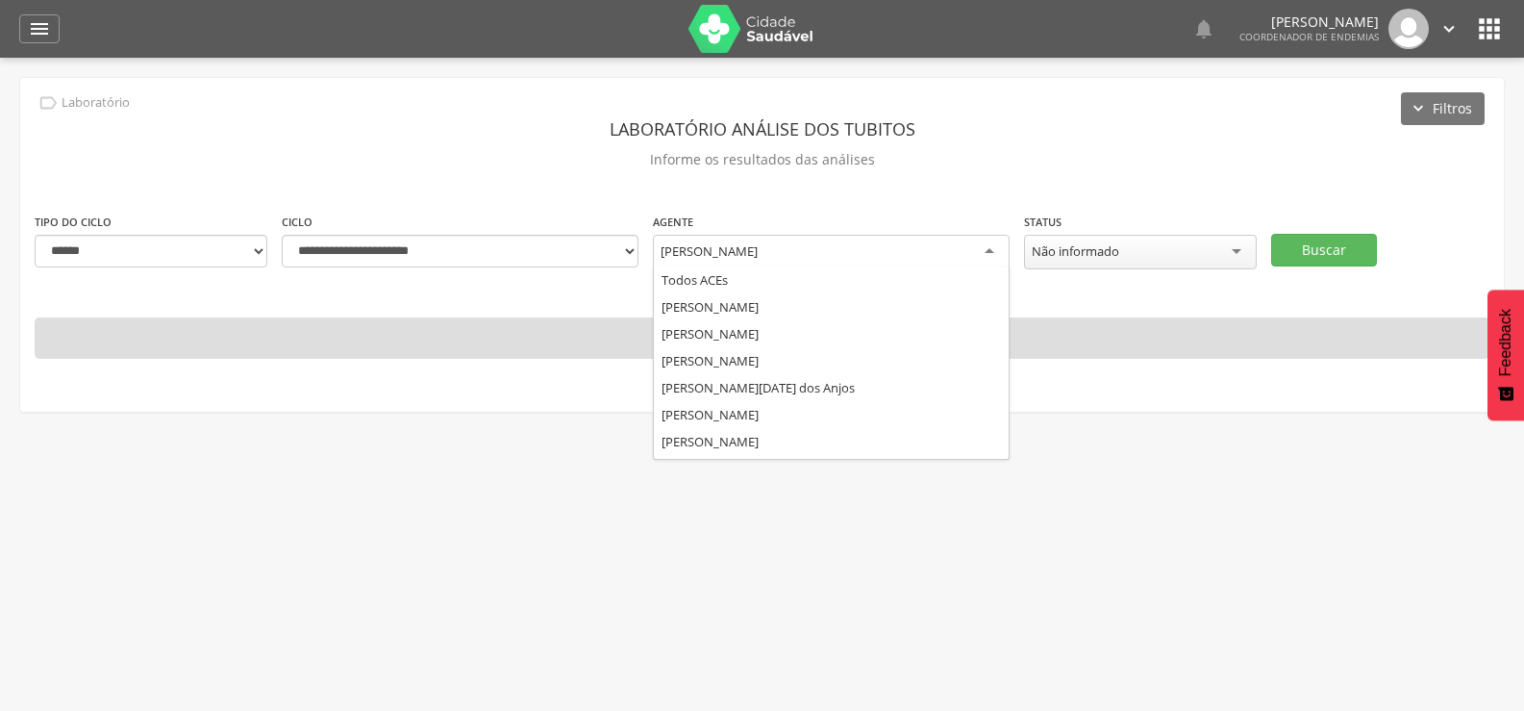
scroll to position [131, 0]
click at [782, 244] on div "[PERSON_NAME]" at bounding box center [831, 252] width 357 height 35
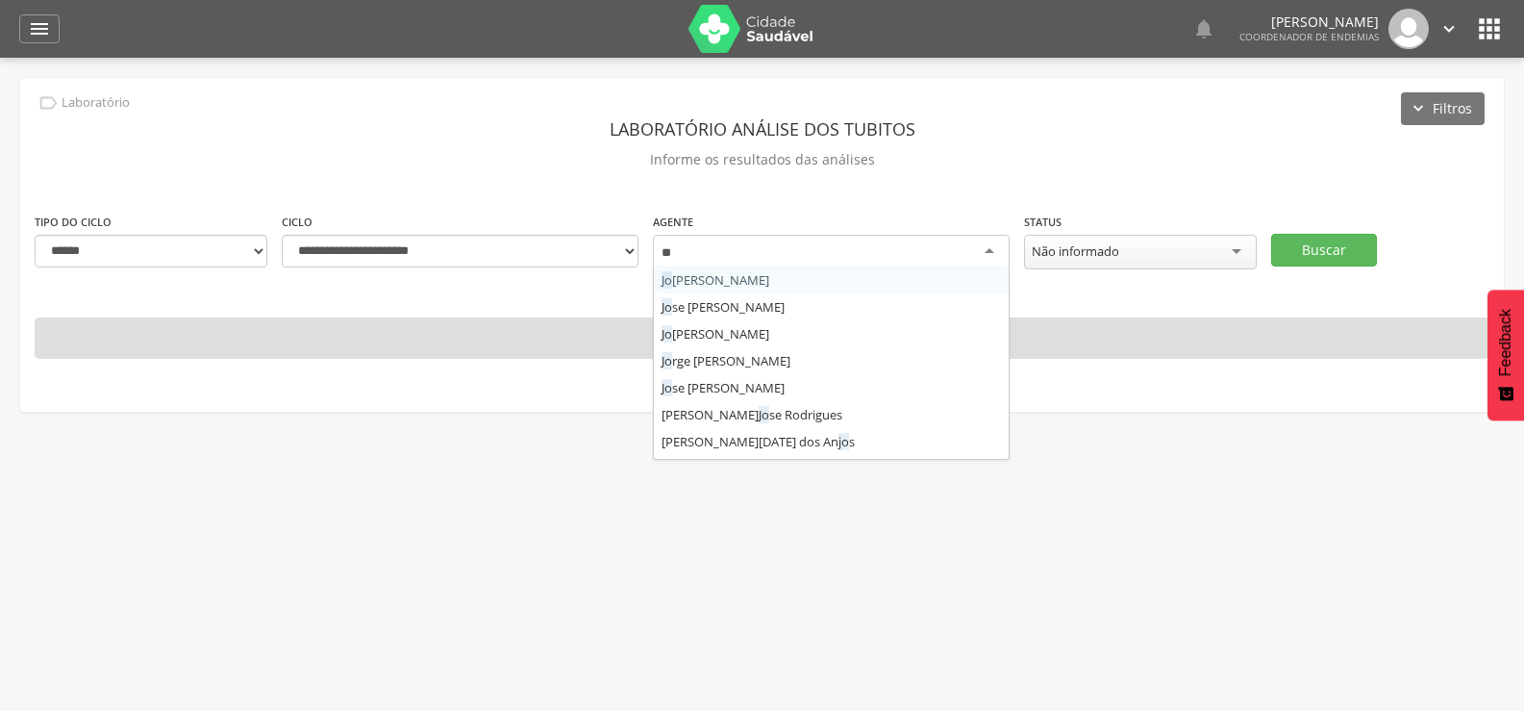
type input "***"
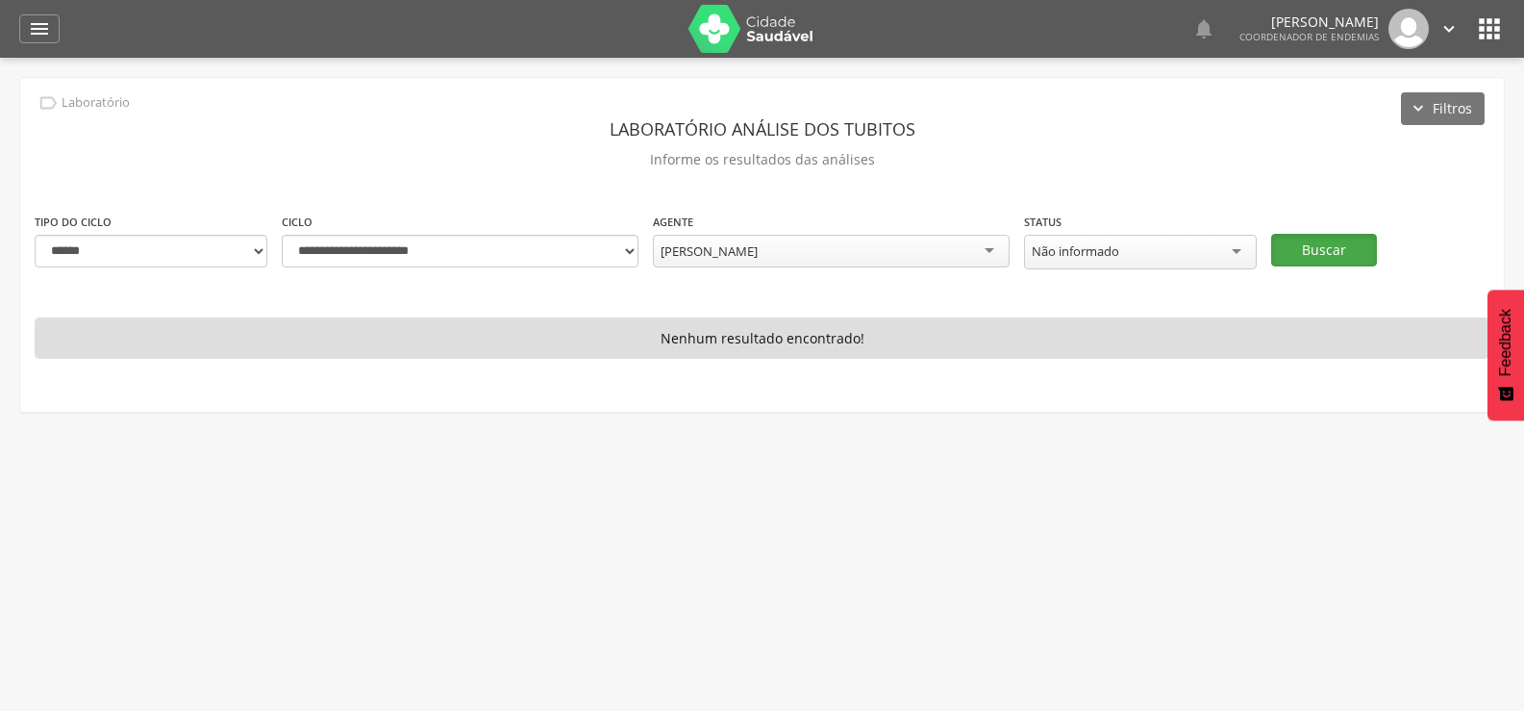
click at [1340, 234] on button "Buscar" at bounding box center [1324, 250] width 106 height 33
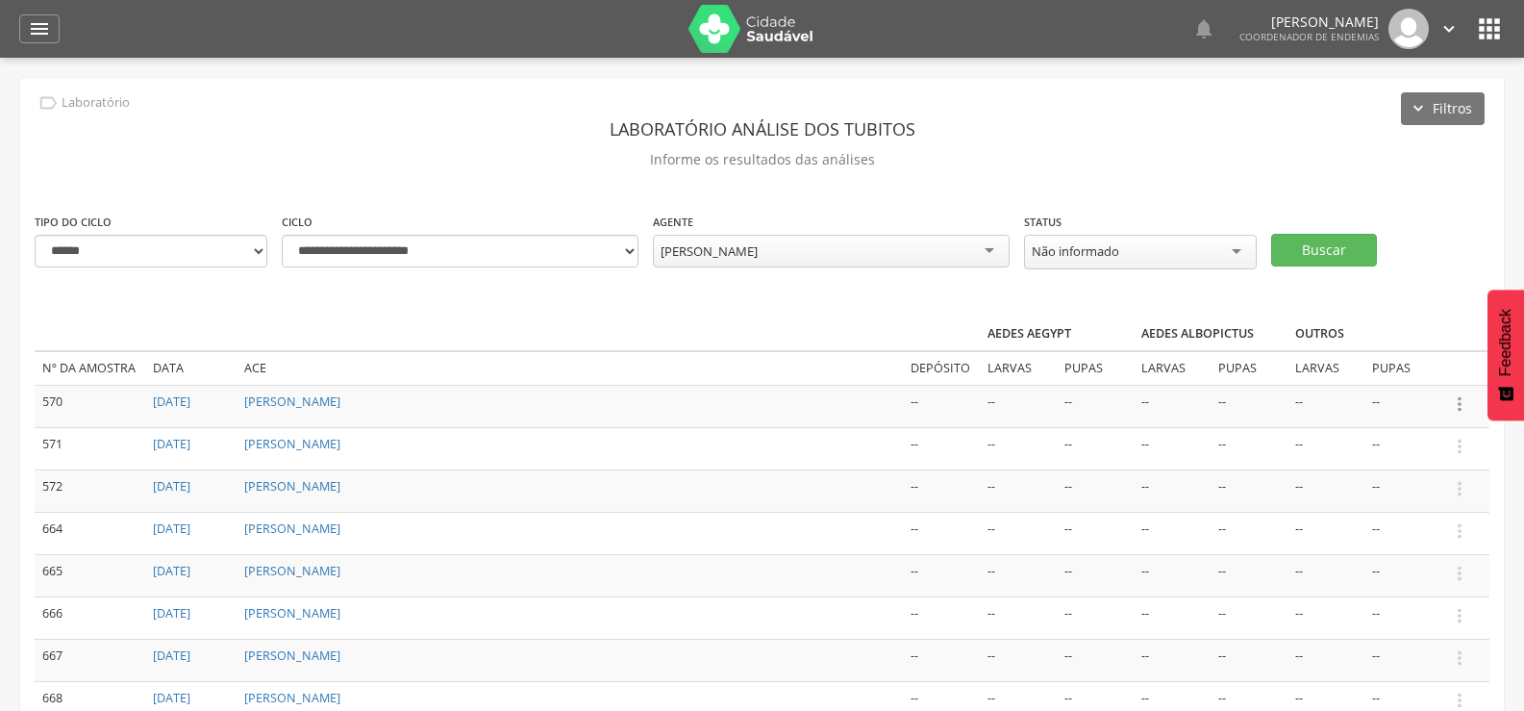
click at [1459, 393] on icon "" at bounding box center [1459, 403] width 21 height 21
click at [1412, 363] on link "Informar resultado" at bounding box center [1393, 372] width 152 height 24
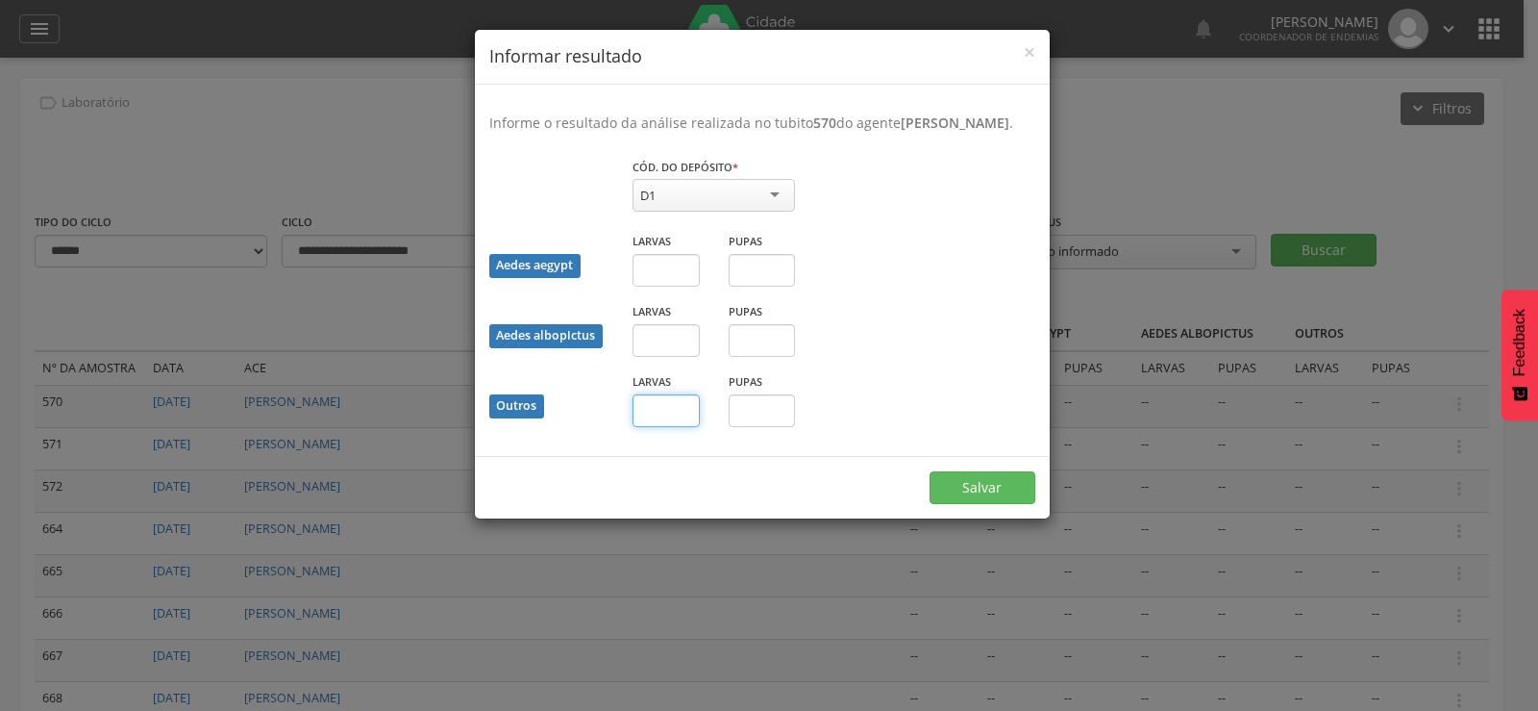
click at [666, 427] on input "text" at bounding box center [666, 410] width 67 height 33
type input "*"
click at [1013, 493] on button "Salvar" at bounding box center [983, 487] width 106 height 33
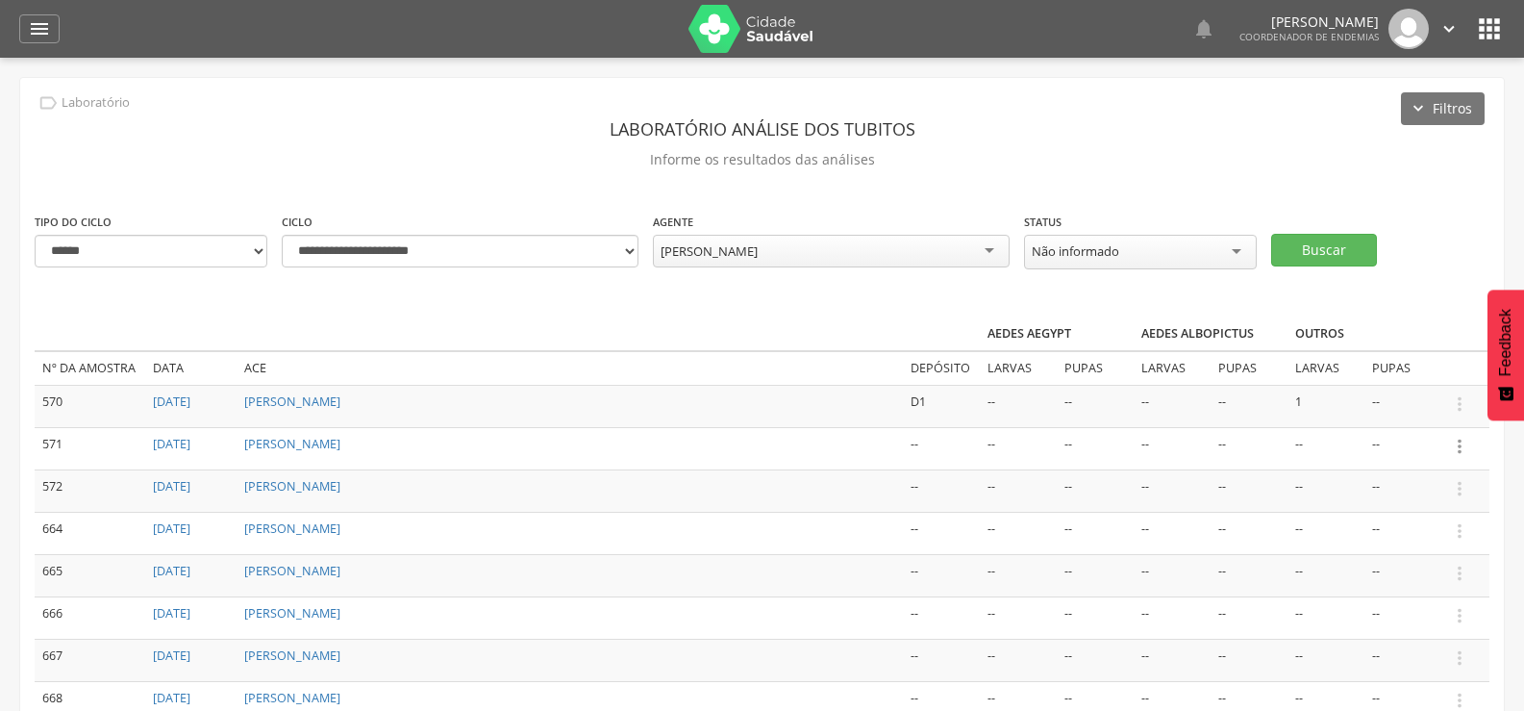
click at [1461, 436] on icon "" at bounding box center [1459, 446] width 21 height 21
click at [1411, 402] on link "Informar resultado" at bounding box center [1393, 414] width 152 height 24
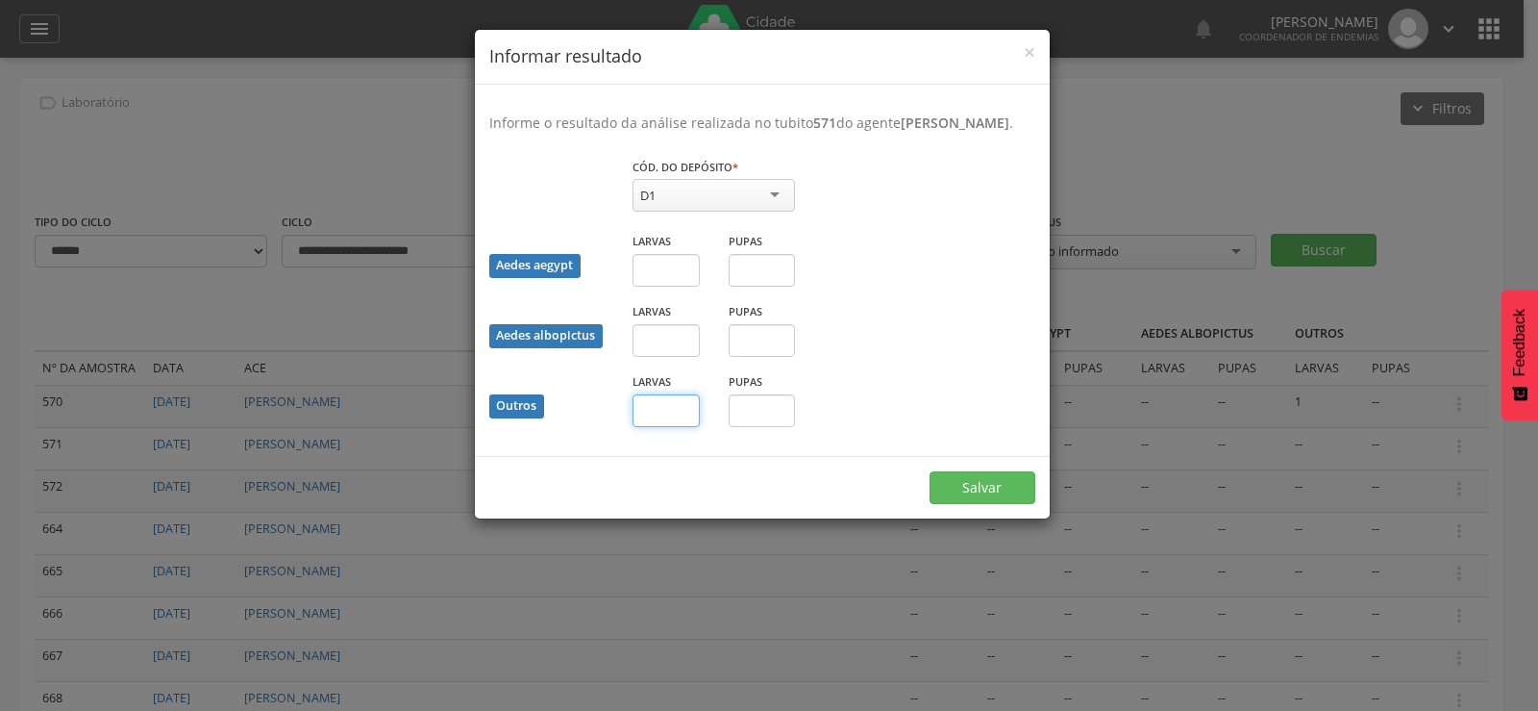
click at [654, 427] on input "text" at bounding box center [666, 410] width 67 height 33
type input "*"
click at [1001, 491] on button "Salvar" at bounding box center [983, 487] width 106 height 33
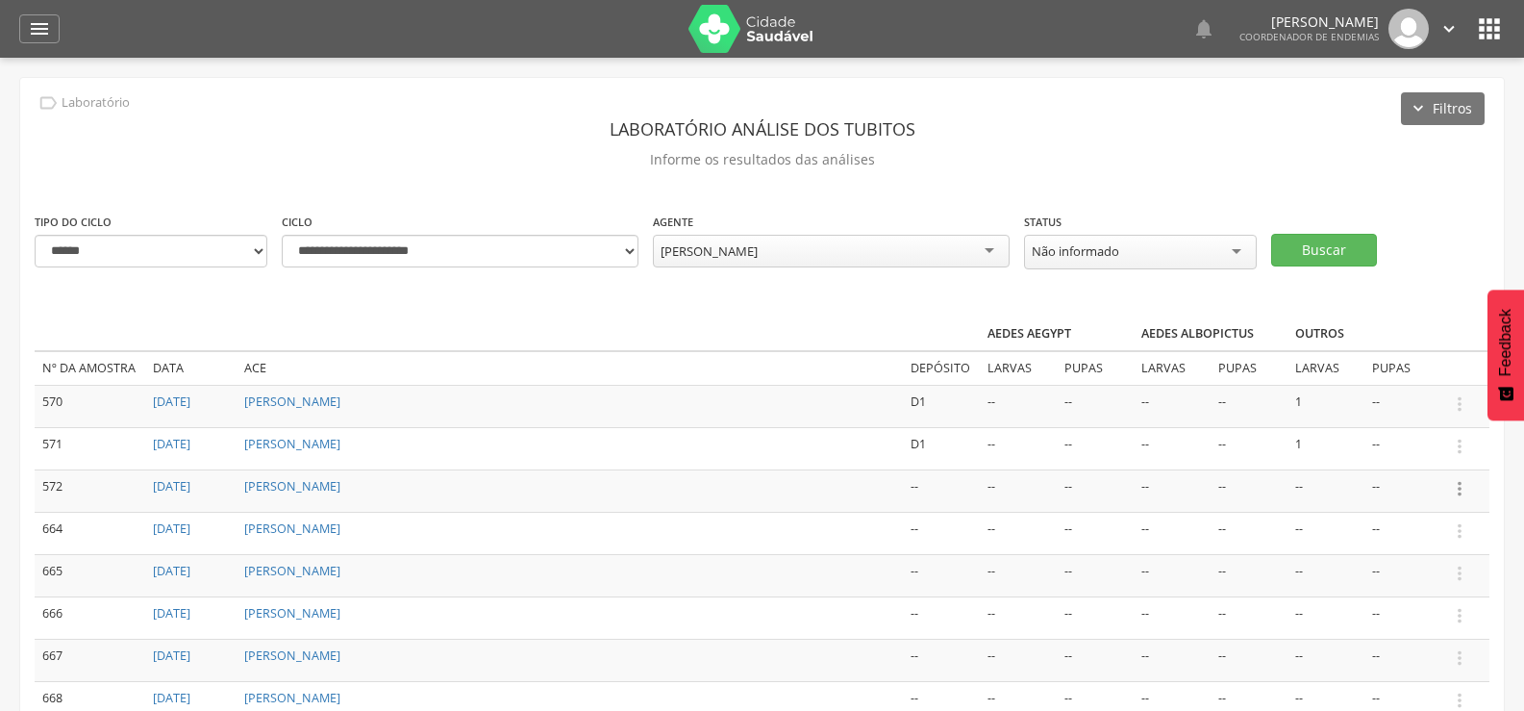
click at [1461, 486] on icon "" at bounding box center [1459, 488] width 21 height 21
click at [1435, 452] on link "Informar resultado" at bounding box center [1393, 456] width 152 height 24
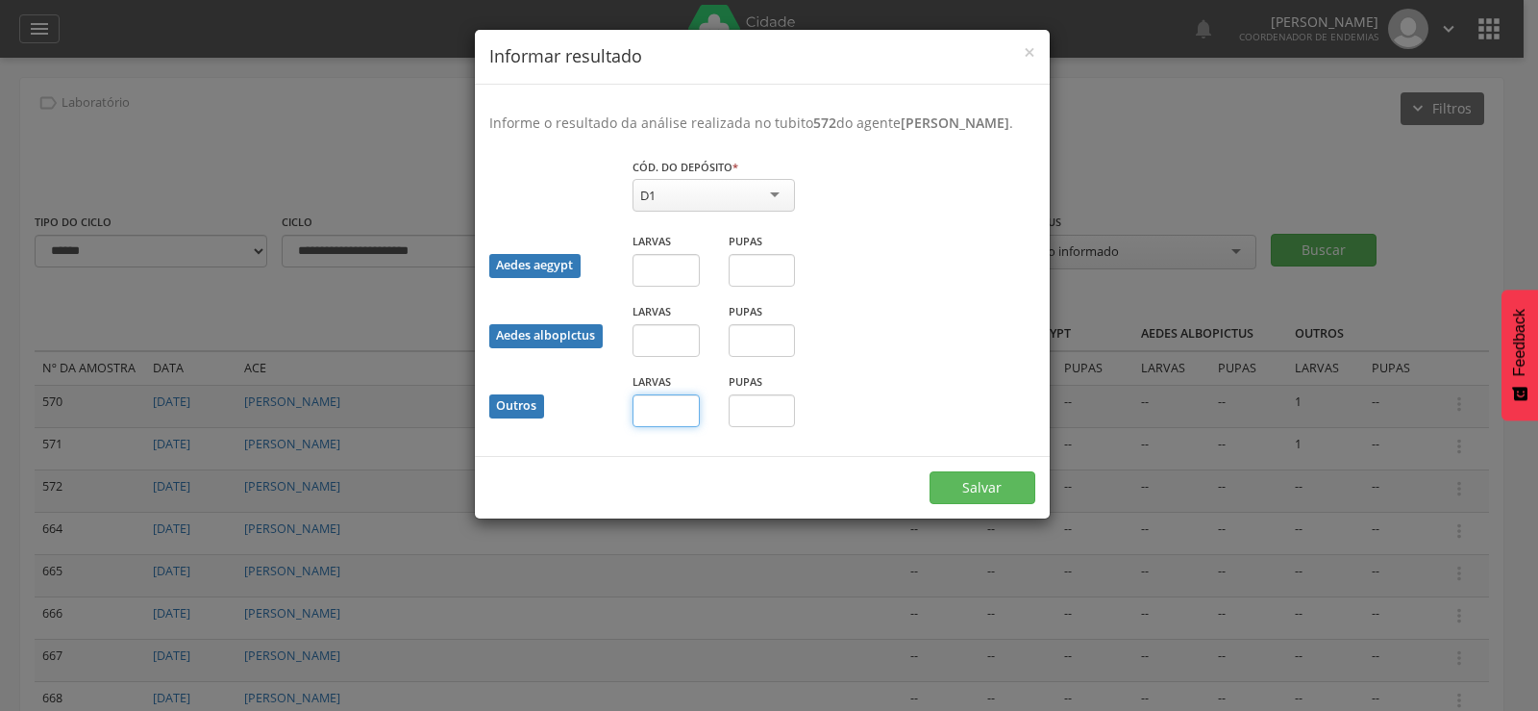
click at [643, 427] on input "text" at bounding box center [666, 410] width 67 height 33
type input "*"
click at [1010, 504] on button "Salvar" at bounding box center [983, 487] width 106 height 33
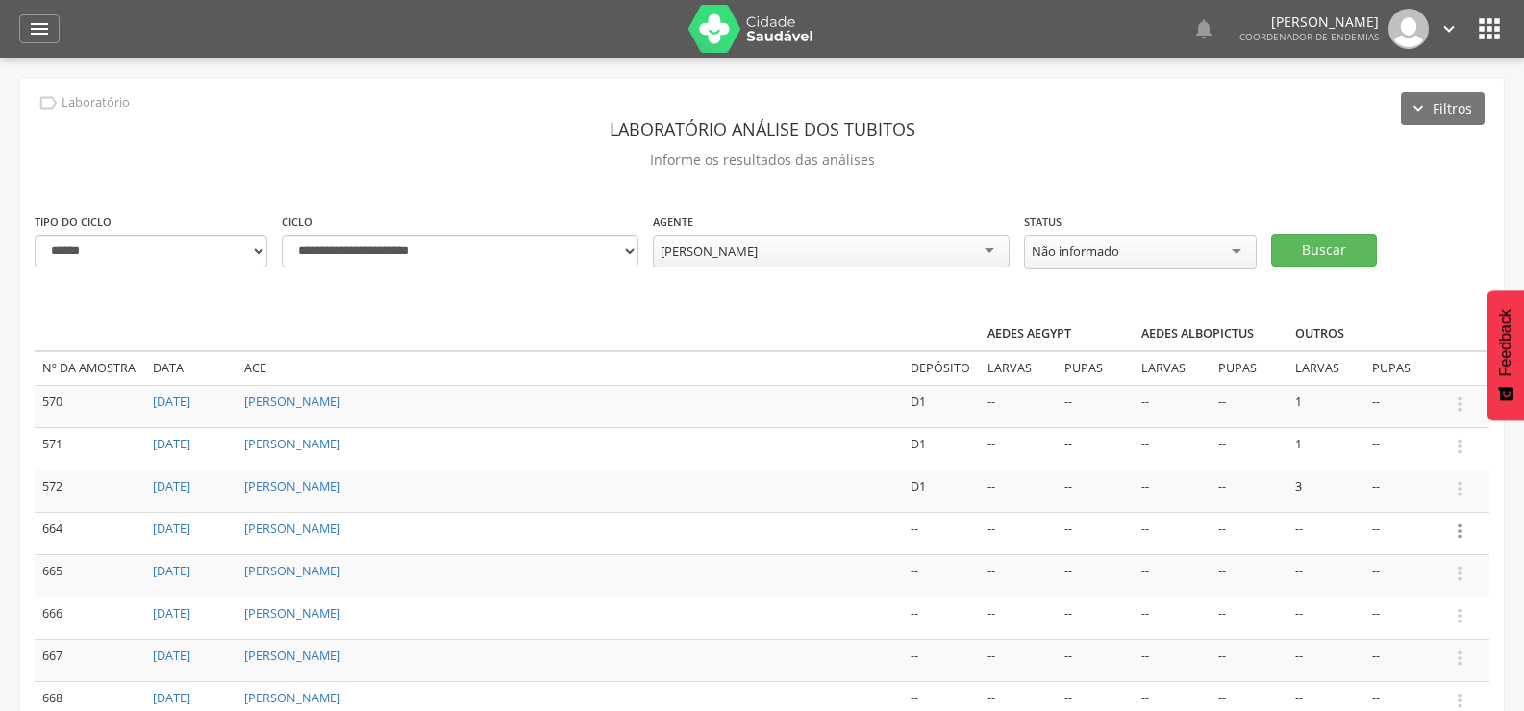
click at [1459, 522] on icon "" at bounding box center [1459, 530] width 21 height 21
click at [1391, 487] on link "Informar resultado" at bounding box center [1393, 499] width 152 height 24
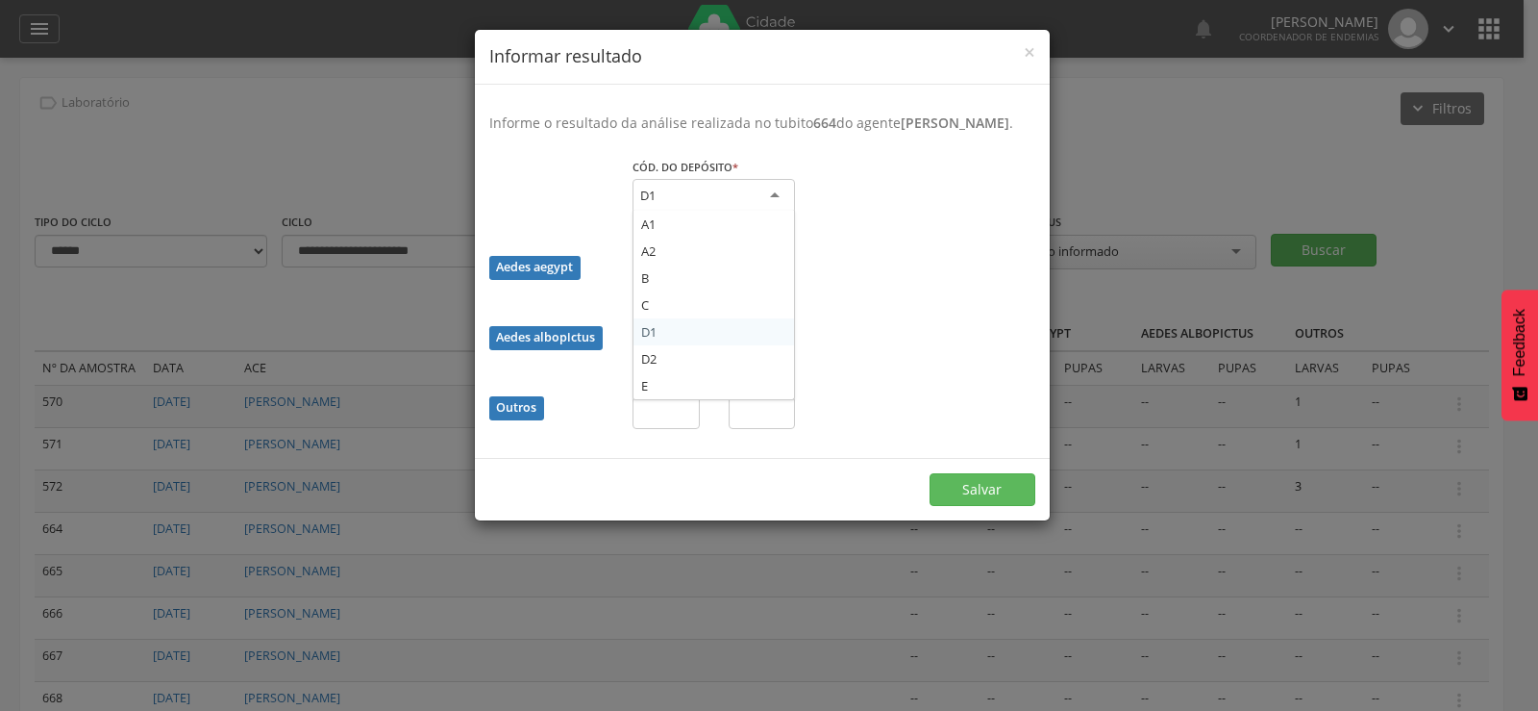
drag, startPoint x: 708, startPoint y: 208, endPoint x: 695, endPoint y: 256, distance: 49.7
click at [708, 211] on div "D1" at bounding box center [714, 196] width 162 height 35
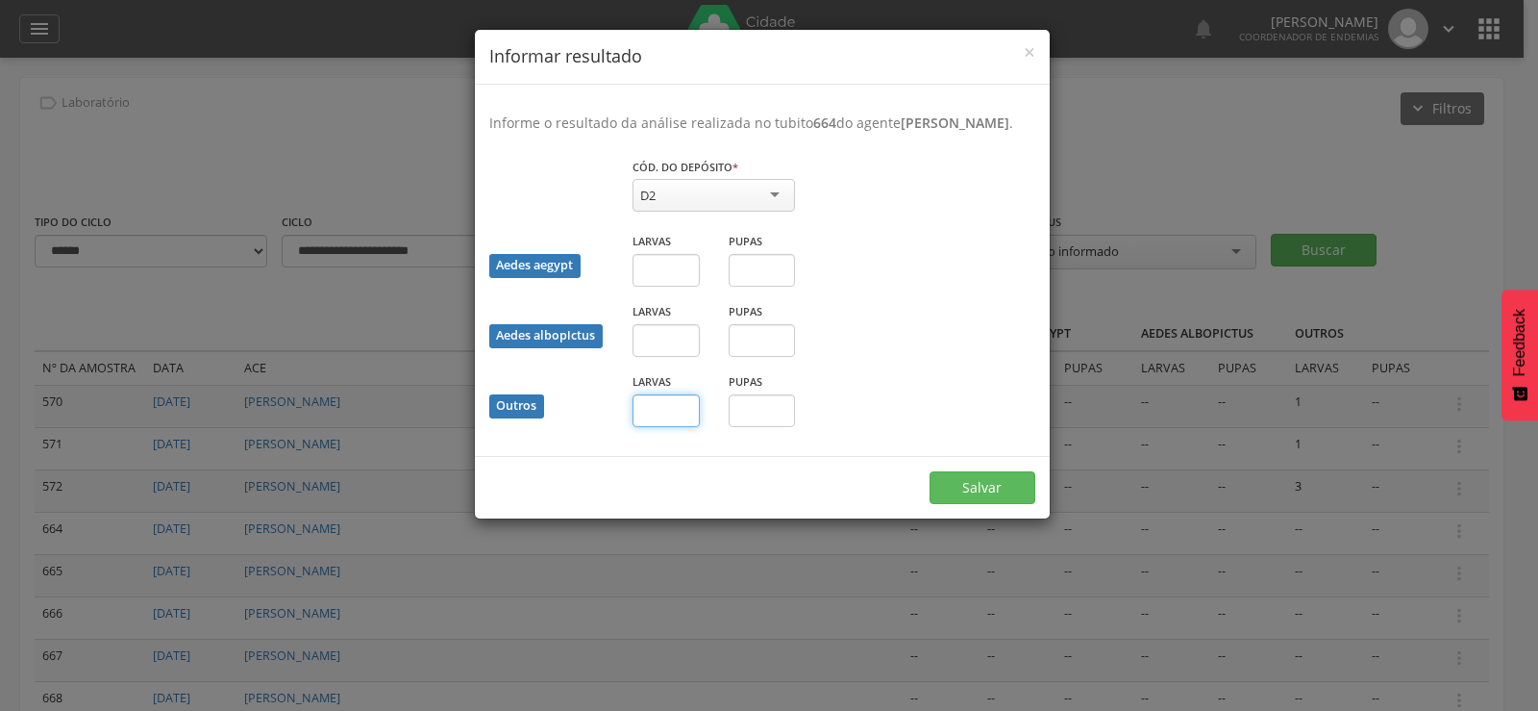
click at [657, 427] on input "text" at bounding box center [666, 410] width 67 height 33
type input "**"
click at [958, 495] on button "Salvar" at bounding box center [983, 487] width 106 height 33
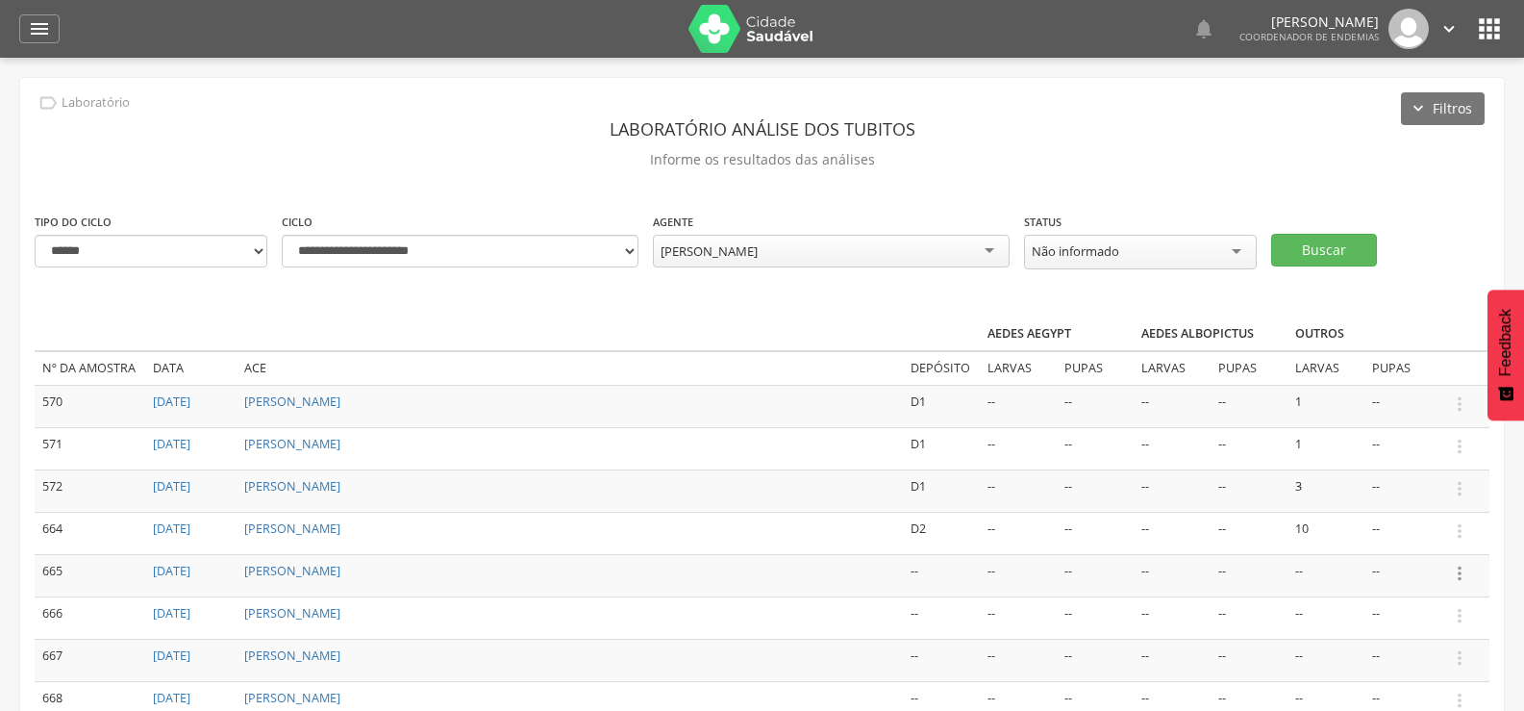
click at [1456, 563] on icon "" at bounding box center [1459, 572] width 21 height 21
click at [1436, 534] on link "Informar resultado" at bounding box center [1393, 541] width 152 height 24
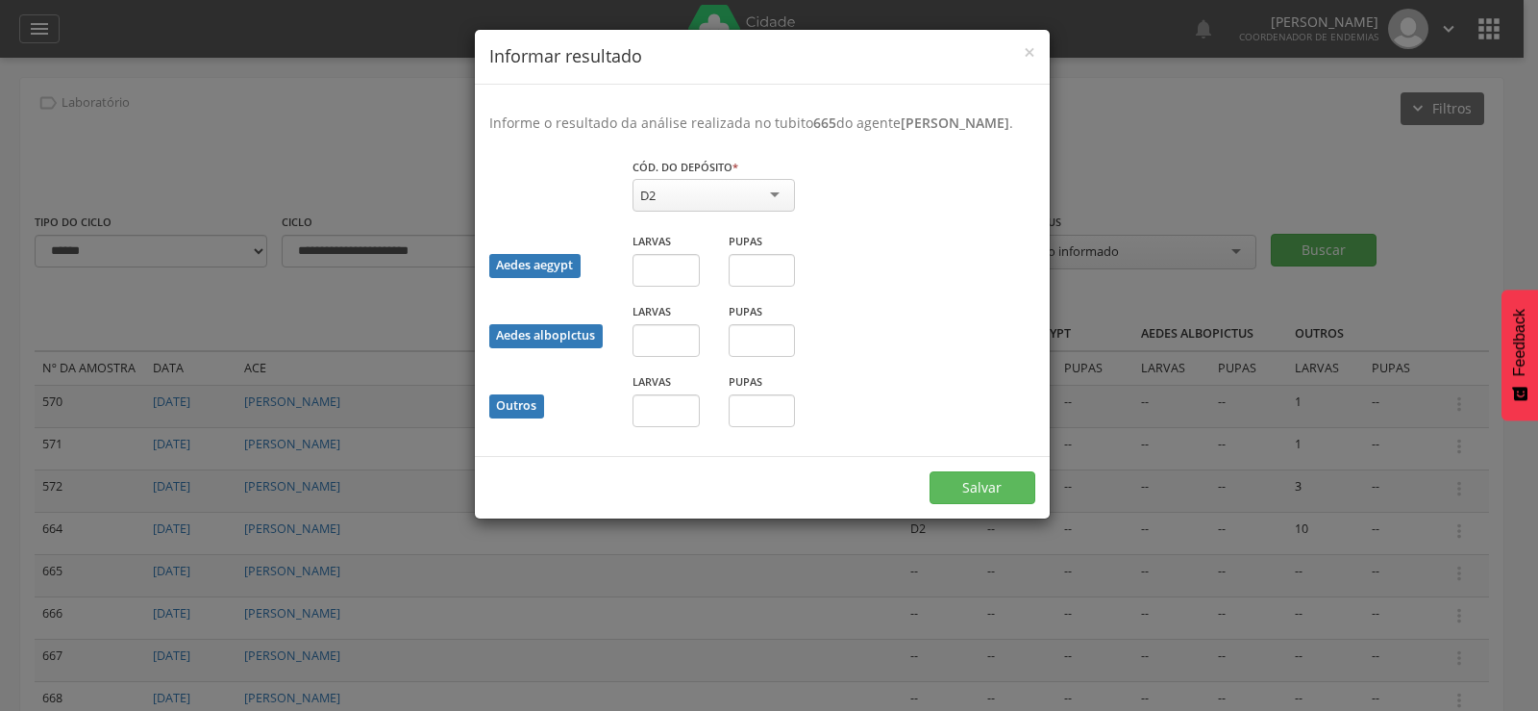
click at [747, 207] on div "D2" at bounding box center [714, 195] width 162 height 33
click at [647, 411] on div "Larvas" at bounding box center [666, 399] width 67 height 56
click at [651, 427] on input "text" at bounding box center [666, 410] width 67 height 33
type input "*"
click at [766, 427] on input "text" at bounding box center [762, 410] width 67 height 33
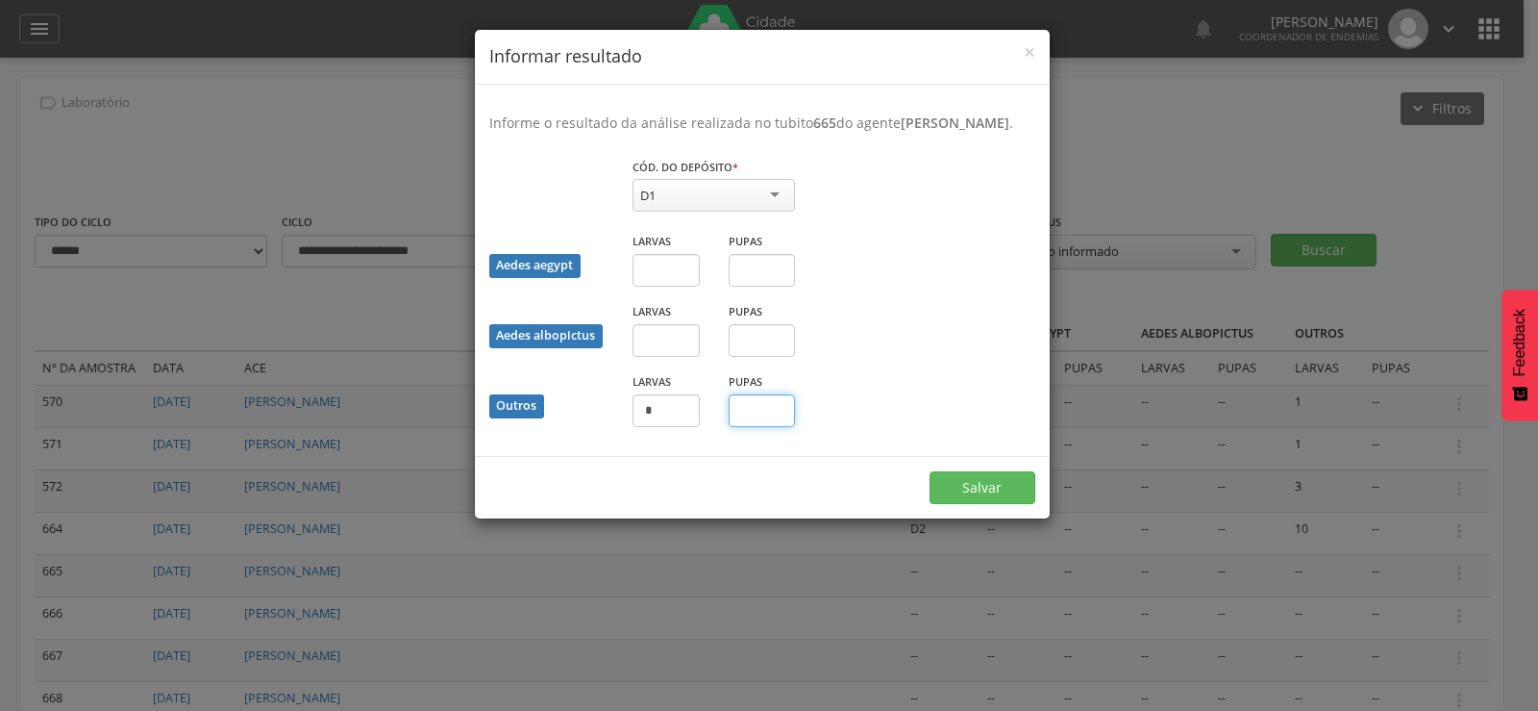
type input "*"
click at [970, 503] on button "Salvar" at bounding box center [983, 487] width 106 height 33
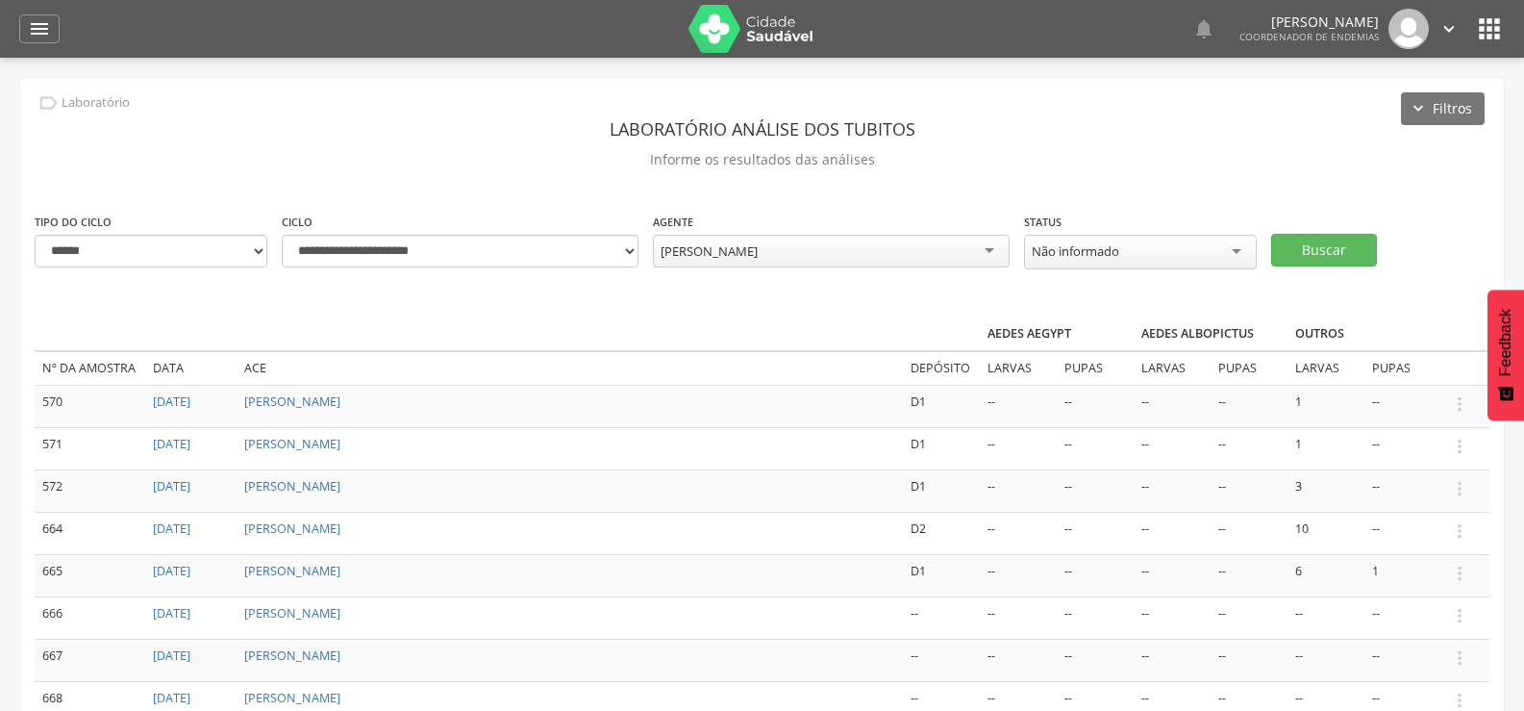
click at [1474, 610] on td " Informar resultado" at bounding box center [1465, 617] width 48 height 42
click at [1486, 606] on td " Informar resultado" at bounding box center [1465, 617] width 48 height 42
click at [1458, 610] on icon "" at bounding box center [1459, 615] width 21 height 21
click at [1424, 577] on link "Informar resultado" at bounding box center [1393, 583] width 152 height 24
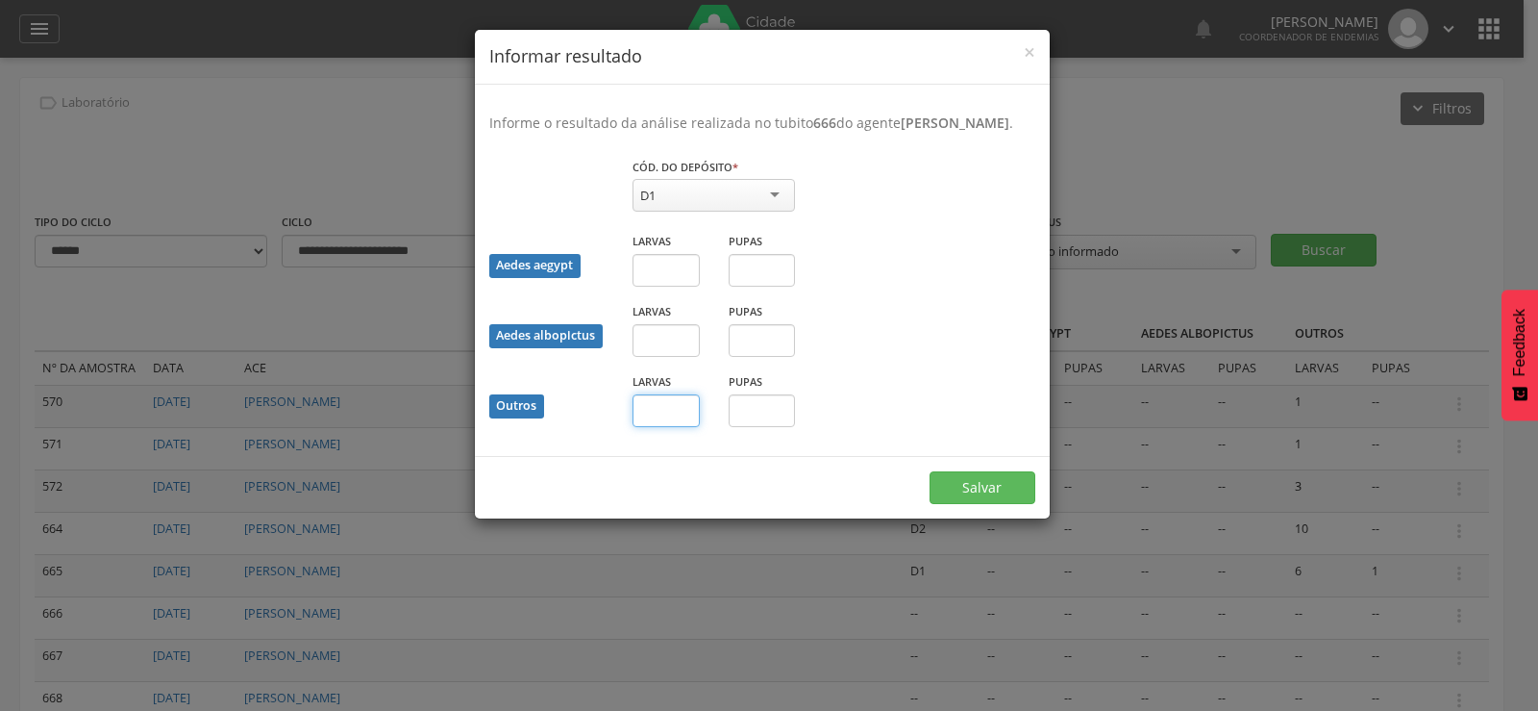
click at [651, 427] on input "text" at bounding box center [666, 410] width 67 height 33
type input "**"
click at [977, 498] on button "Salvar" at bounding box center [983, 487] width 106 height 33
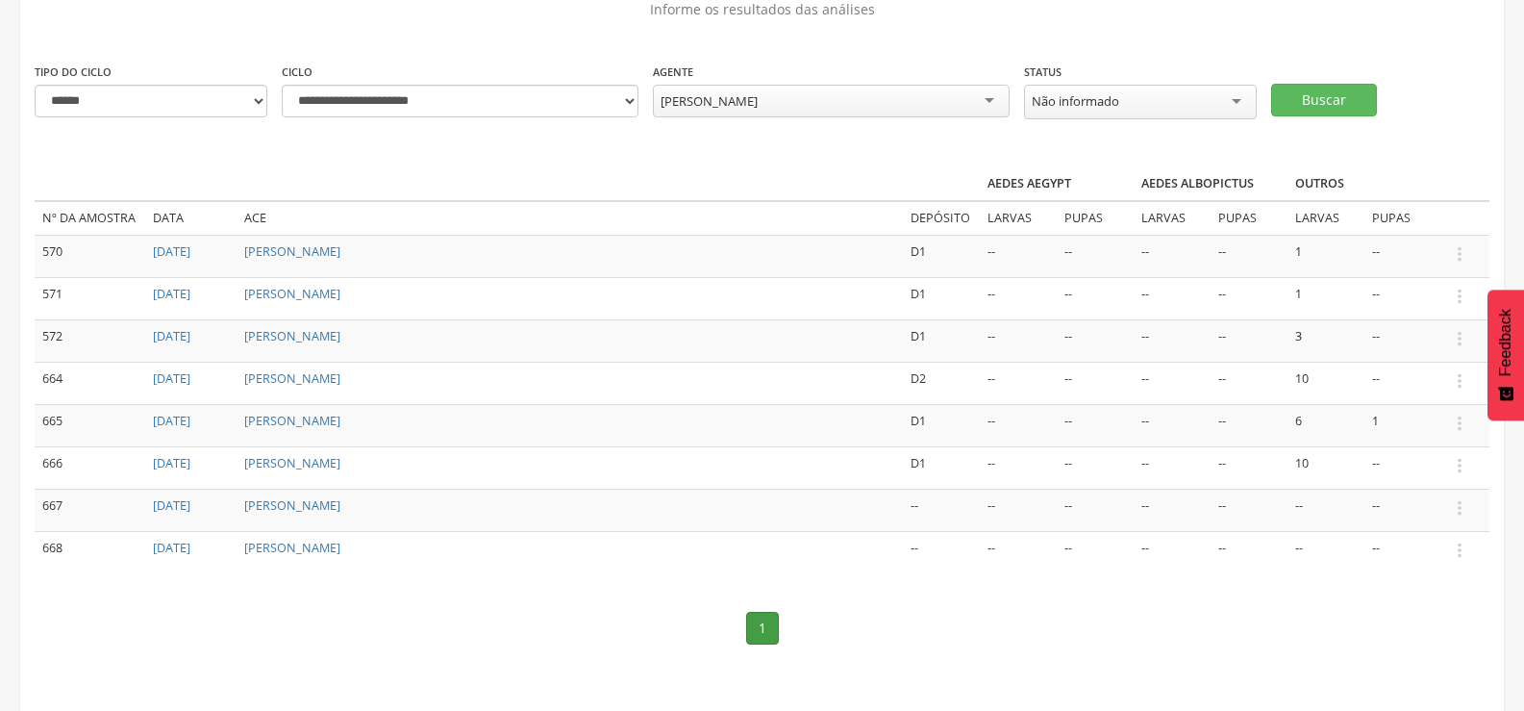
scroll to position [155, 0]
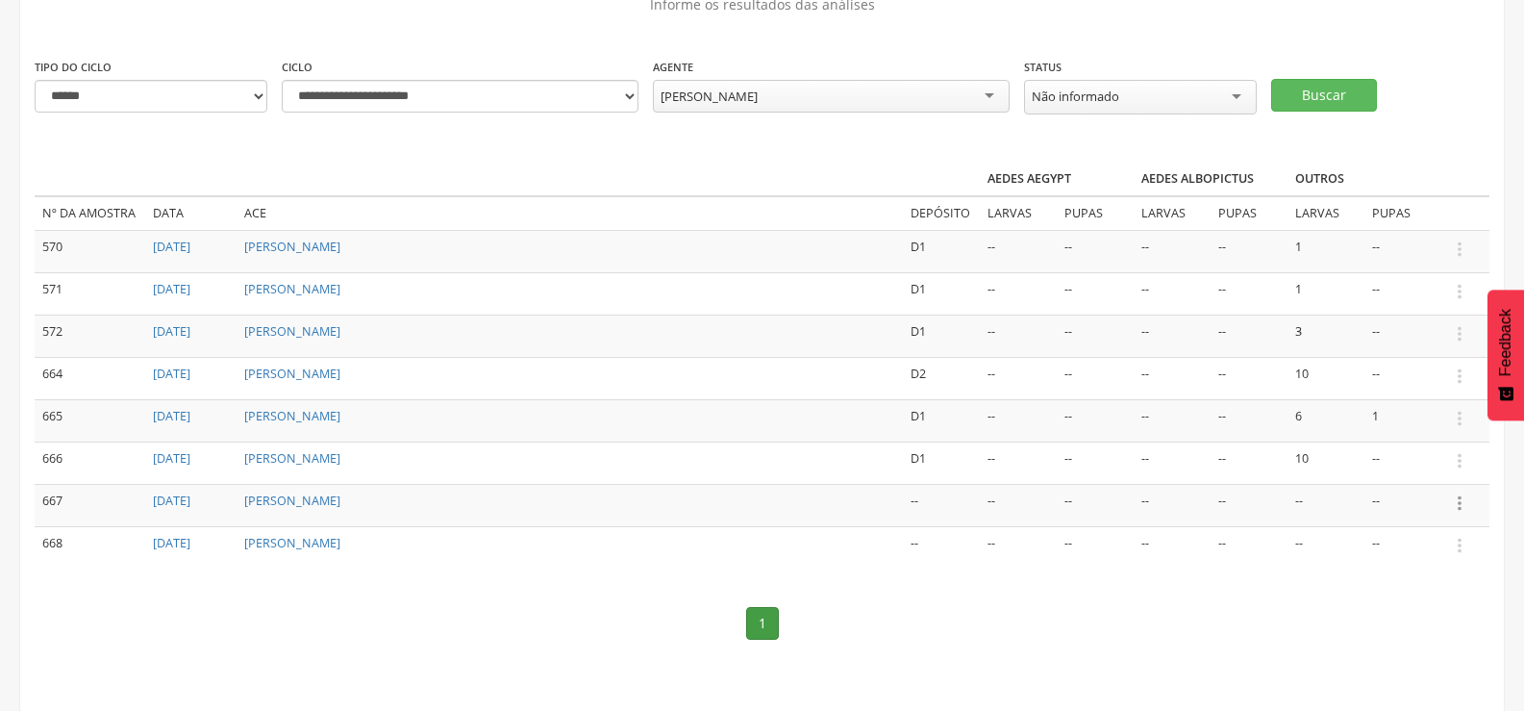
click at [1457, 499] on icon "" at bounding box center [1459, 502] width 21 height 21
click at [1403, 461] on link "Informar resultado" at bounding box center [1393, 471] width 152 height 24
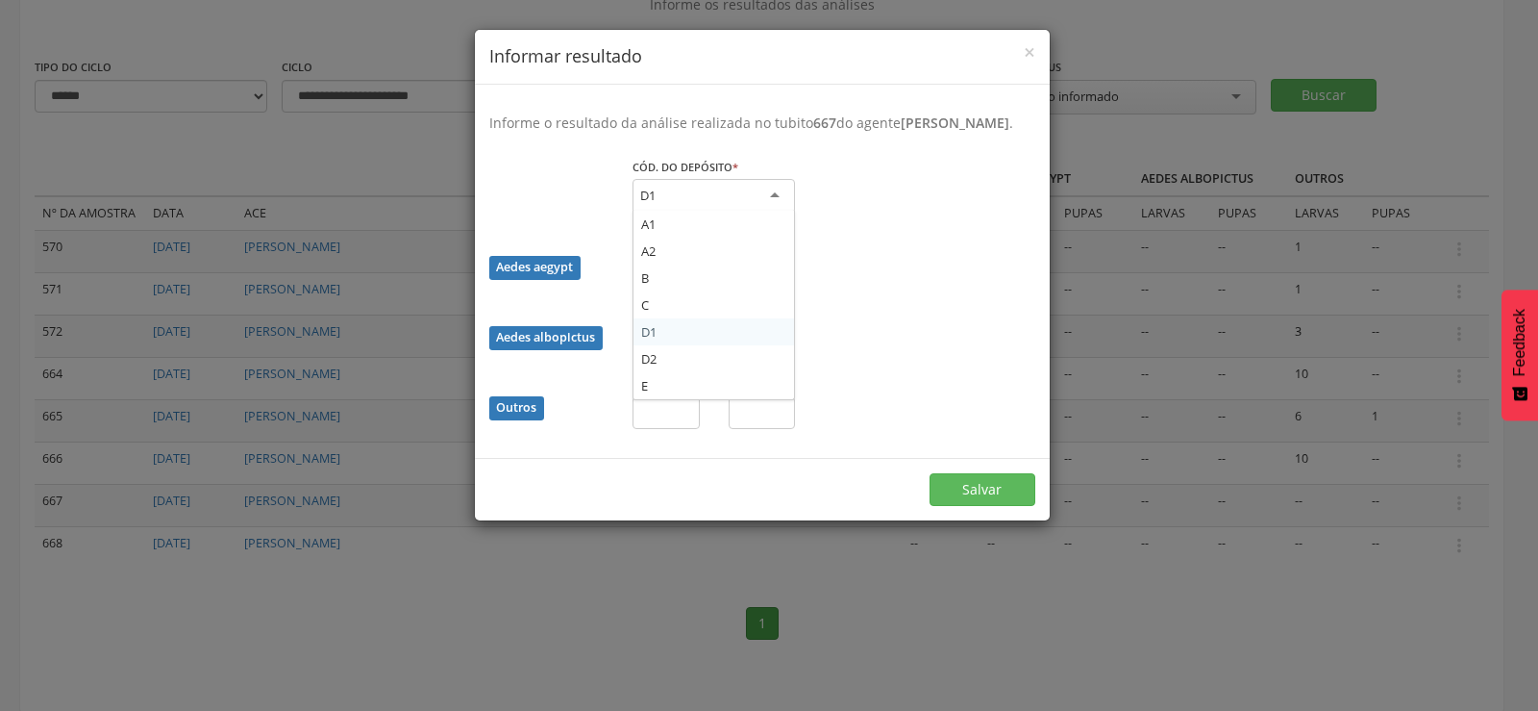
click at [697, 213] on div "D1" at bounding box center [714, 196] width 162 height 35
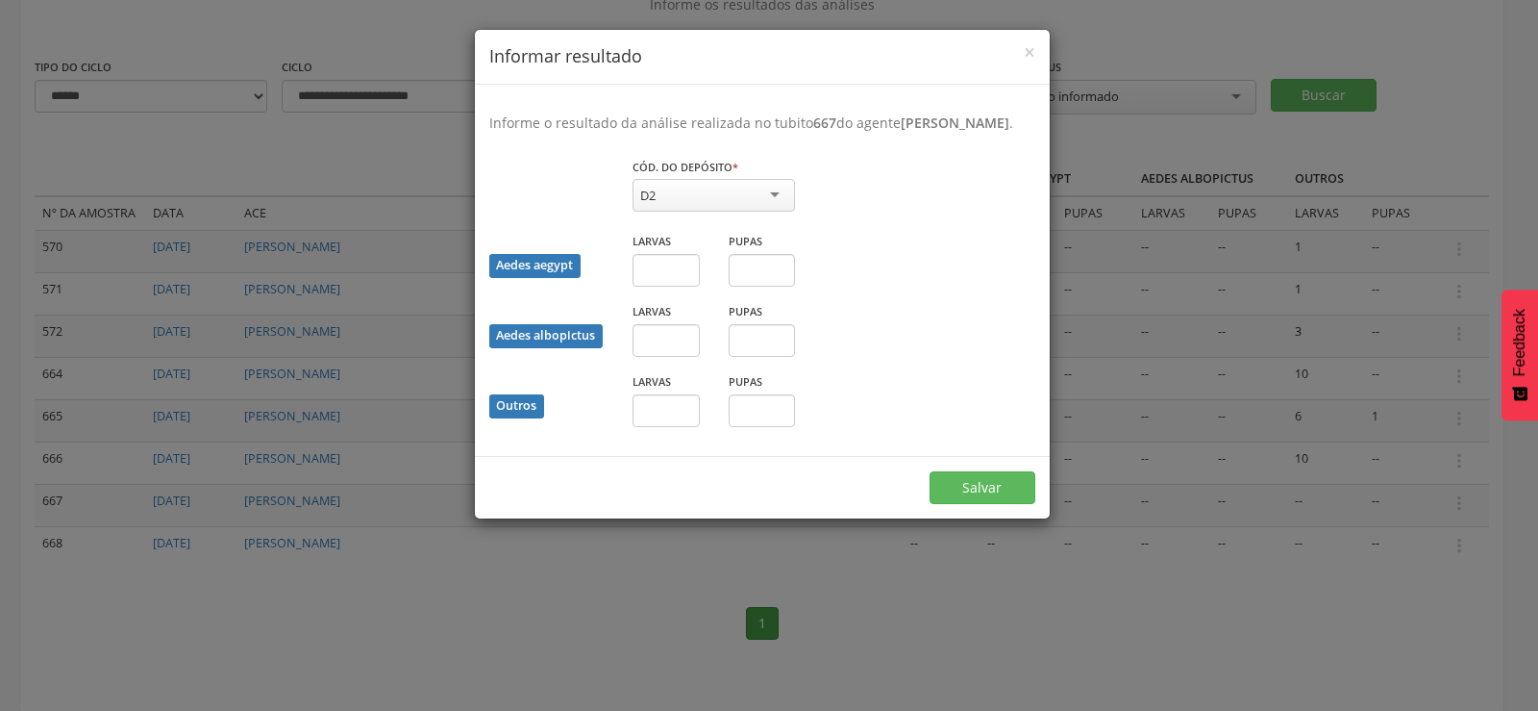
click at [656, 441] on div "Larvas" at bounding box center [666, 406] width 96 height 70
click at [661, 426] on input "text" at bounding box center [666, 410] width 67 height 33
type input "*"
click at [970, 504] on button "Salvar" at bounding box center [983, 487] width 106 height 33
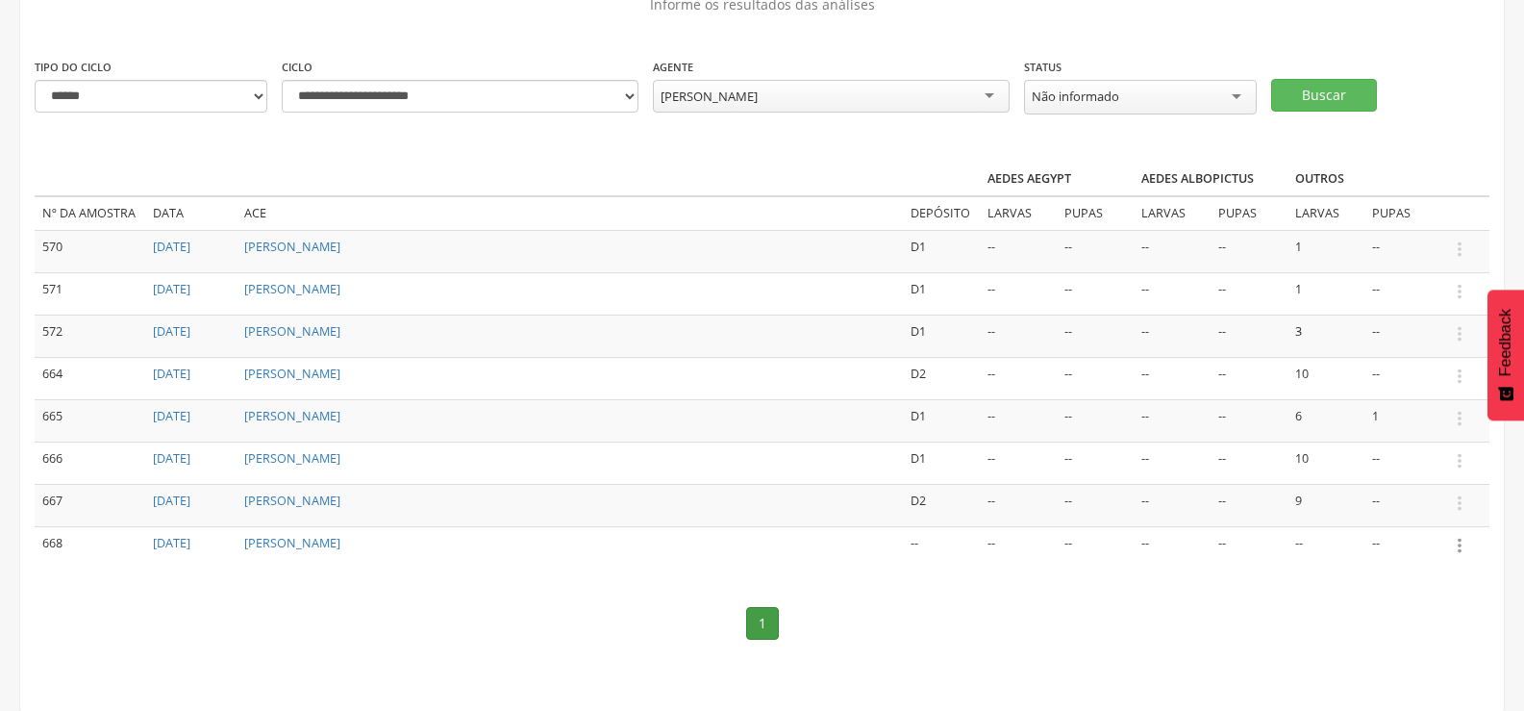
click at [1459, 539] on icon "" at bounding box center [1459, 545] width 21 height 21
click at [1381, 504] on link "Informar resultado" at bounding box center [1393, 513] width 152 height 24
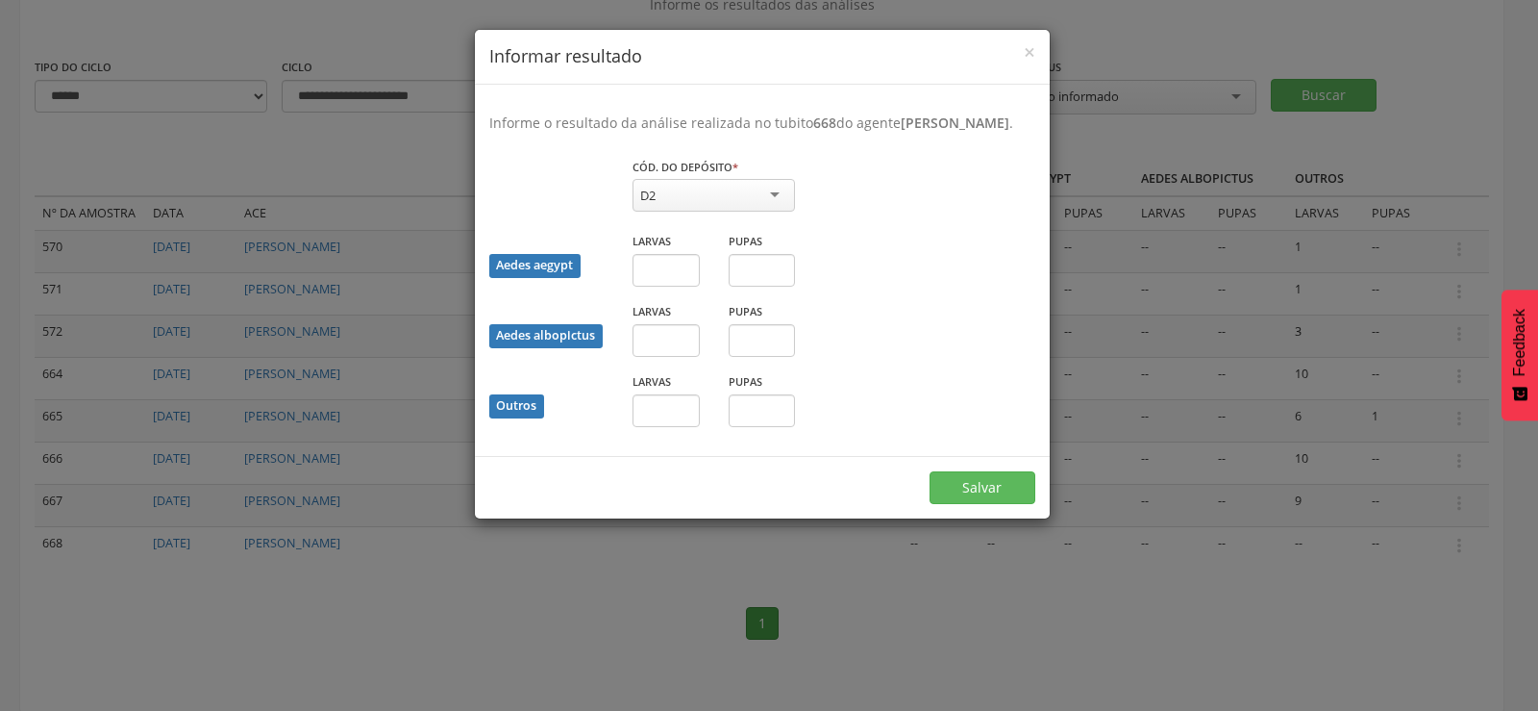
click at [743, 212] on div "D2" at bounding box center [714, 195] width 162 height 33
click at [658, 427] on input "text" at bounding box center [666, 410] width 67 height 33
type input "*"
click at [930, 471] on button "Salvar" at bounding box center [983, 487] width 106 height 33
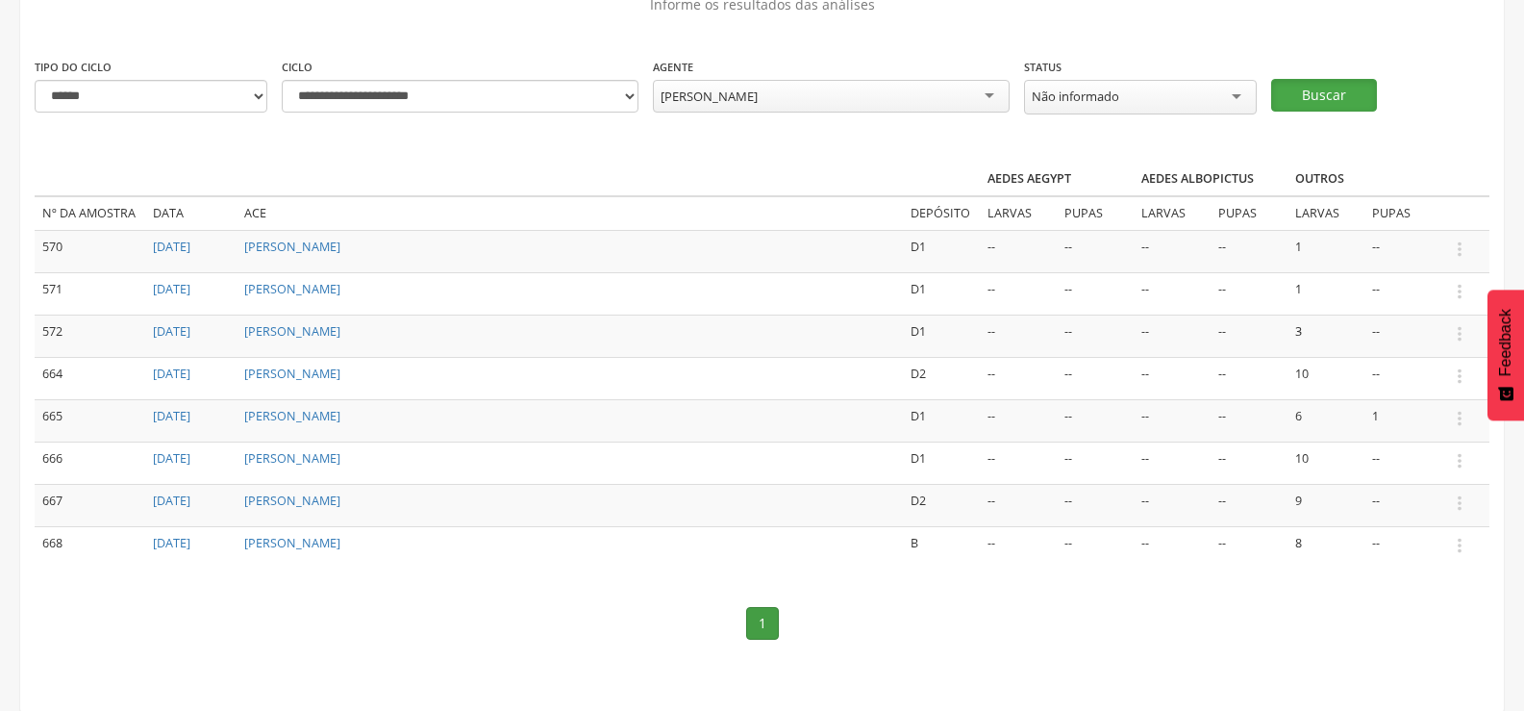
click at [1319, 86] on button "Buscar" at bounding box center [1324, 95] width 106 height 33
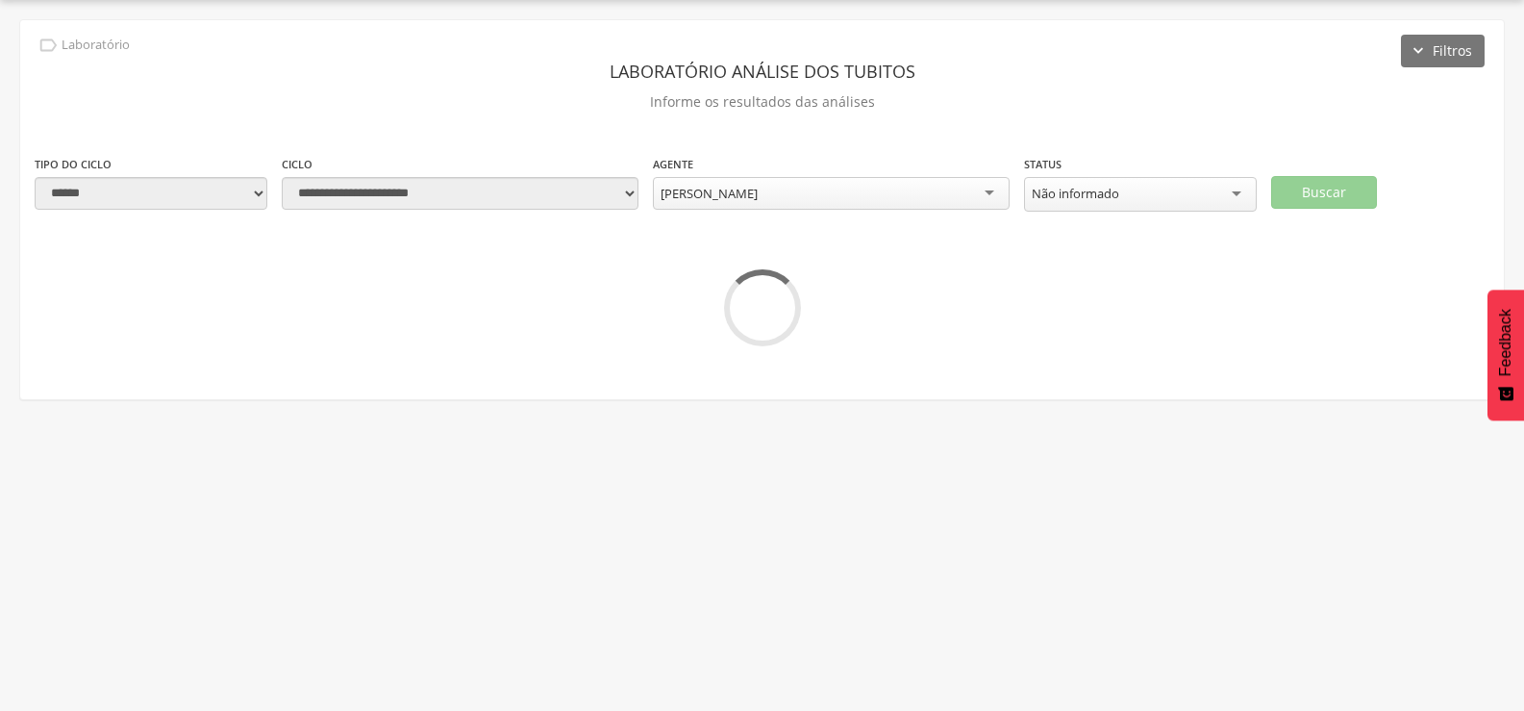
scroll to position [58, 0]
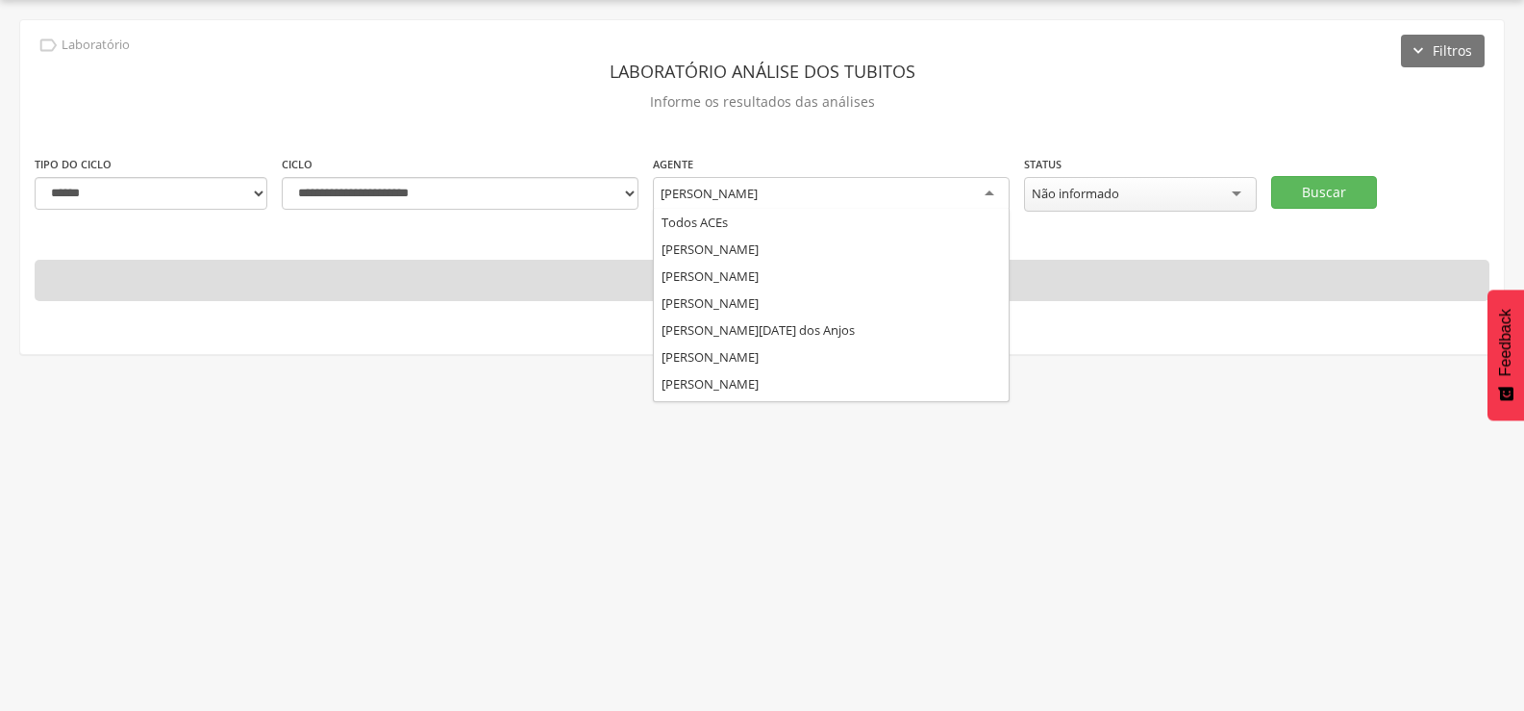
click at [819, 194] on div "[PERSON_NAME]" at bounding box center [831, 194] width 357 height 35
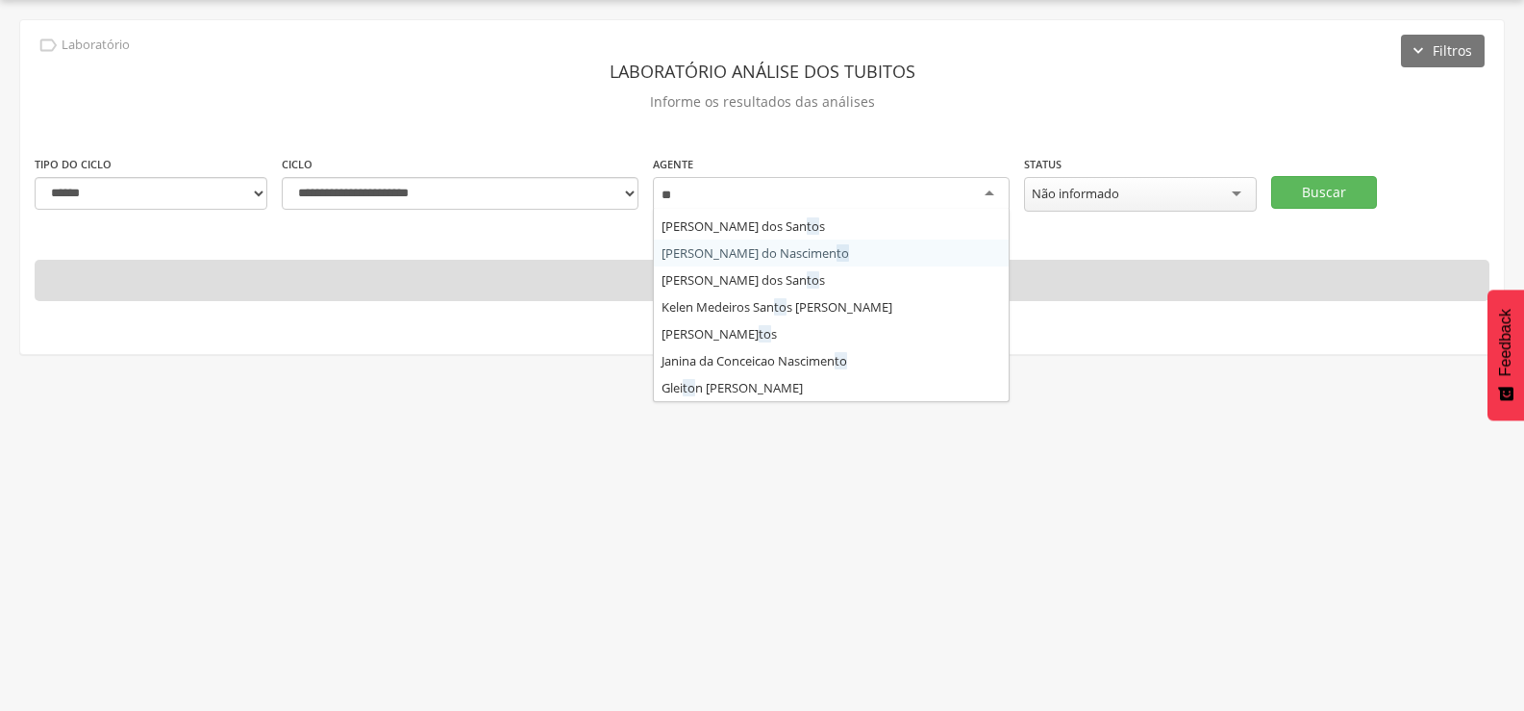
type input "***"
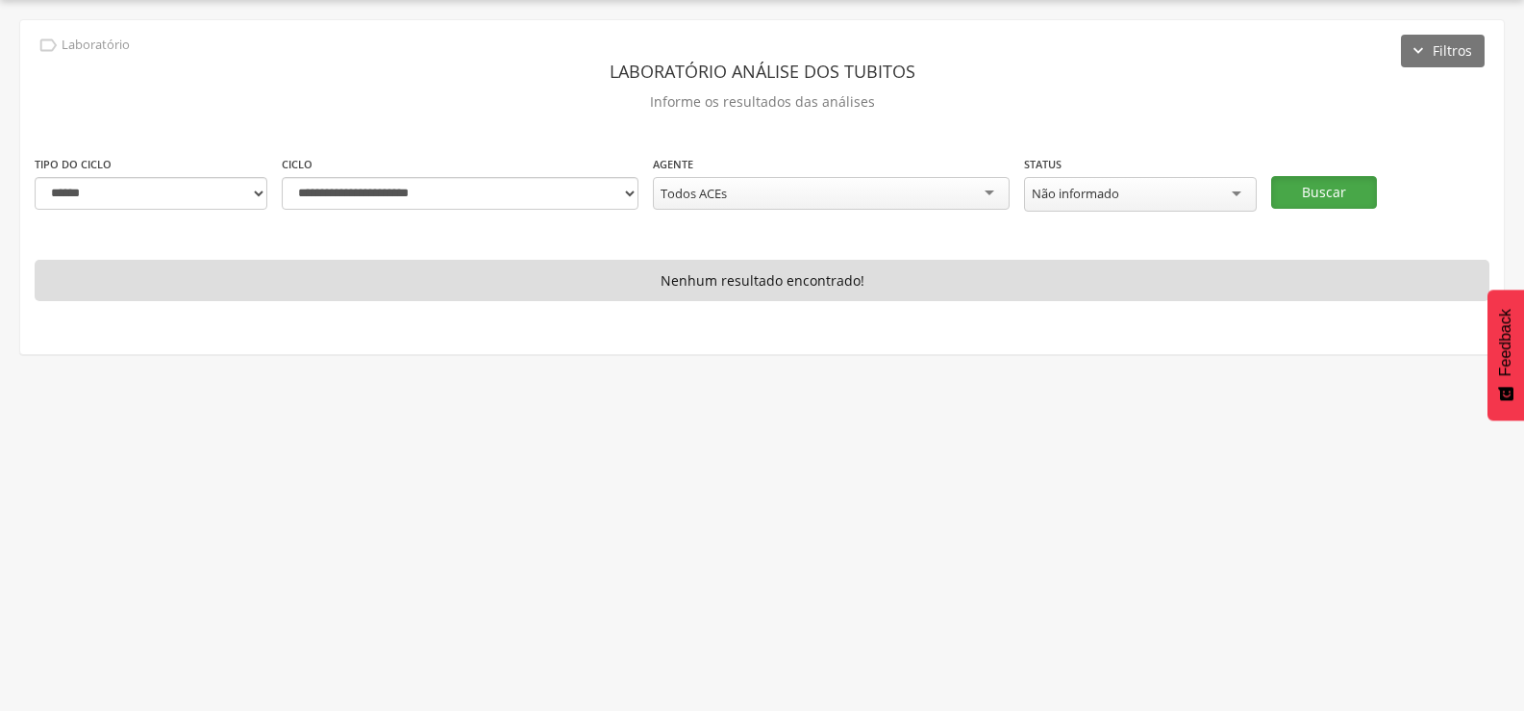
click at [1344, 179] on button "Buscar" at bounding box center [1324, 192] width 106 height 33
click at [247, 187] on select "**********" at bounding box center [151, 193] width 233 height 33
select select "*"
click at [35, 177] on select "**********" at bounding box center [151, 193] width 233 height 33
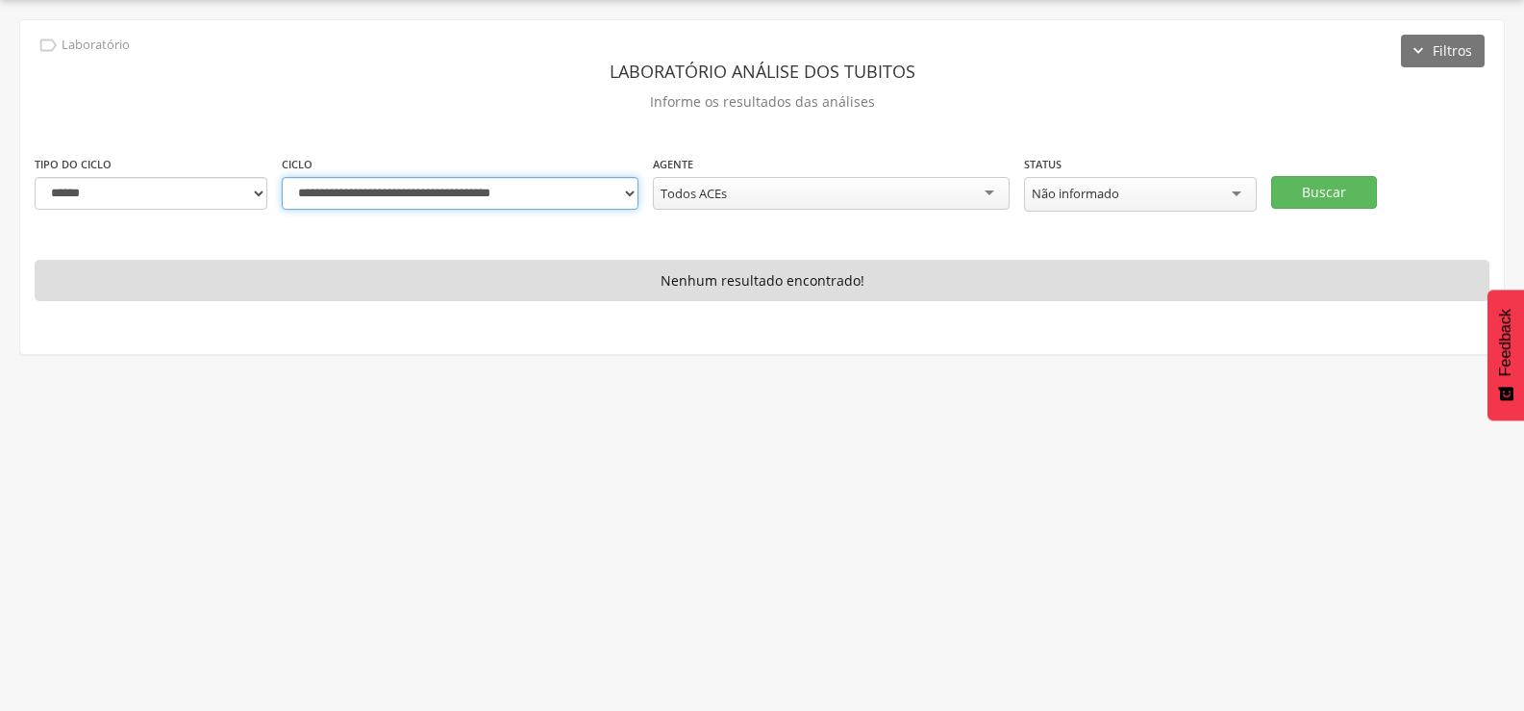
click at [620, 198] on select "**********" at bounding box center [460, 193] width 357 height 33
select select "**********"
click at [282, 177] on select "**********" at bounding box center [460, 193] width 357 height 33
click at [1335, 181] on button "Buscar" at bounding box center [1324, 192] width 106 height 33
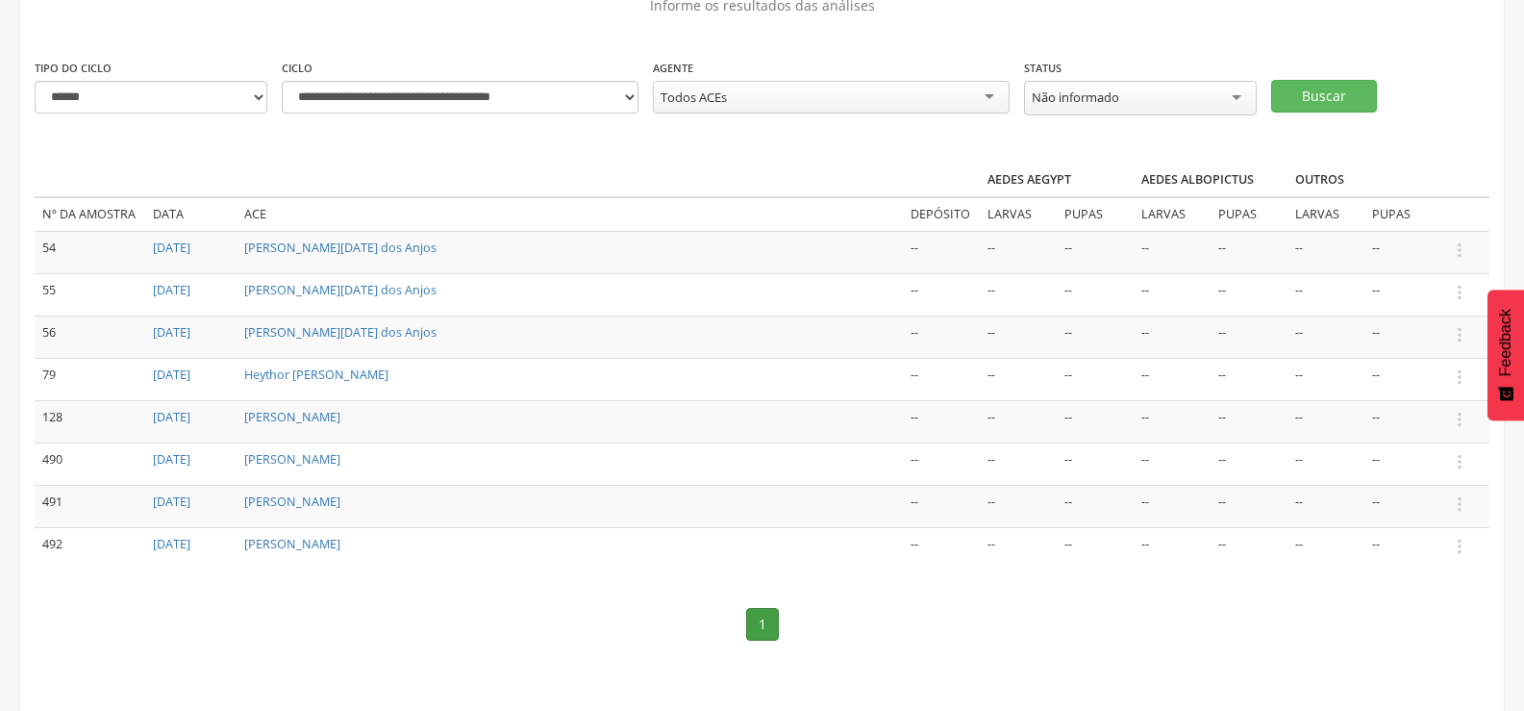
scroll to position [155, 0]
